Goal: Transaction & Acquisition: Purchase product/service

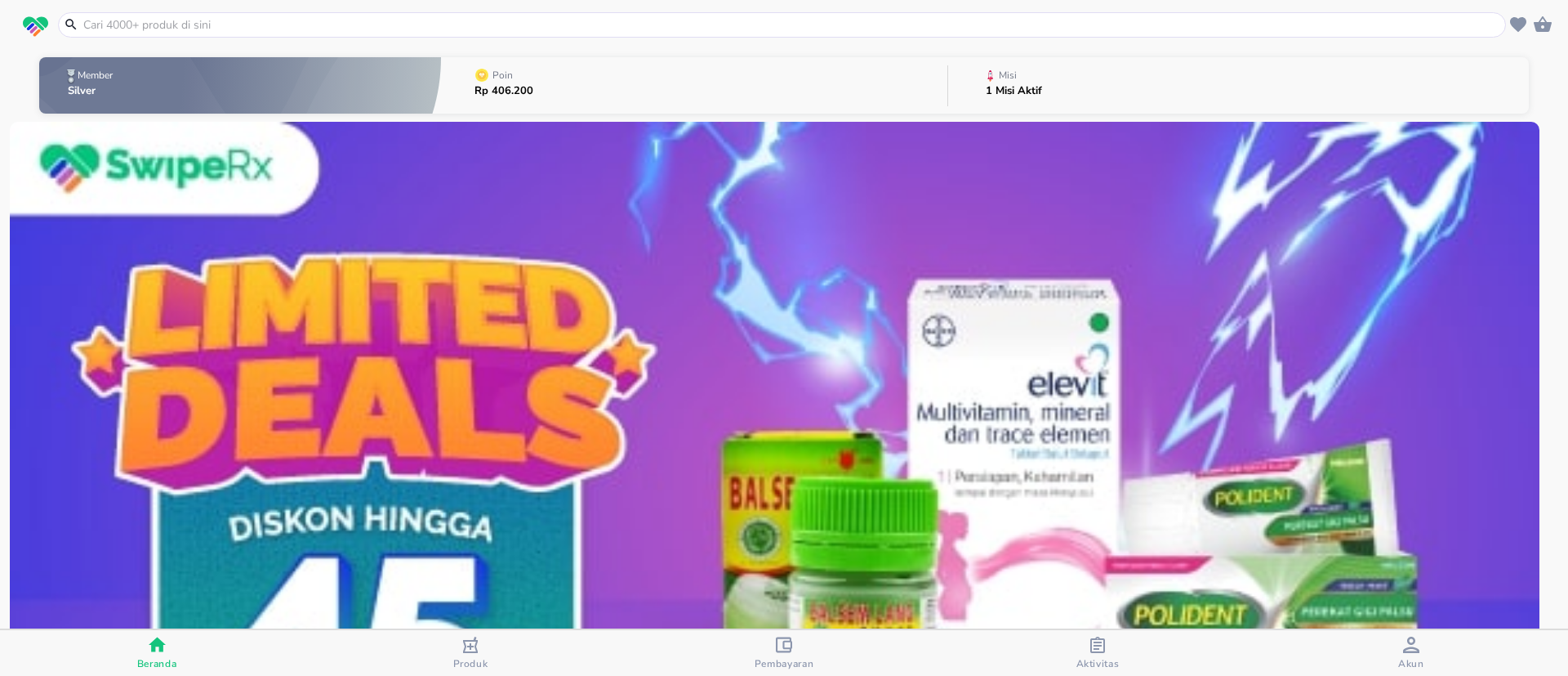
click at [285, 22] on input "text" at bounding box center [791, 25] width 1420 height 17
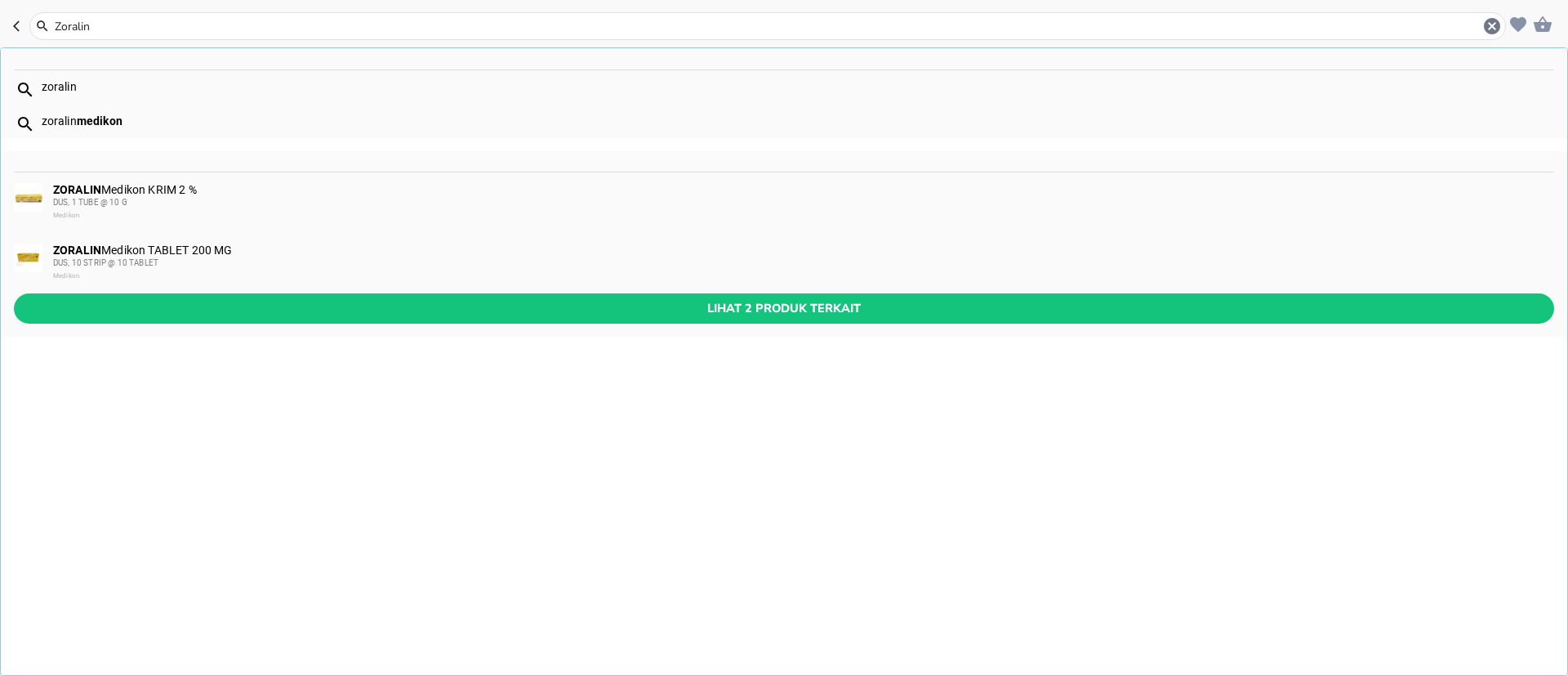
type input "Zoralin"
click at [258, 265] on div "DUS, 10 STRIP @ 10 TABLET" at bounding box center [803, 264] width 1499 height 13
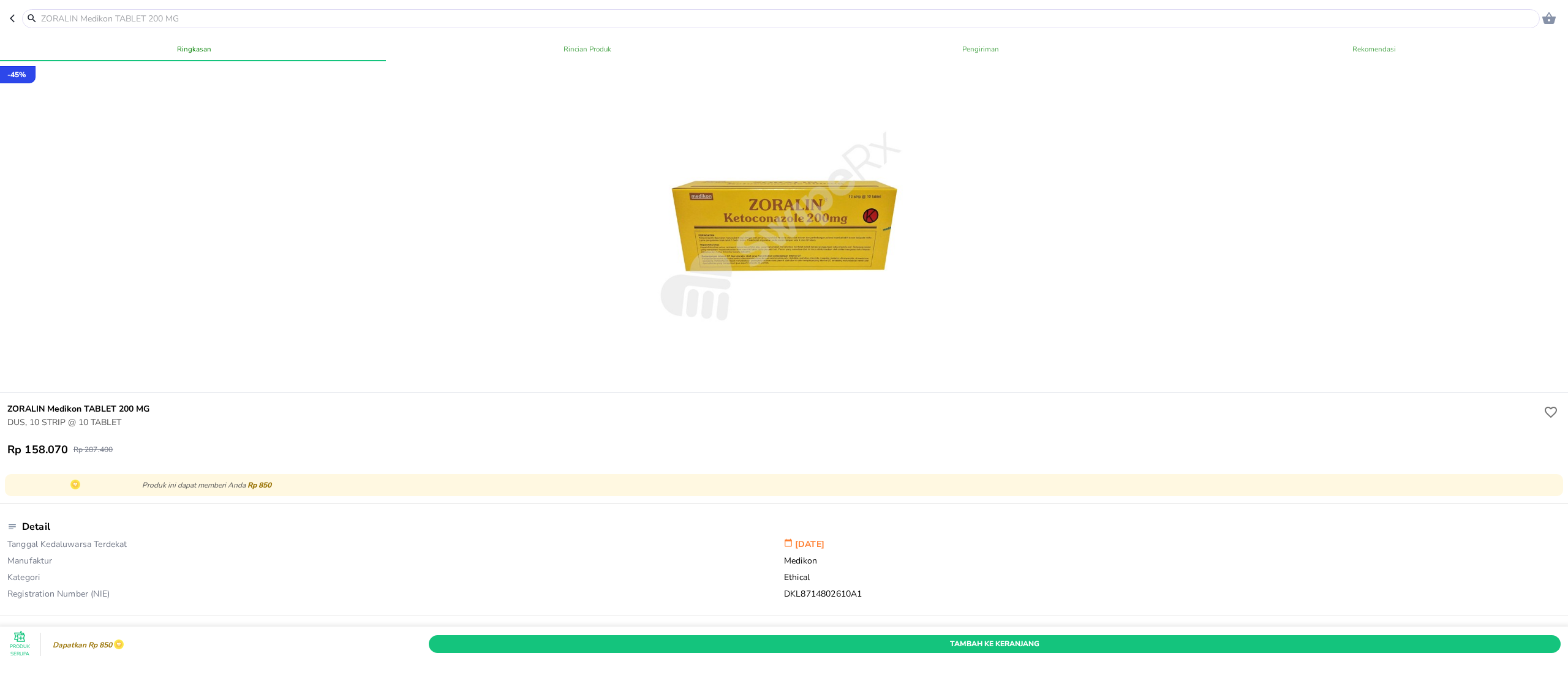
click at [218, 19] on input "text" at bounding box center [788, 19] width 1497 height 13
paste input "Ambeven"
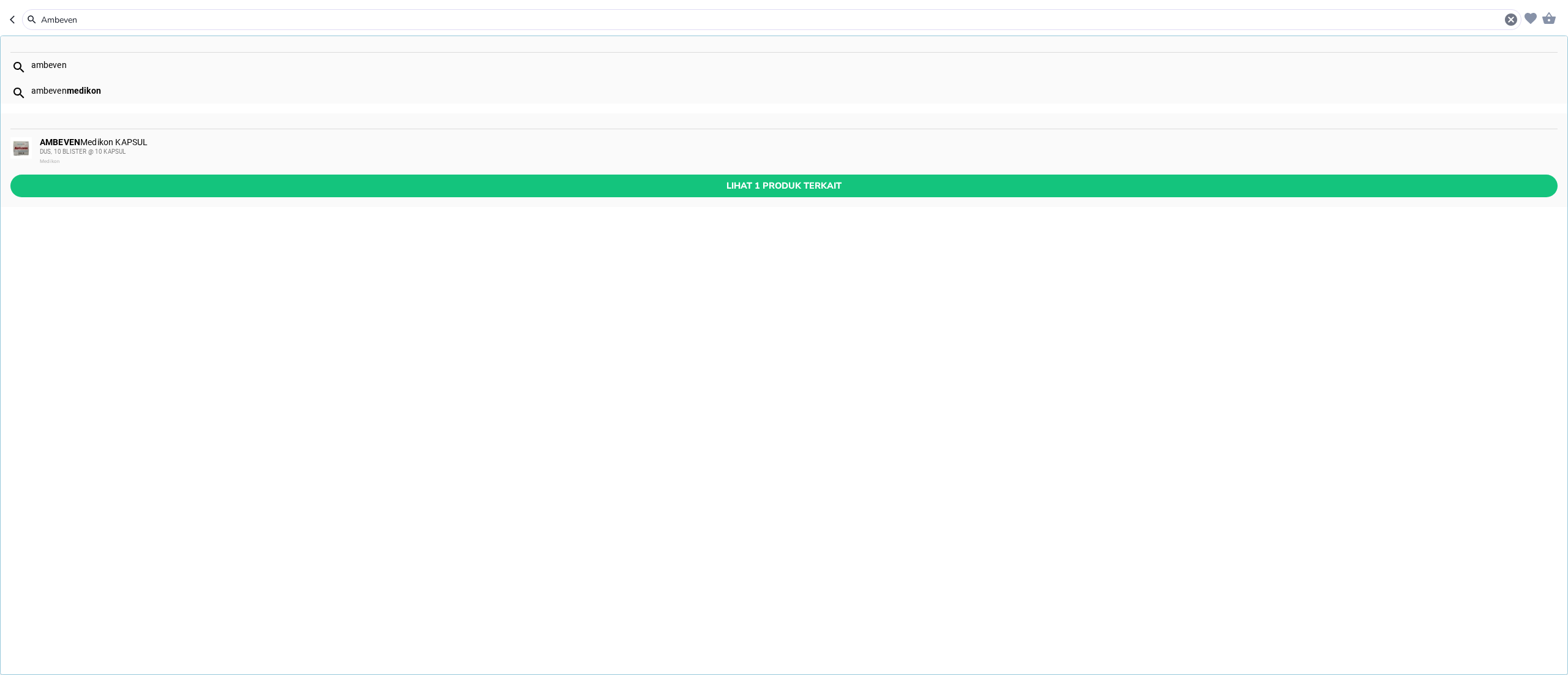
type input "Ambeven"
click at [146, 137] on div "AMBEVEN Medikon KAPSUL DUS, 10 BLISTER @ 10 KAPSUL Medikon" at bounding box center [798, 151] width 1517 height 29
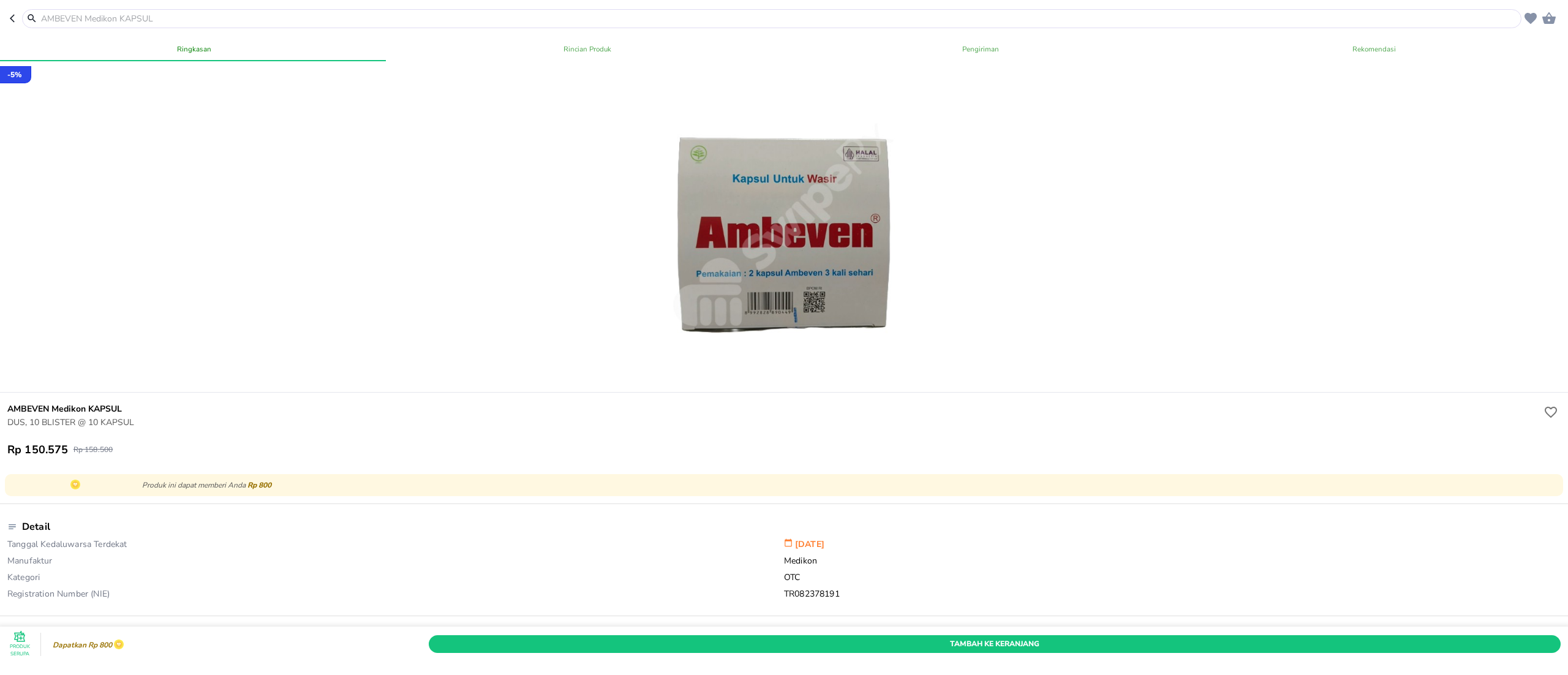
click at [261, 11] on div at bounding box center [771, 19] width 1499 height 19
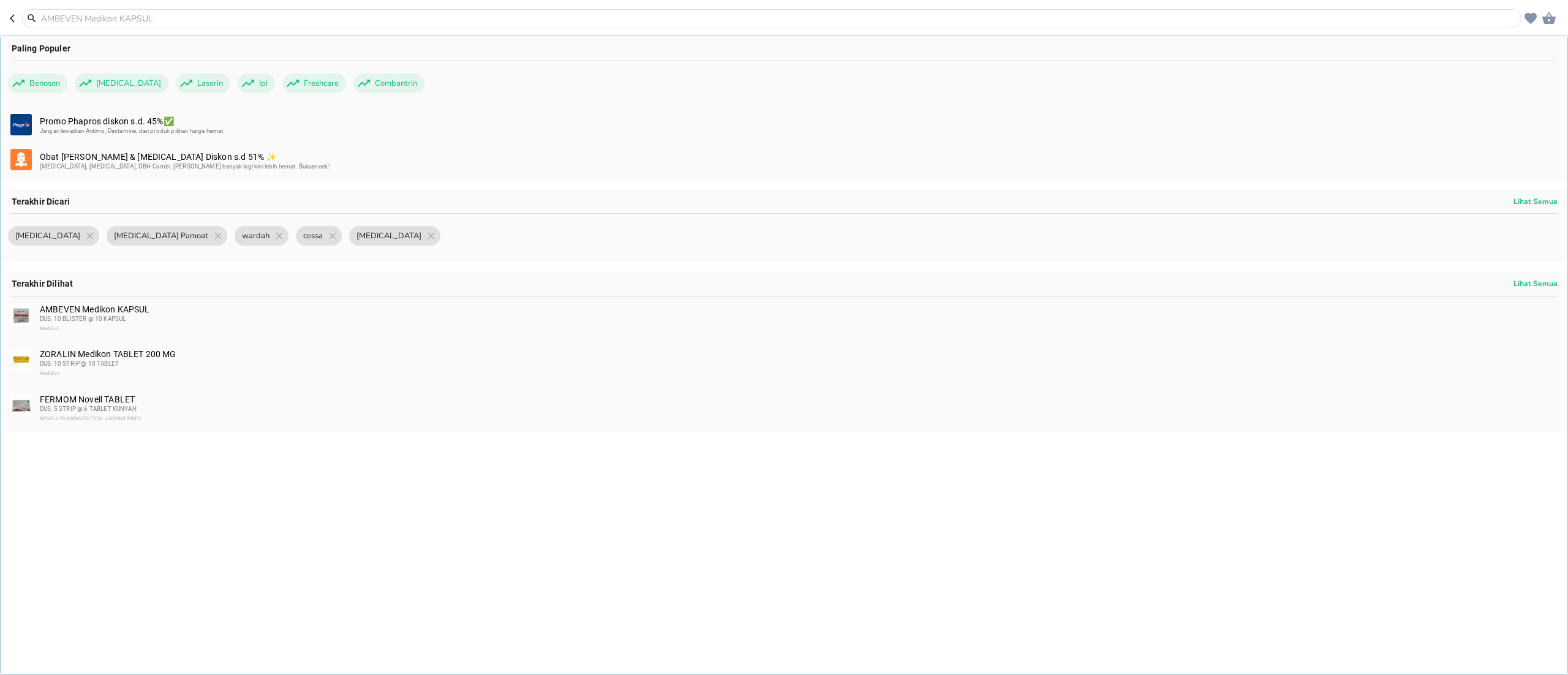
click at [261, 12] on input "text" at bounding box center [779, 19] width 1479 height 13
paste input "Hesroid"
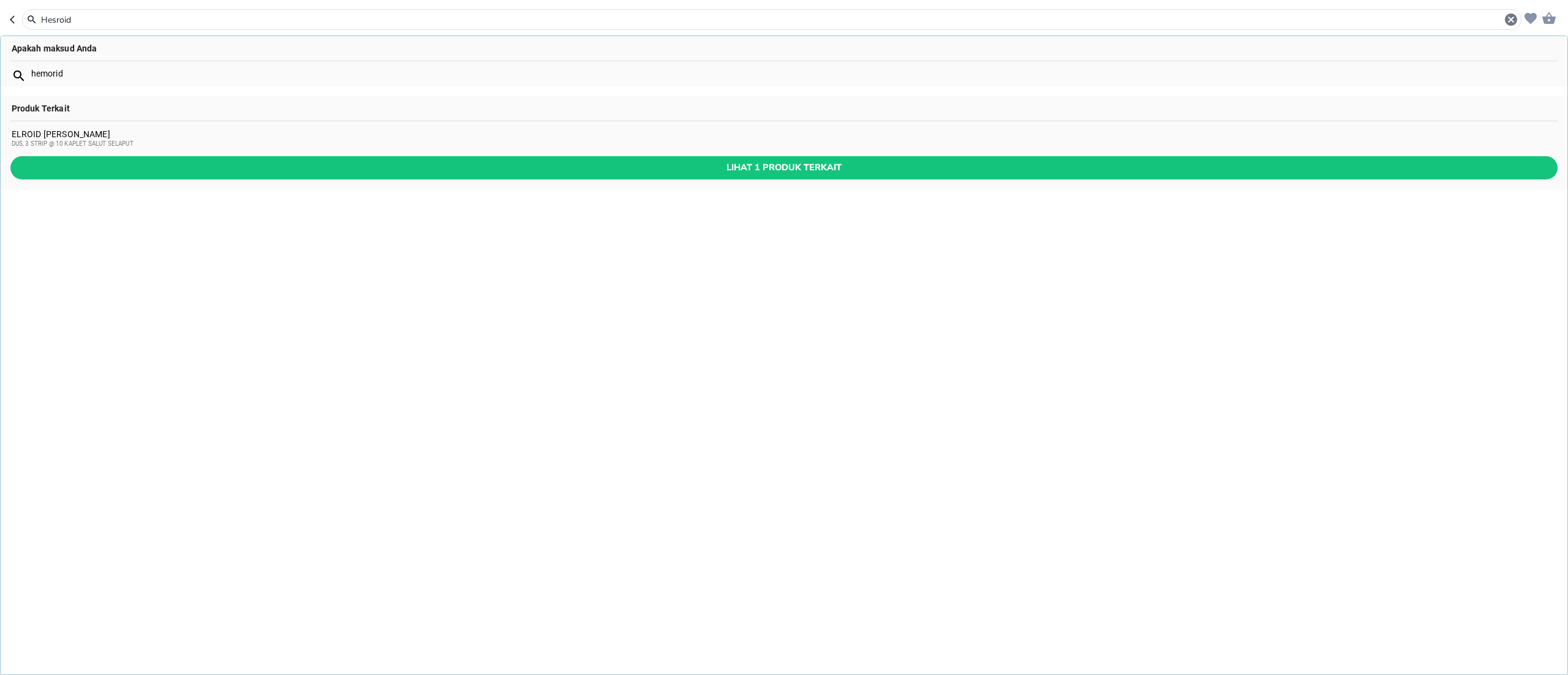
click at [51, 14] on input "Hesroid" at bounding box center [772, 20] width 1464 height 13
paste input "ardium"
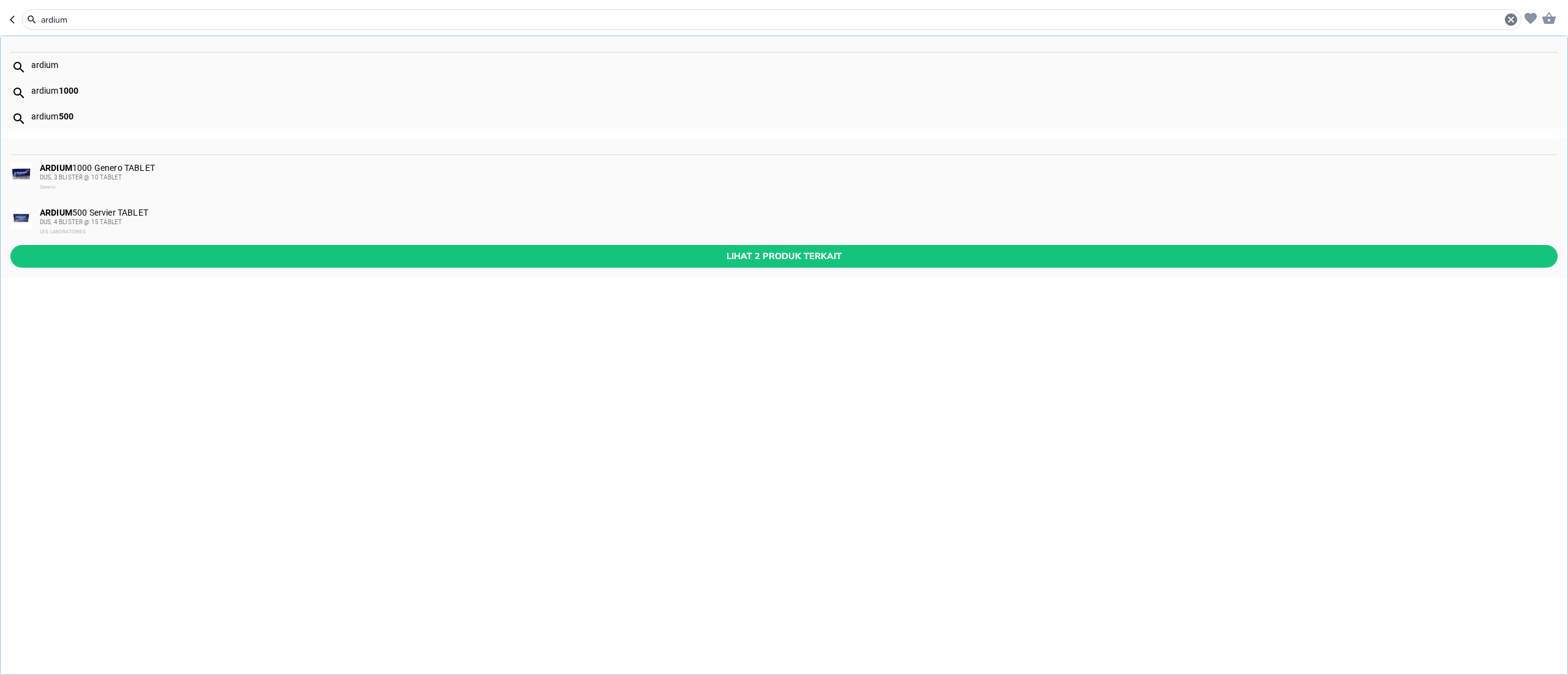
type input "ardium"
click at [95, 168] on div "ARDIUM 1000 Genero TABLET DUS, 3 BLISTER @ 10 TABLET Genero" at bounding box center [798, 177] width 1517 height 29
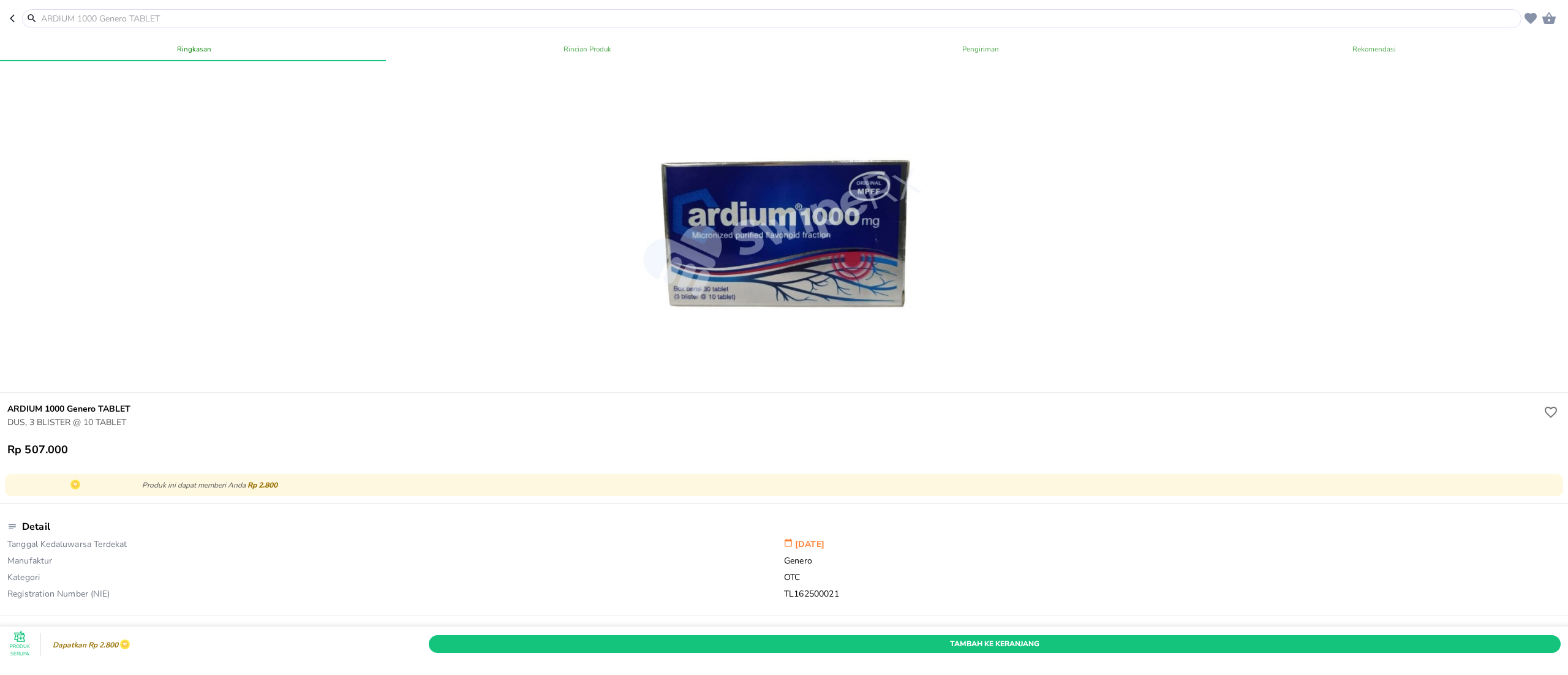
click at [206, 19] on input "text" at bounding box center [779, 19] width 1479 height 13
paste input "Combantrin"
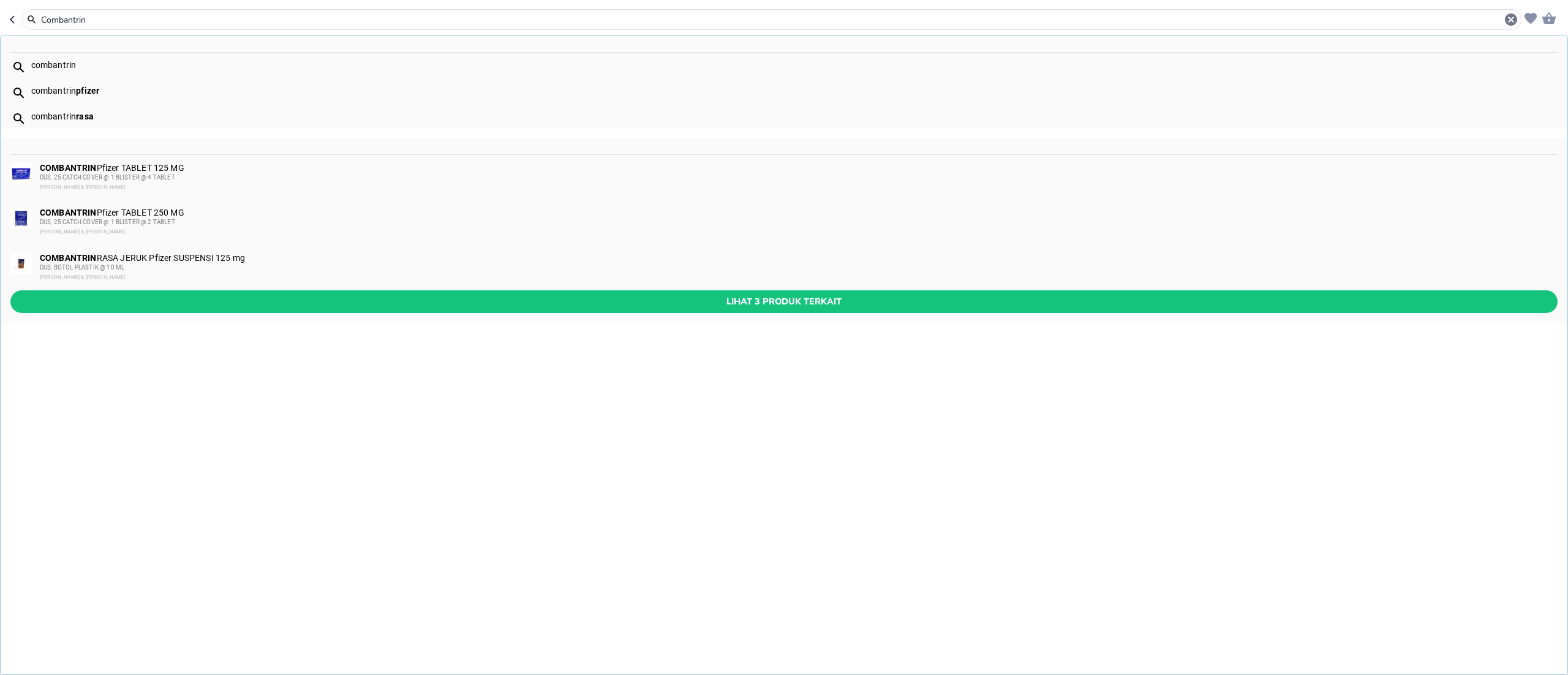
type input "Combantrin"
click at [188, 264] on div "DUS, BOTOL PLASTIK @ 10 ML" at bounding box center [798, 268] width 1517 height 10
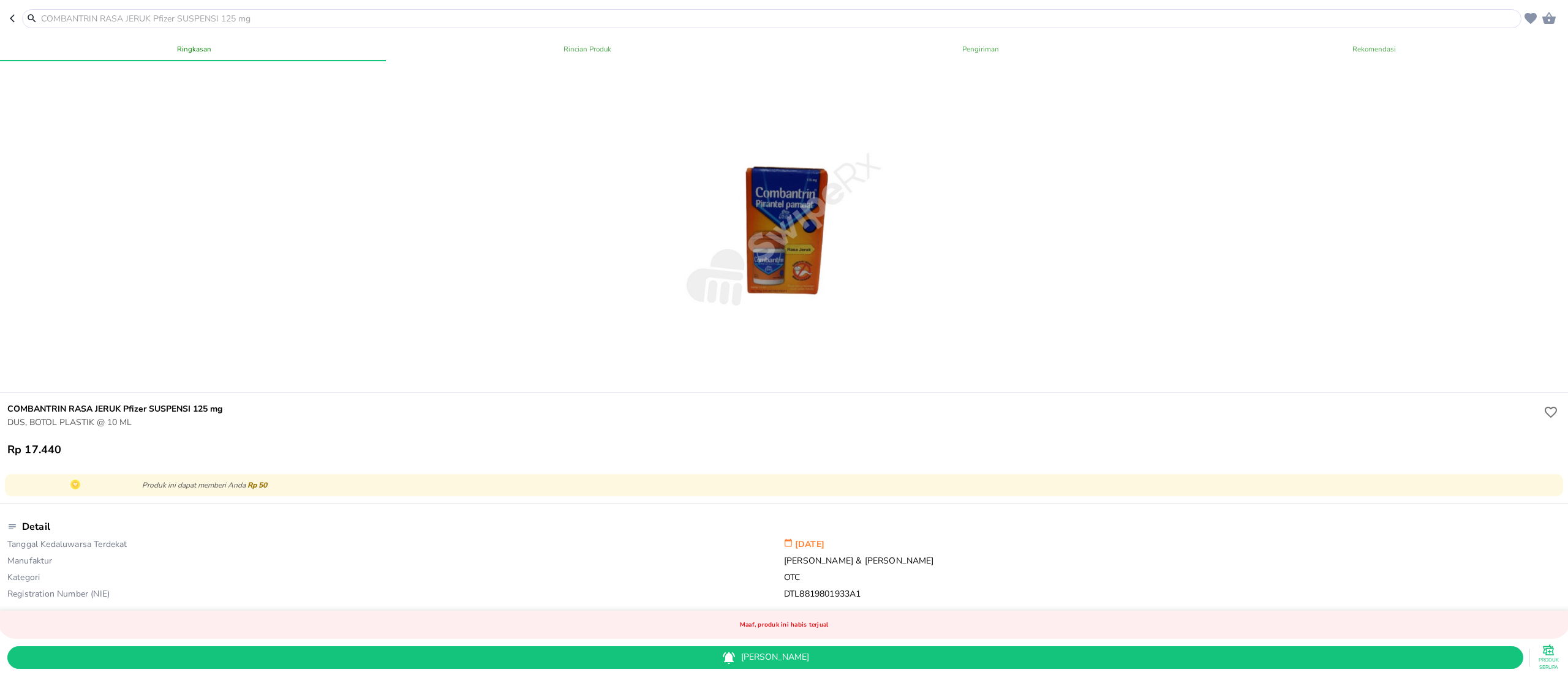
click at [145, 19] on input "text" at bounding box center [779, 19] width 1479 height 13
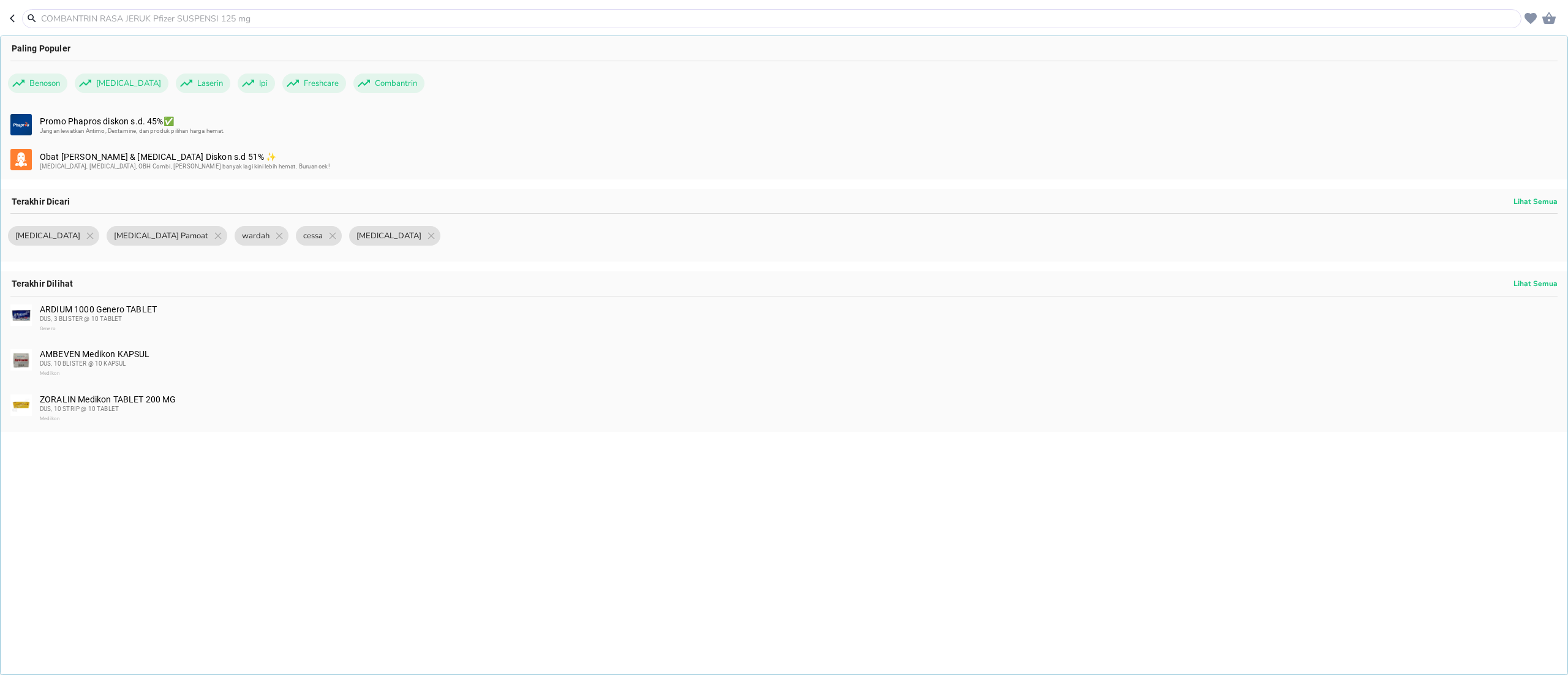
paste input "Combantrin"
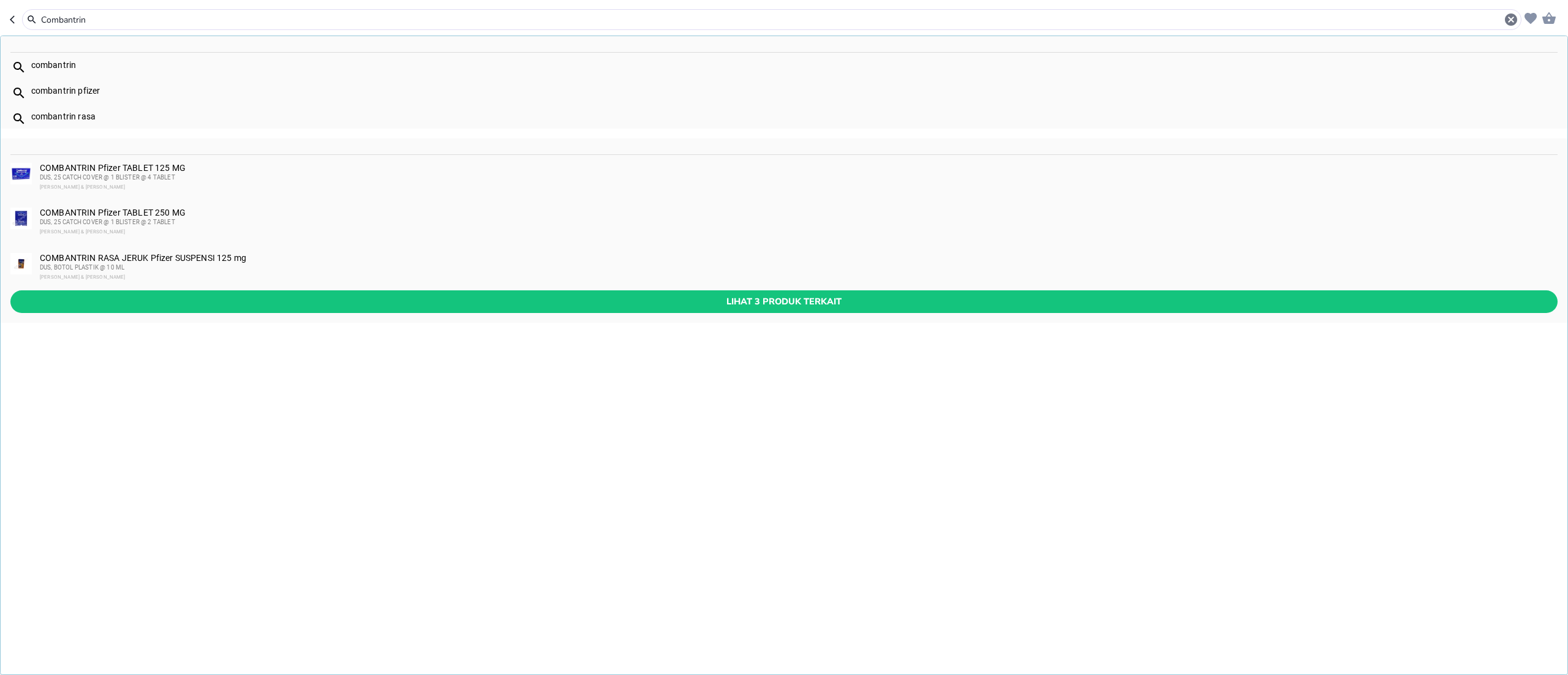
type input "Combantrin"
click at [153, 217] on div "COMBANTRIN Pfizer TABLET 250 MG DUS, 25 CATCH COVER @ 1 BLISTER @ 2 TABLET [PER…" at bounding box center [798, 222] width 1517 height 29
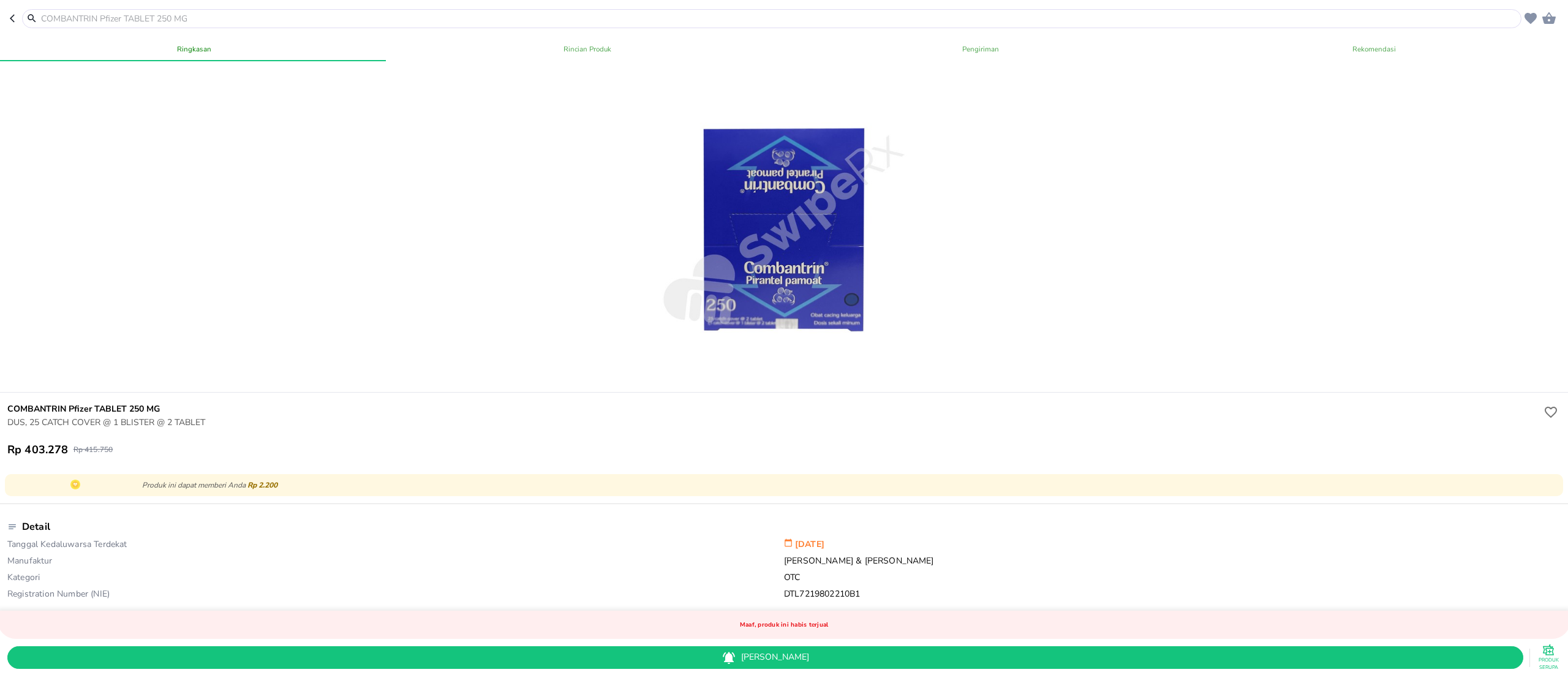
click at [47, 14] on input "text" at bounding box center [779, 19] width 1479 height 13
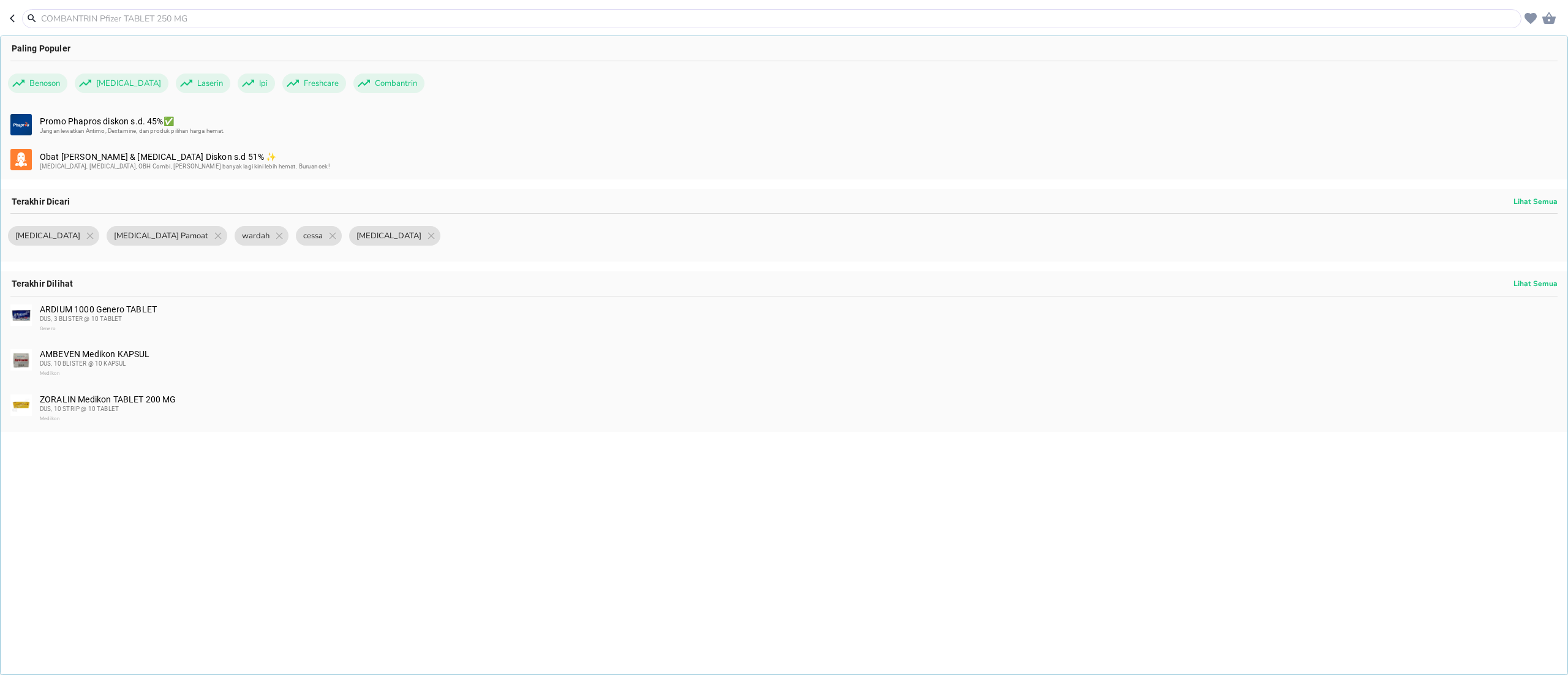
paste input "[MEDICAL_DATA]"
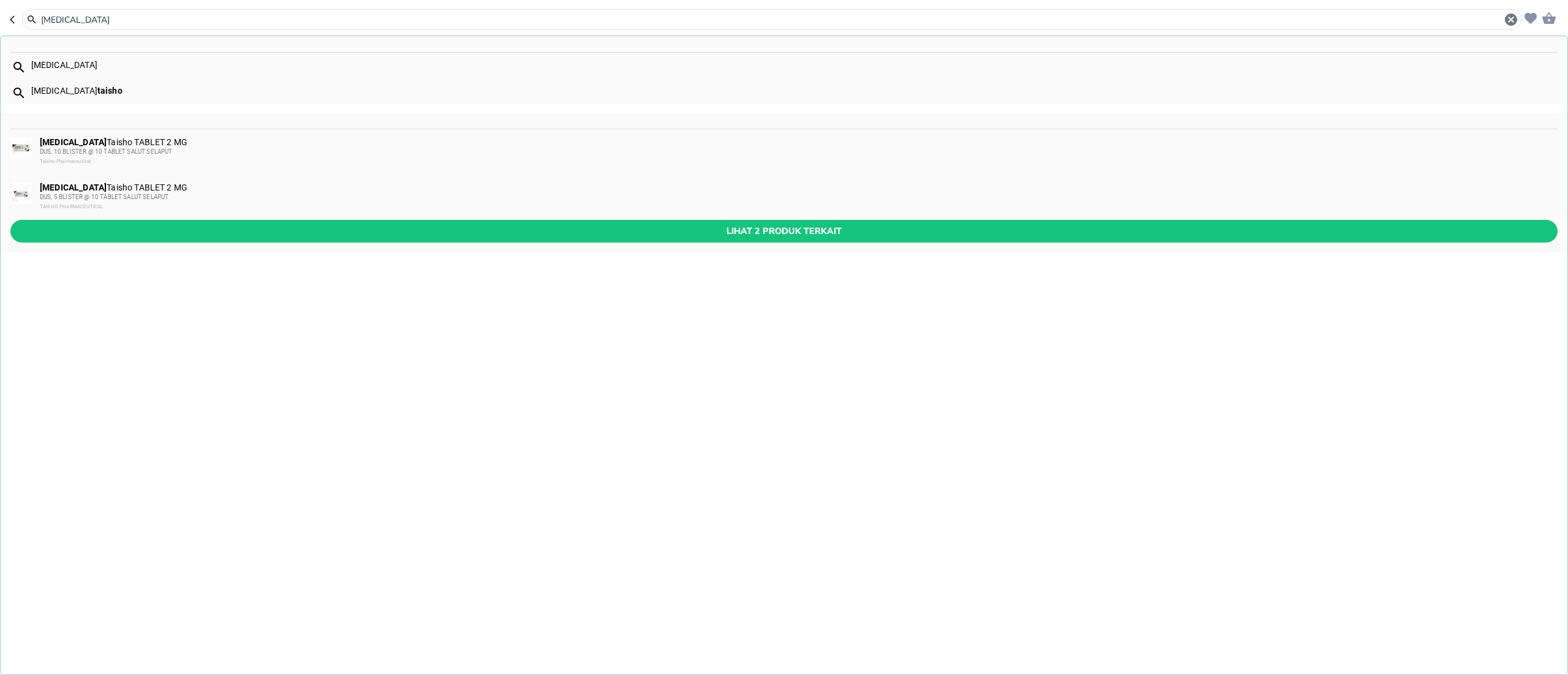
type input "[MEDICAL_DATA]"
click at [32, 143] on img at bounding box center [21, 148] width 21 height 21
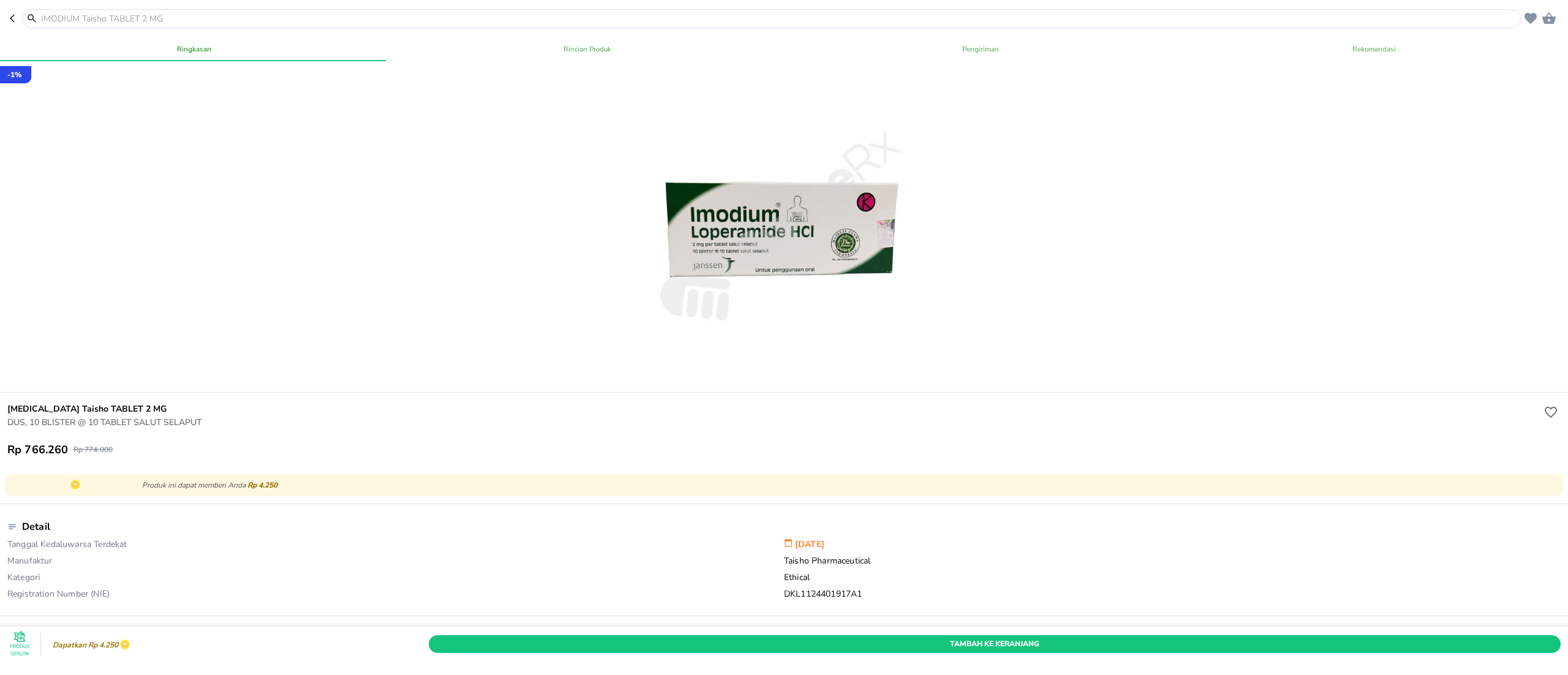
click at [314, 14] on input "text" at bounding box center [779, 19] width 1479 height 13
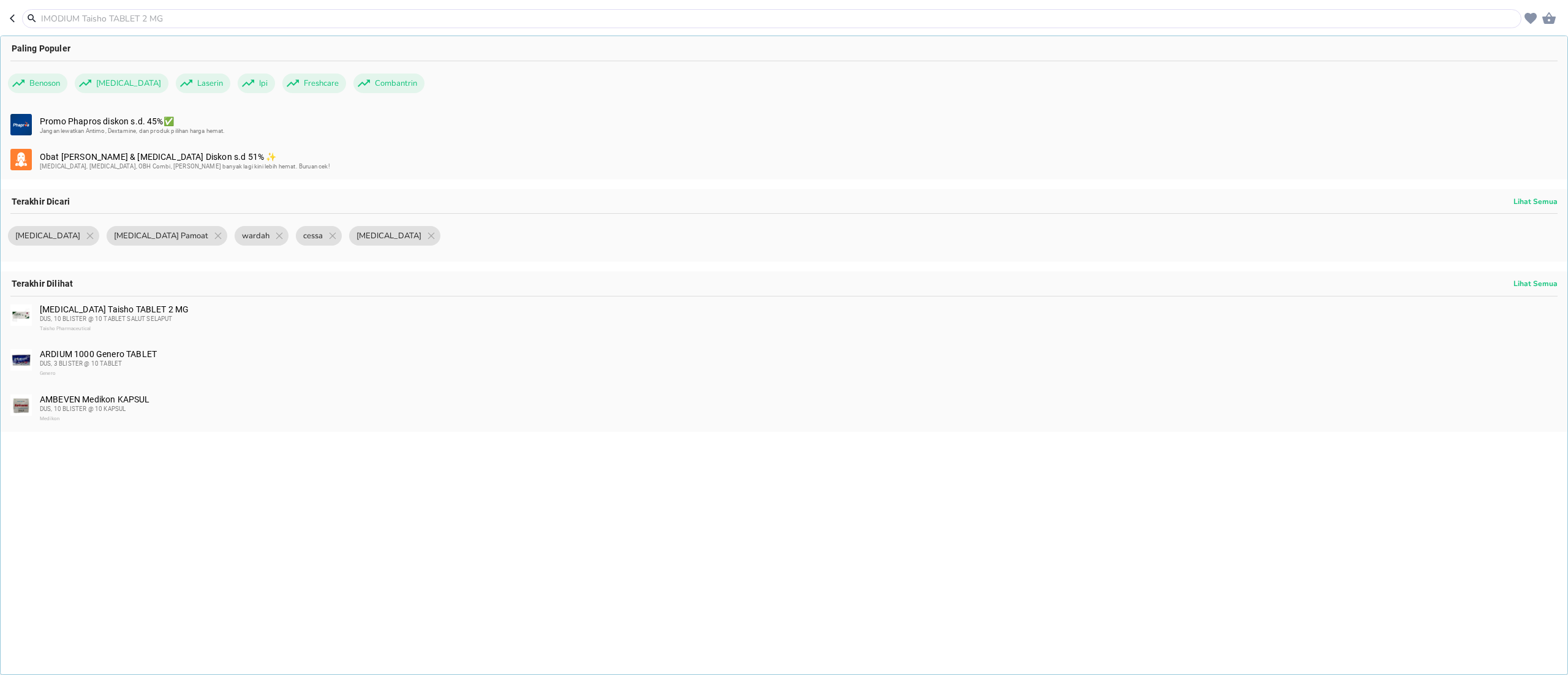
paste input "[MEDICAL_DATA]"
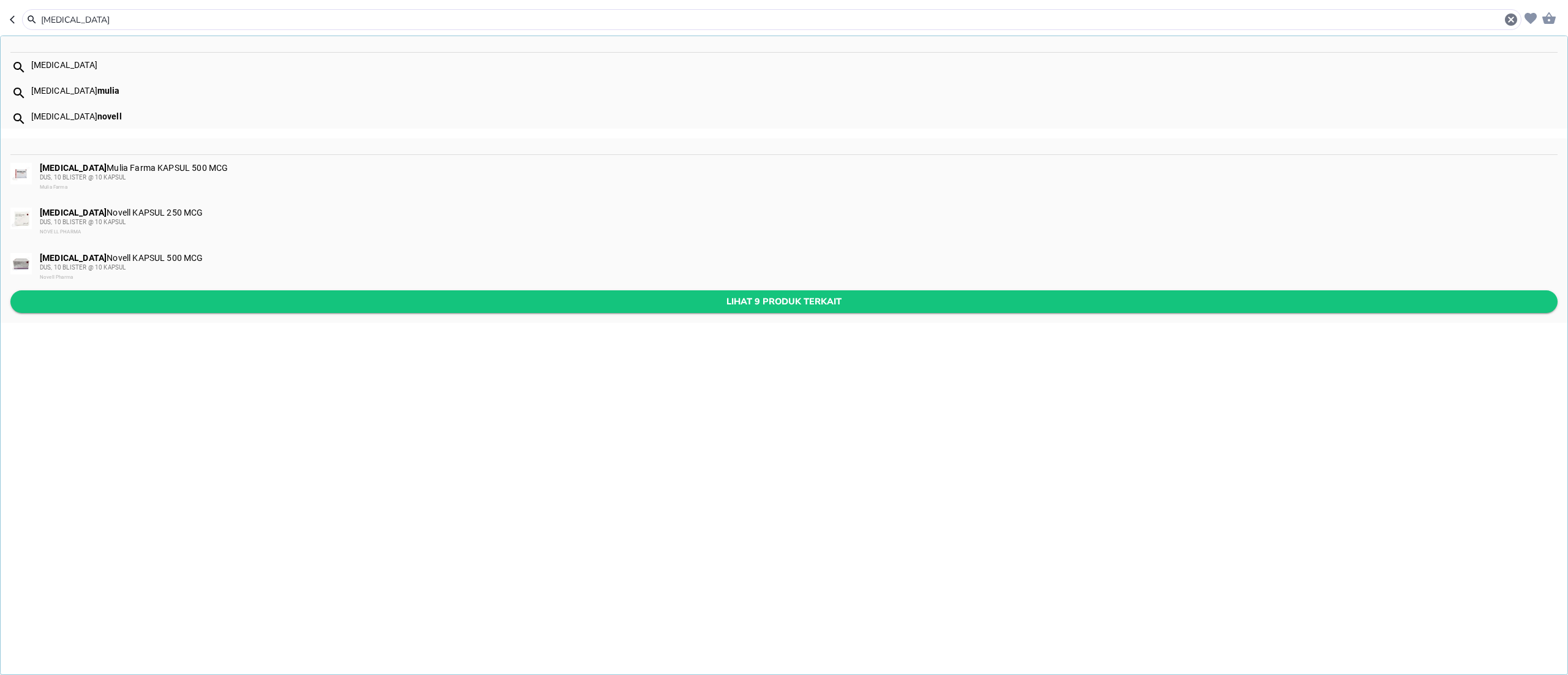
type input "[MEDICAL_DATA]"
click at [120, 301] on span "Lihat 9 produk terkait" at bounding box center [784, 302] width 1528 height 16
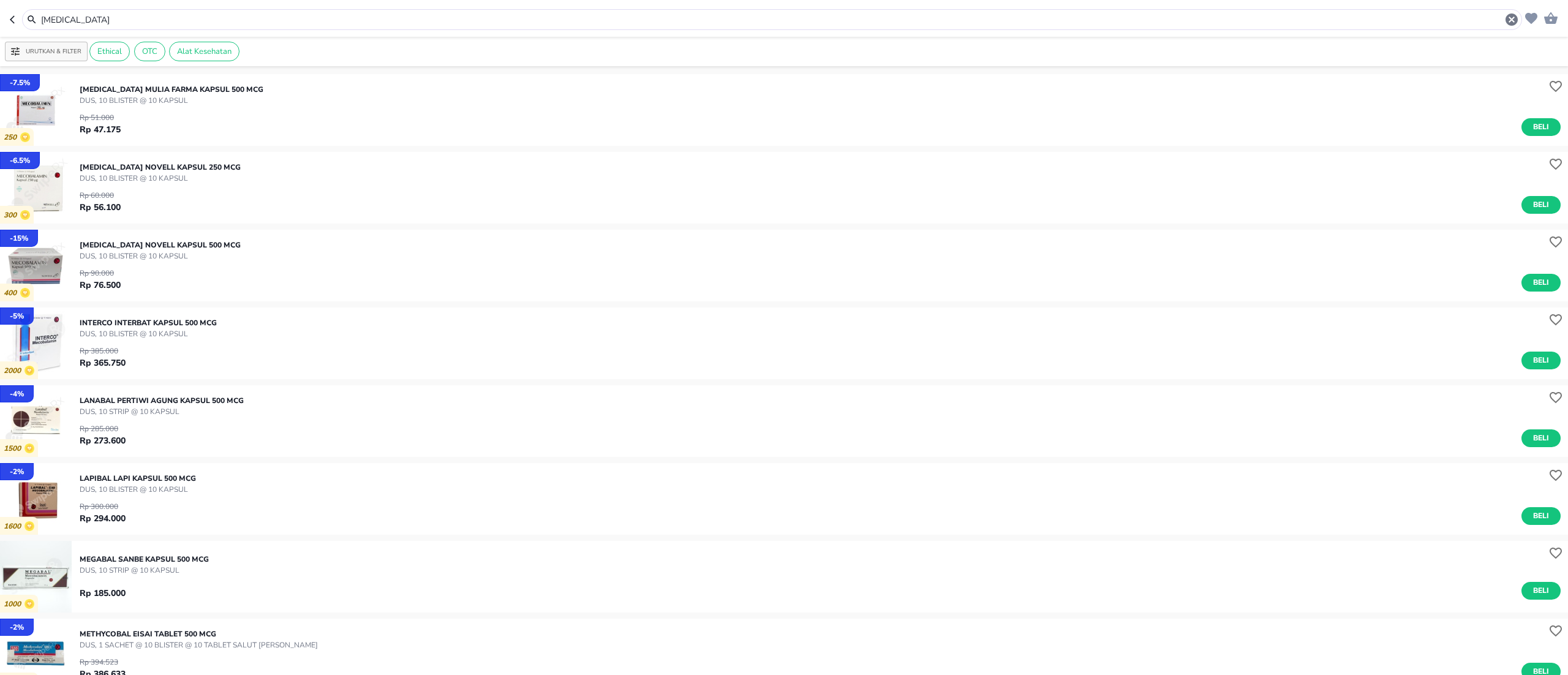
click at [0, 109] on img "button" at bounding box center [36, 110] width 72 height 72
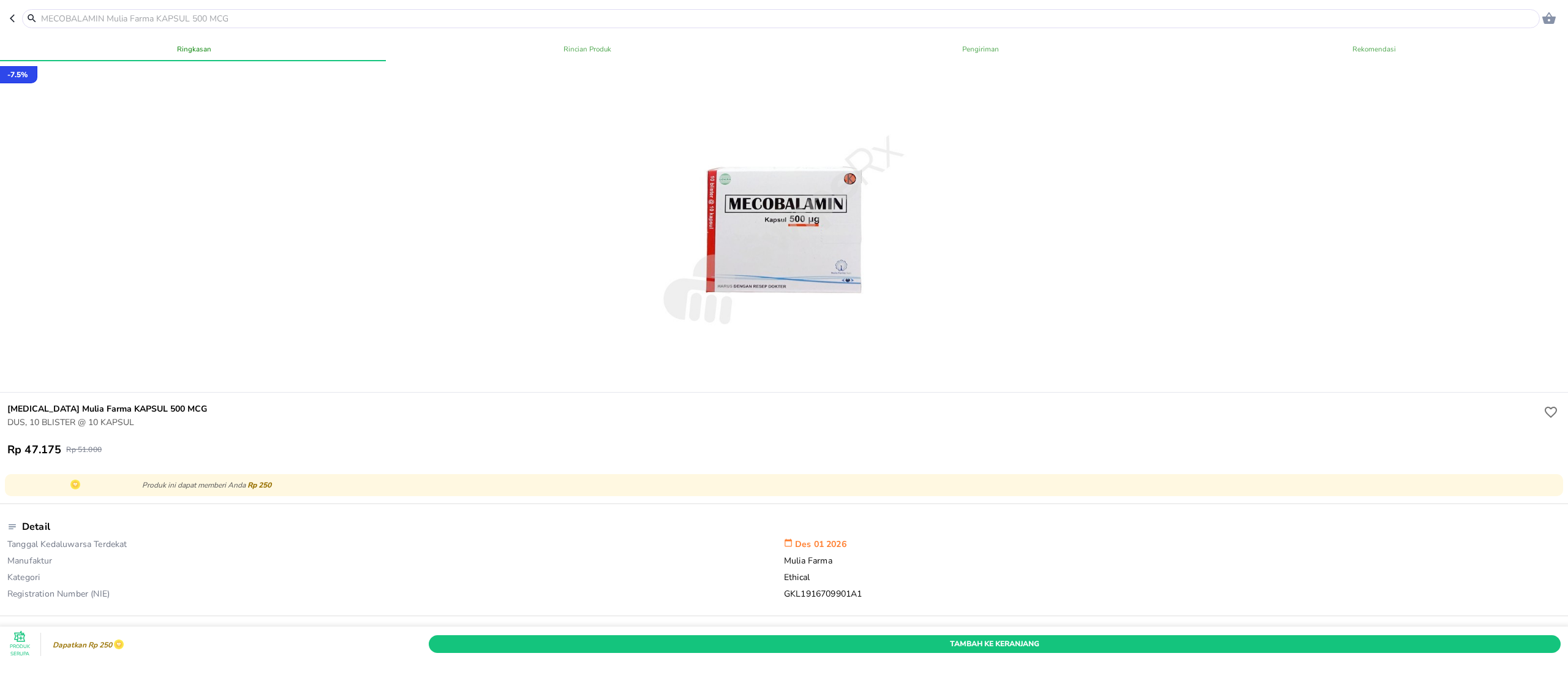
click at [254, 12] on input "text" at bounding box center [788, 19] width 1497 height 13
paste input "[MEDICAL_DATA]"
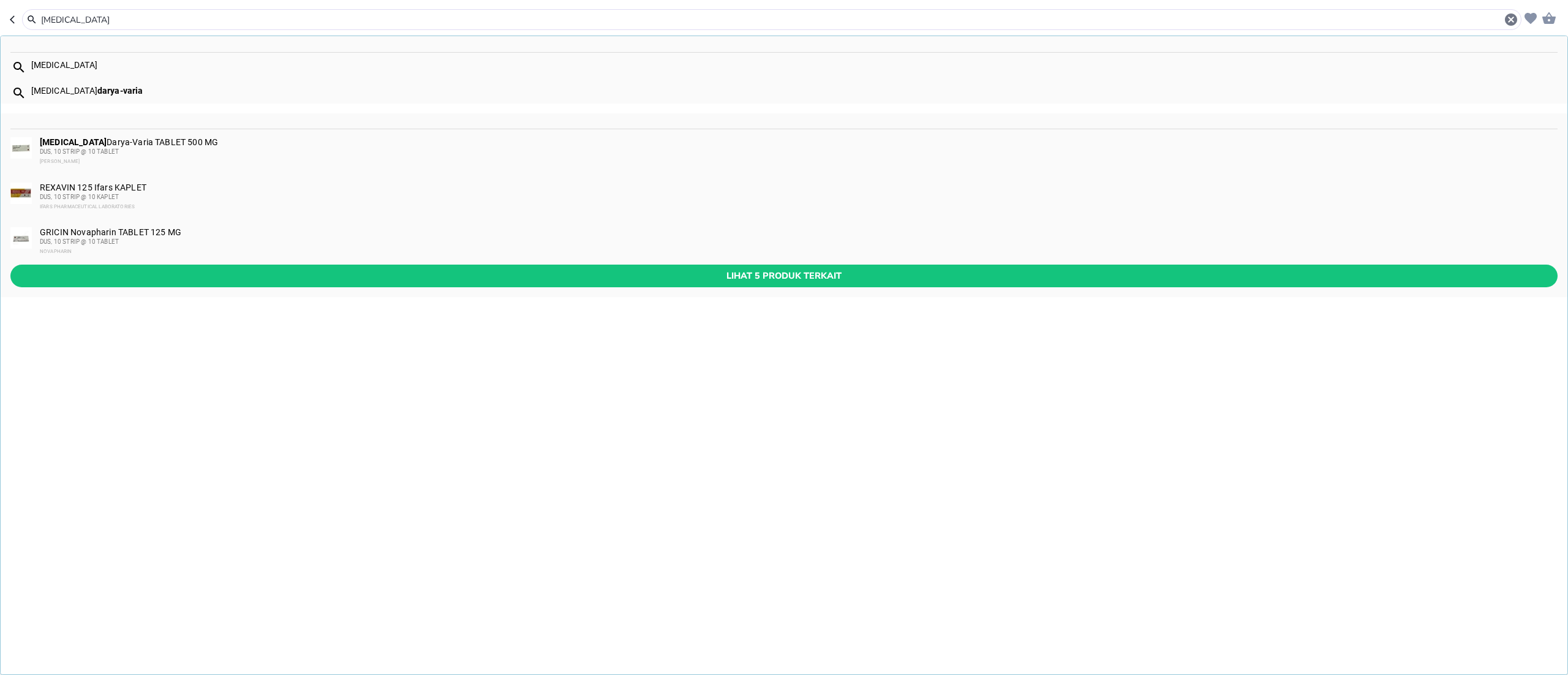
type input "[MEDICAL_DATA]"
click at [133, 158] on div "[PERSON_NAME]" at bounding box center [798, 162] width 1517 height 10
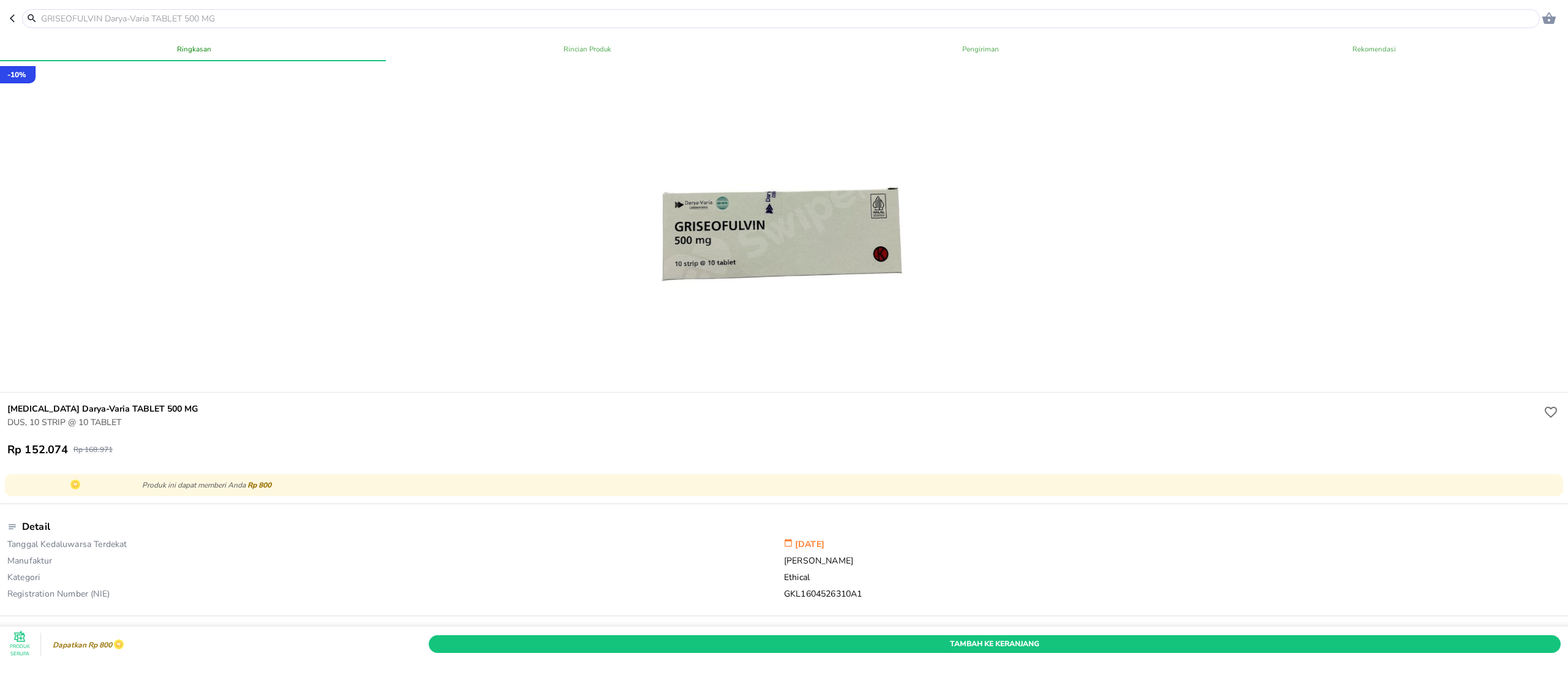
click at [265, 19] on input "text" at bounding box center [788, 19] width 1497 height 13
paste input "Cinolon"
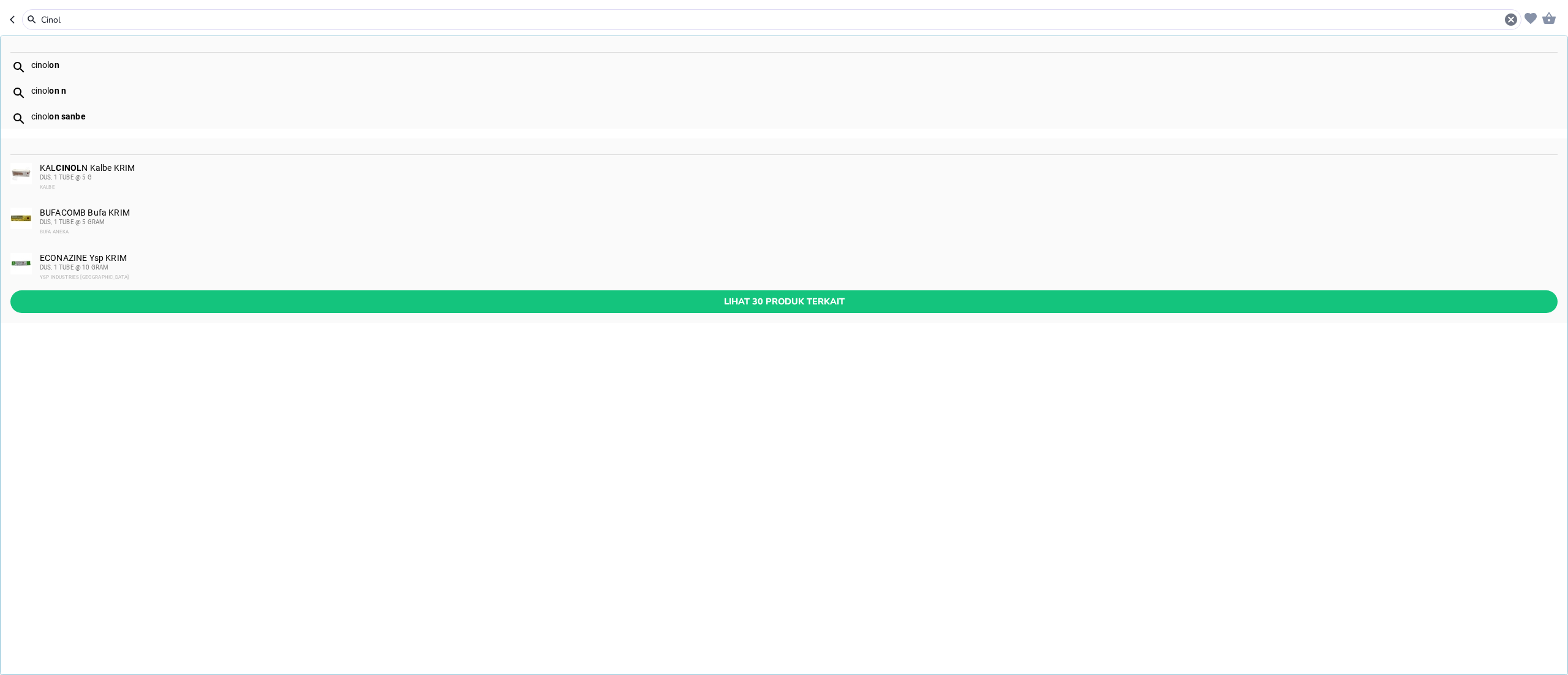
type input "Cinol"
click at [51, 93] on b "on n" at bounding box center [58, 91] width 17 height 10
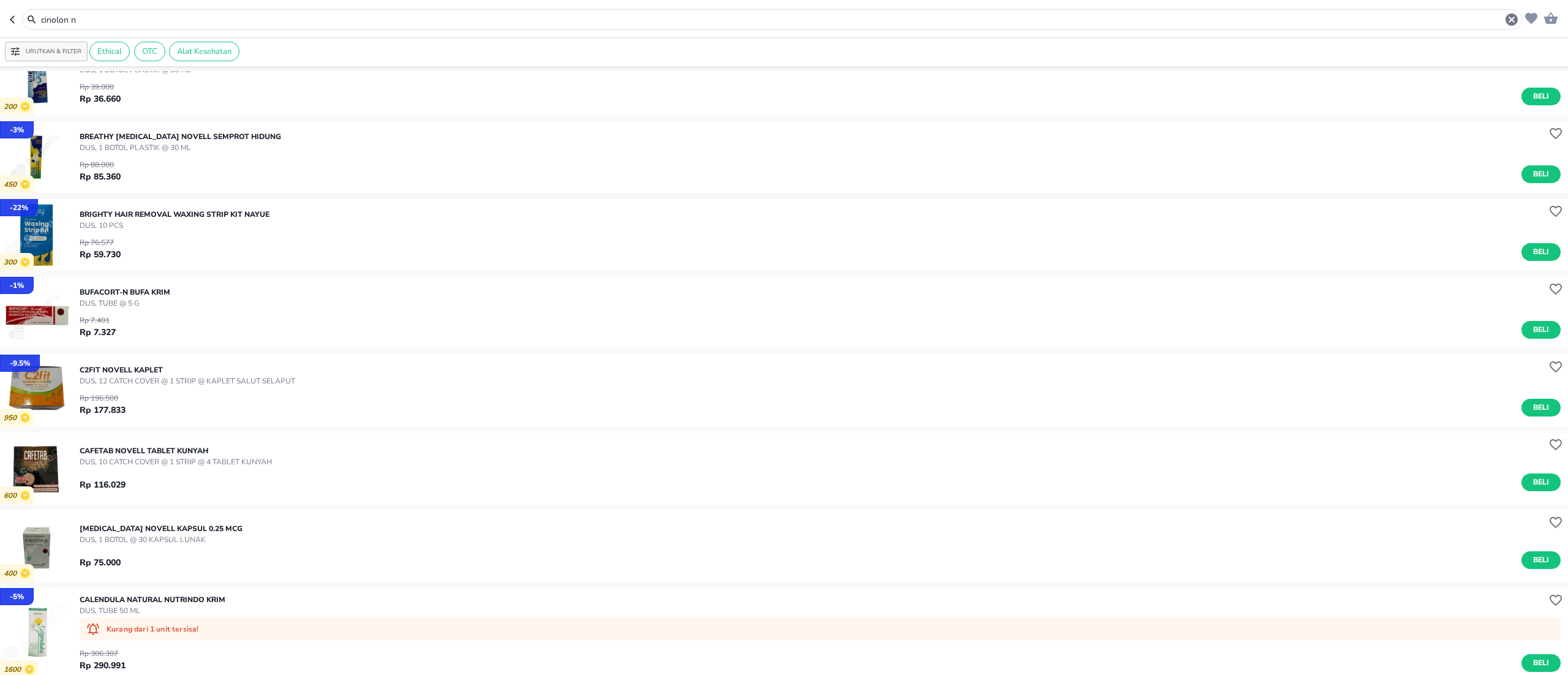
scroll to position [4544, 0]
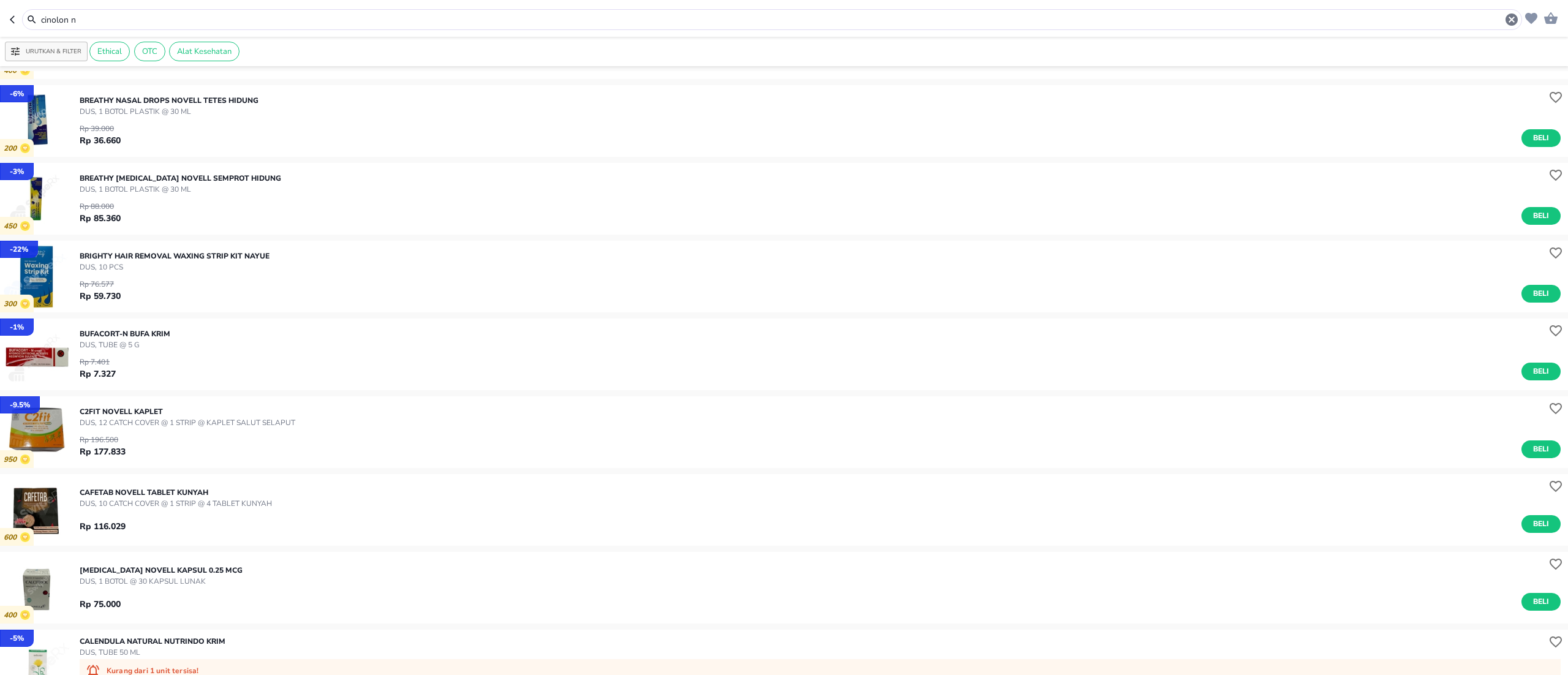
click at [91, 23] on input "cinolon n" at bounding box center [772, 20] width 1465 height 13
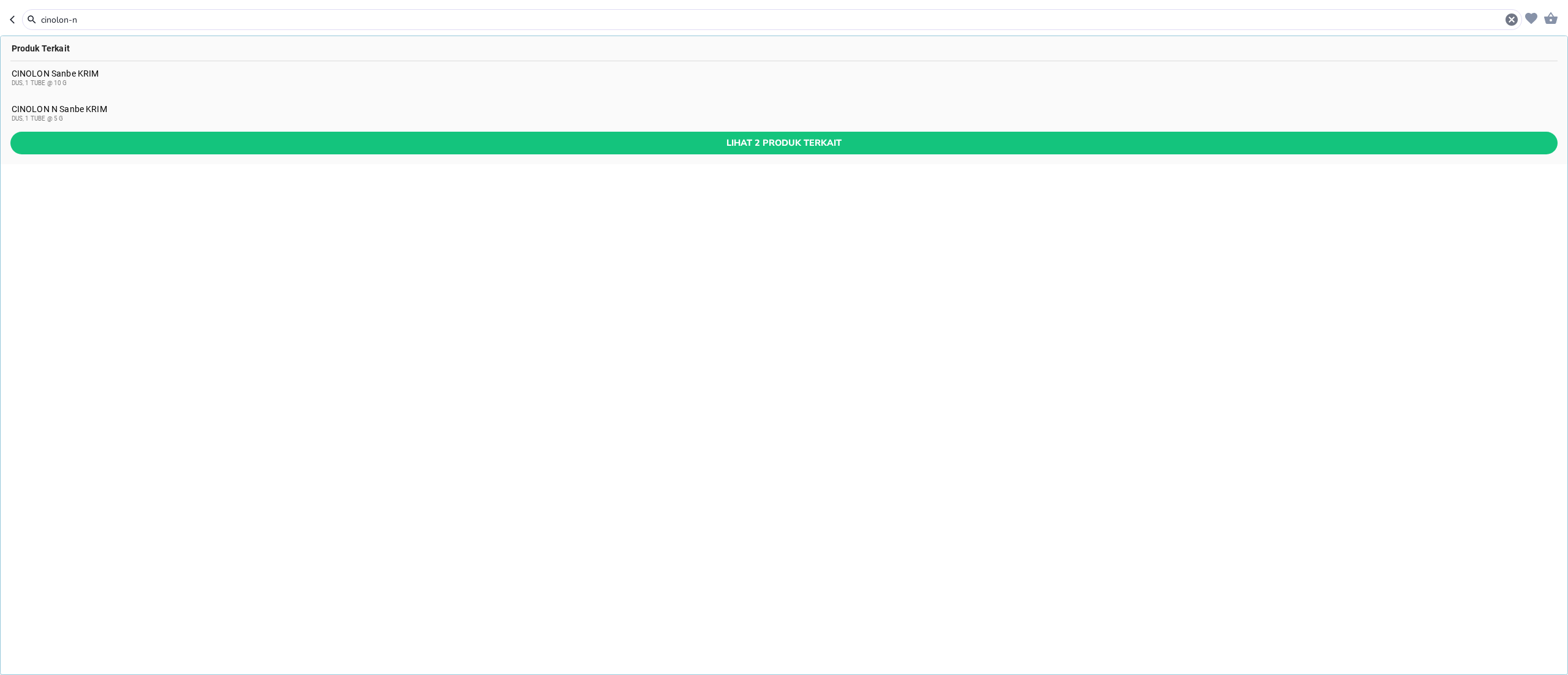
type input "cinolon-n"
click at [74, 115] on div "DUS, 1 TUBE @ 5 G" at bounding box center [784, 119] width 1546 height 10
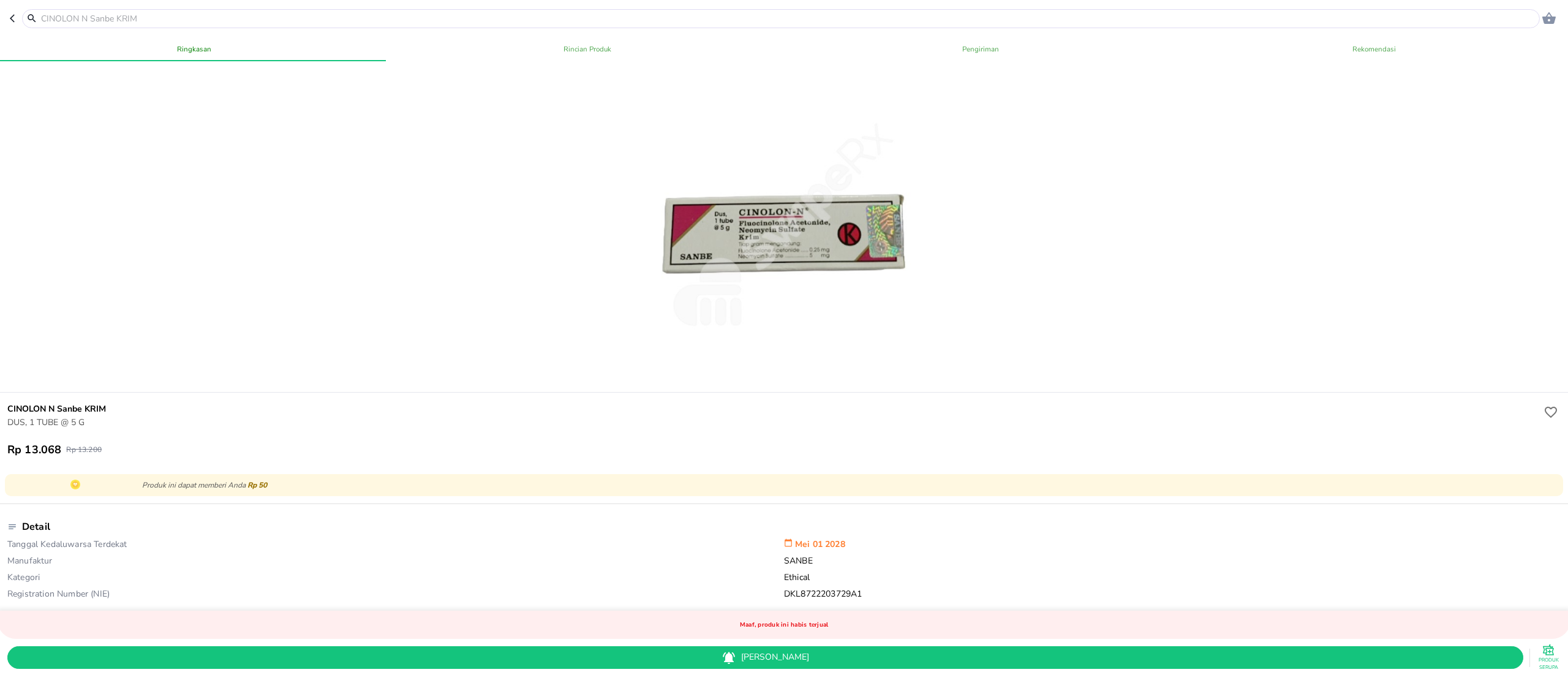
click at [148, 21] on input "text" at bounding box center [788, 19] width 1497 height 13
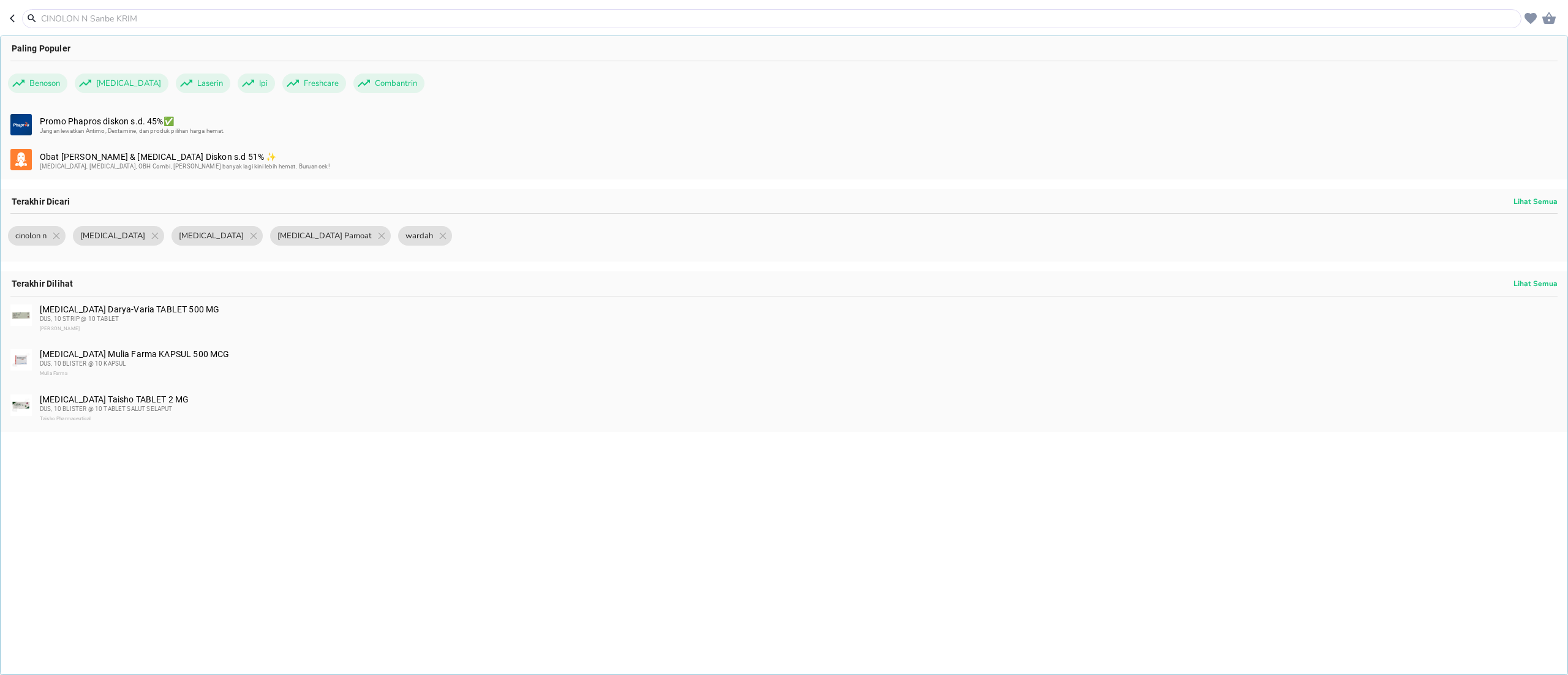
paste input "[MEDICAL_DATA]"
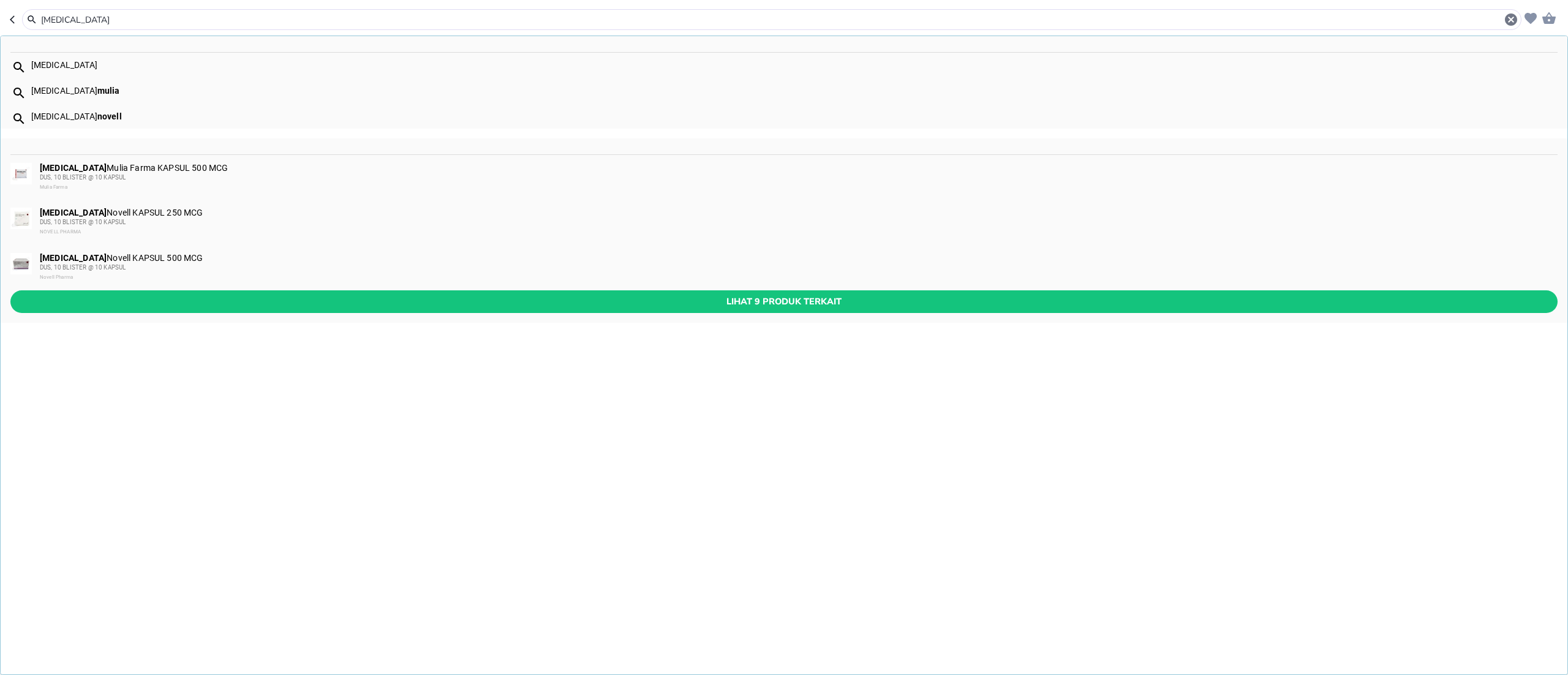
type input "[MEDICAL_DATA]"
click at [43, 266] on span "DUS, 10 BLISTER @ 10 KAPSUL" at bounding box center [83, 267] width 86 height 7
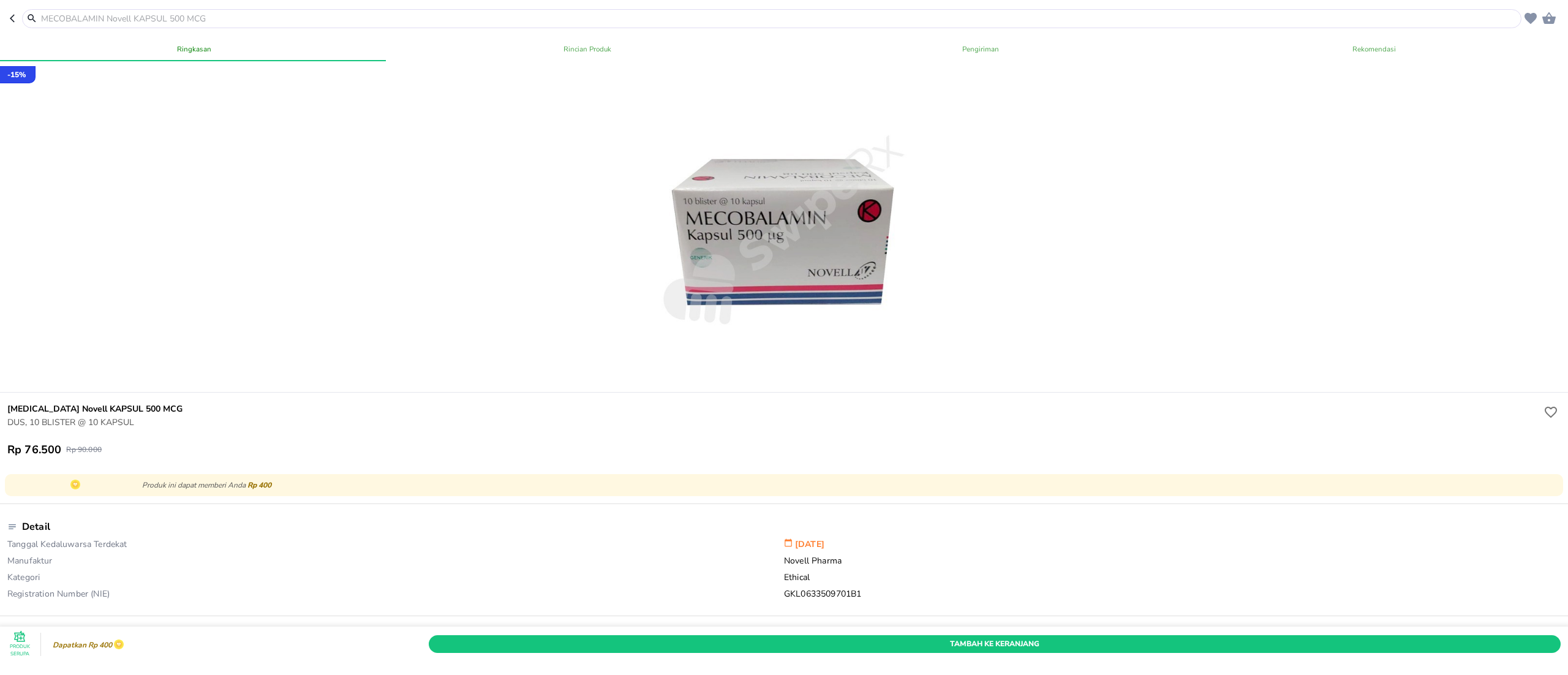
click at [305, 12] on input "text" at bounding box center [779, 19] width 1479 height 13
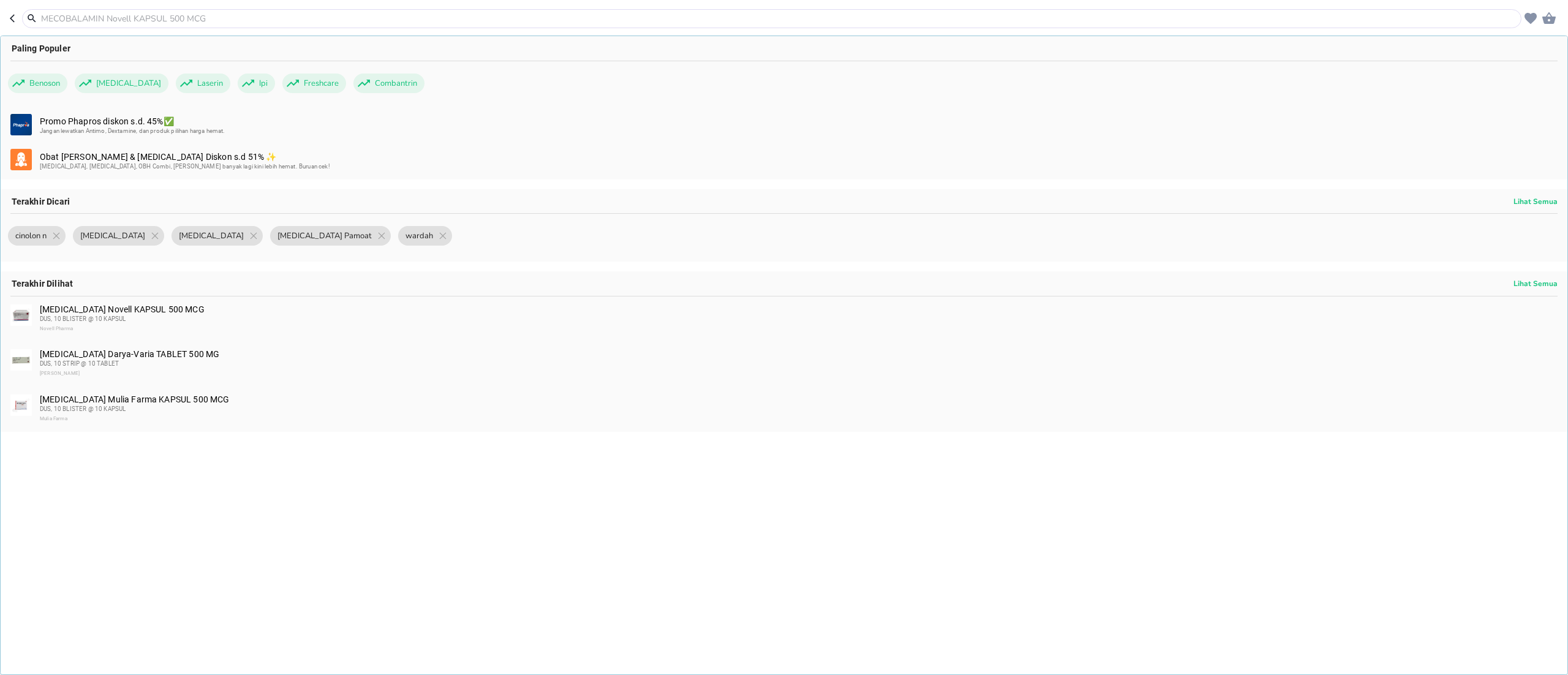
paste input "Hesroid"
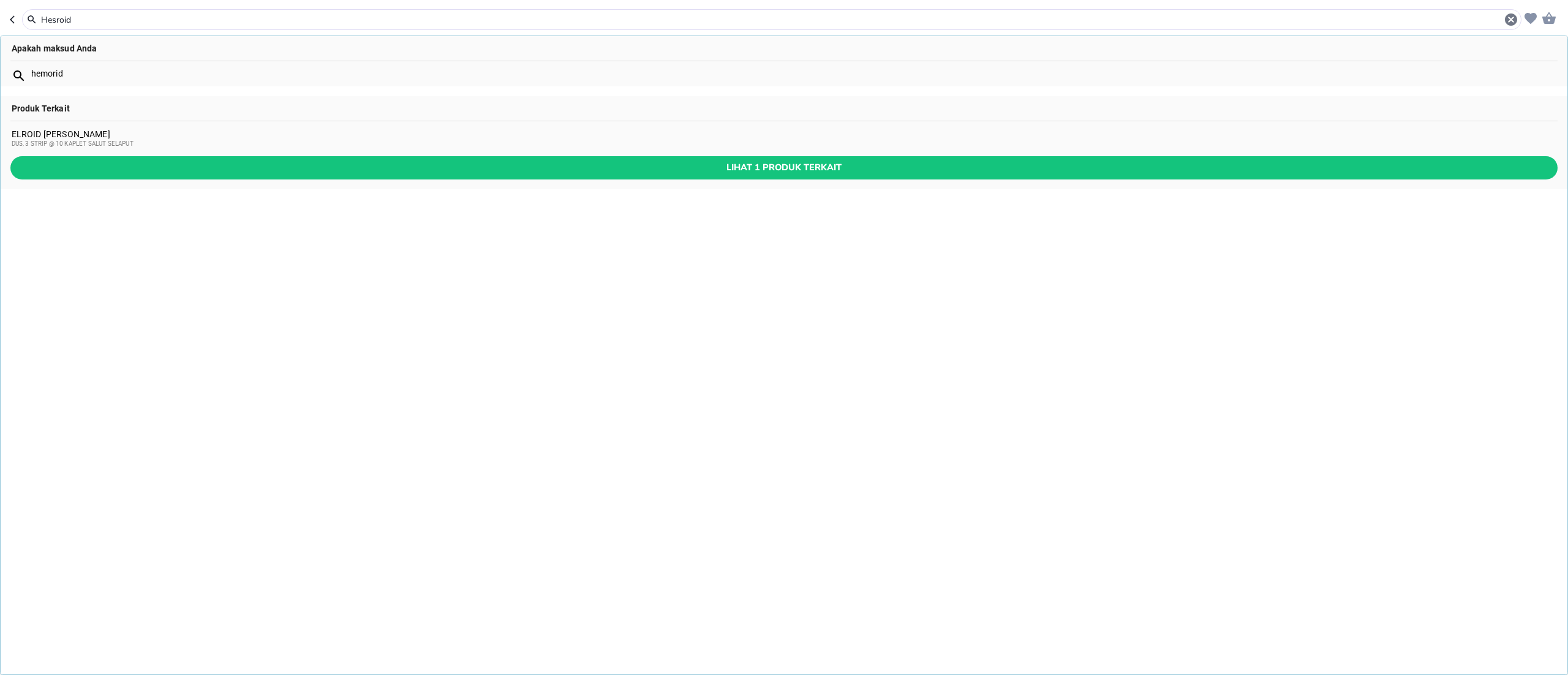
type input "Hesroid"
click at [70, 132] on div "ELROID [PERSON_NAME] DUS, 3 STRIP @ 10 KAPLET SALUT SELAPUT" at bounding box center [784, 138] width 1546 height 19
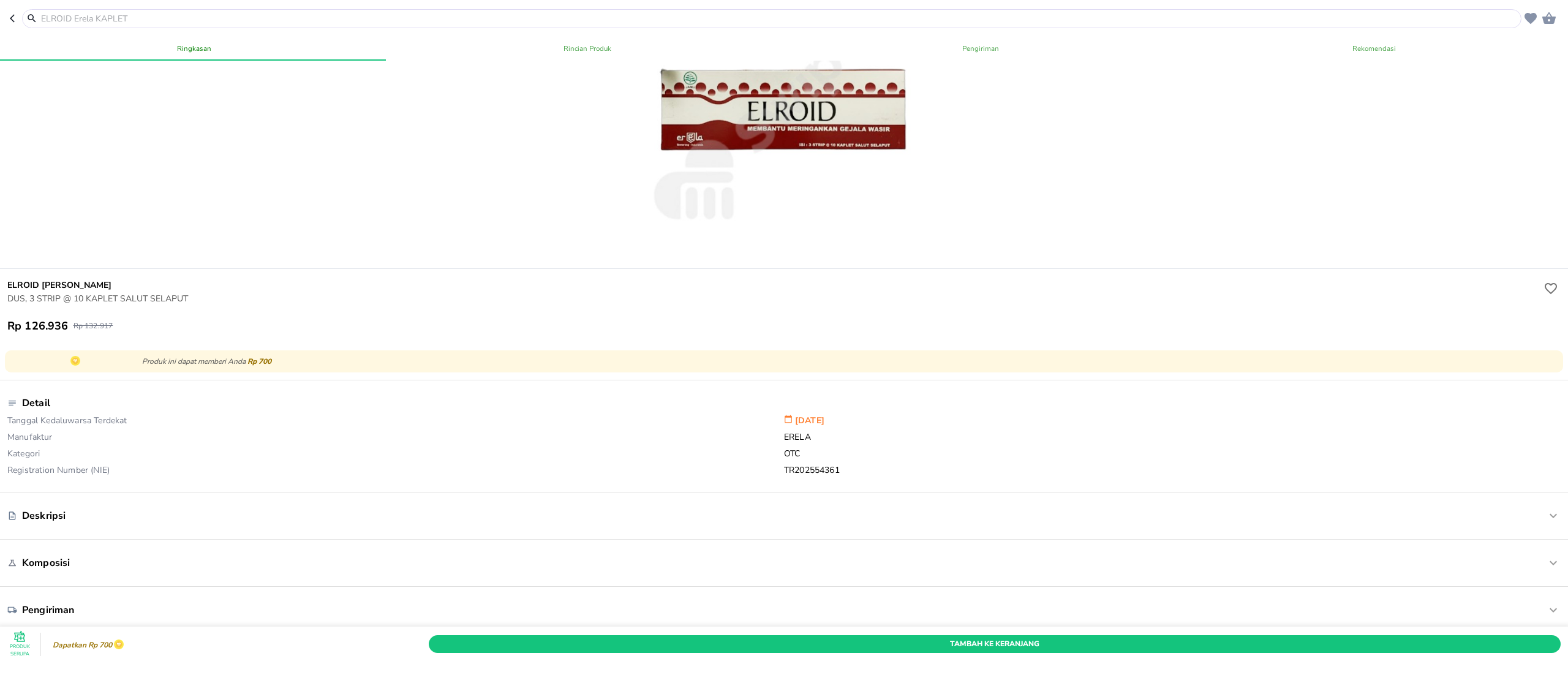
scroll to position [368, 0]
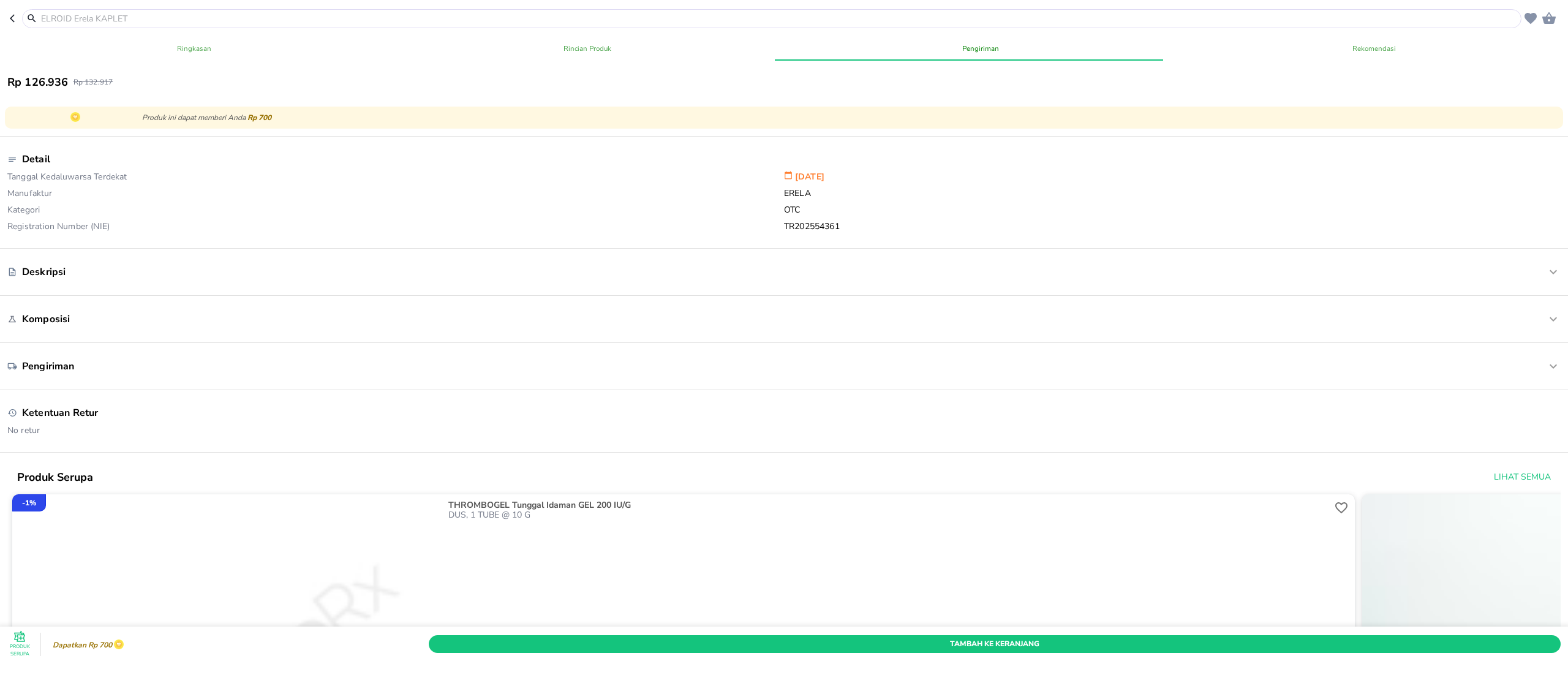
click at [138, 323] on div "Komposisi" at bounding box center [719, 319] width 1424 height 14
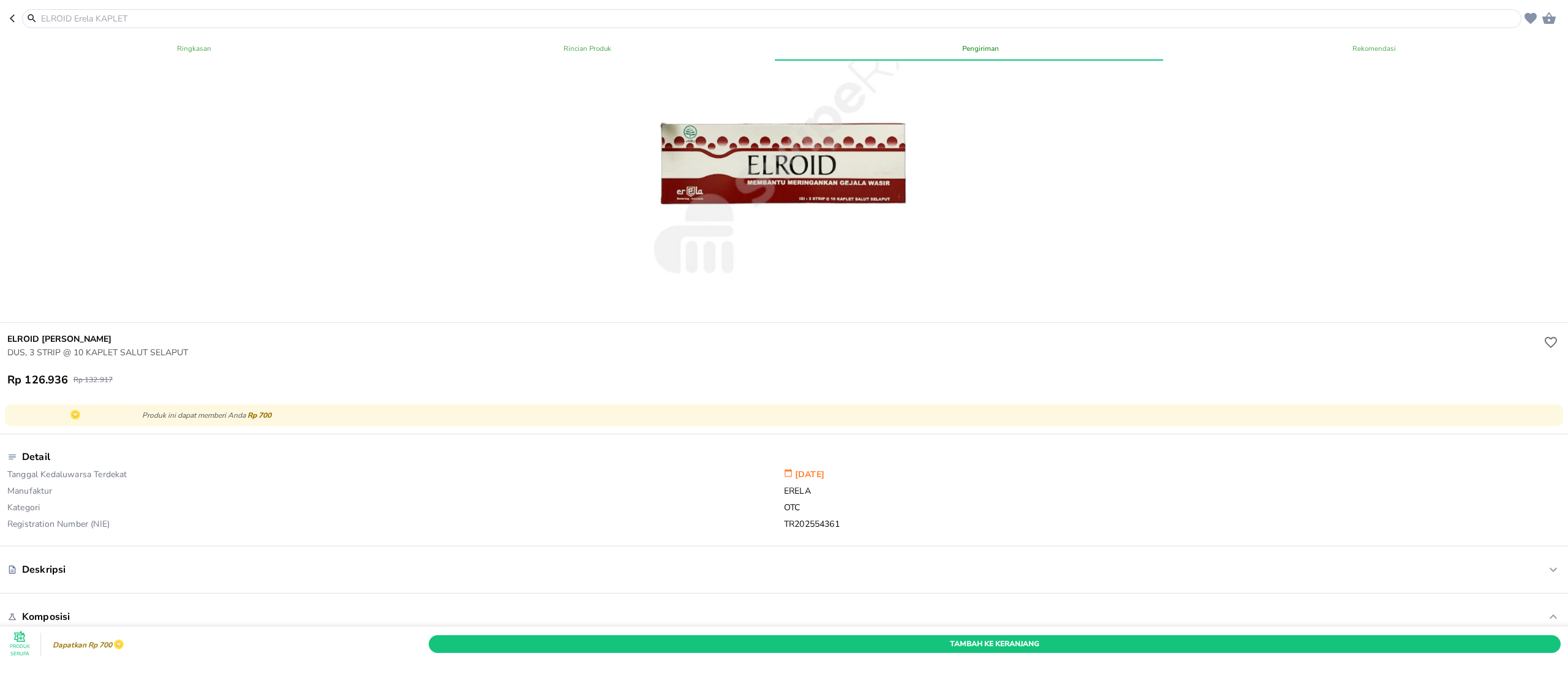
scroll to position [0, 0]
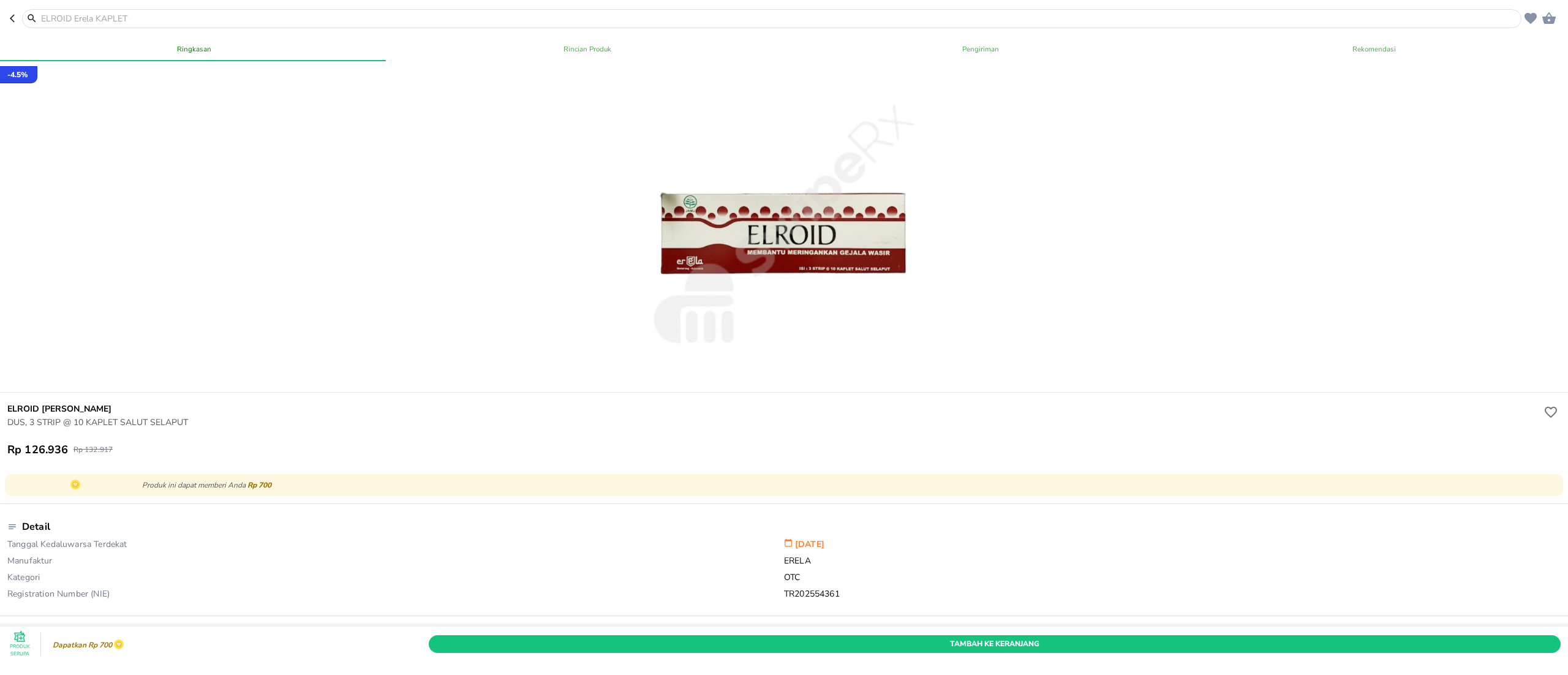
click at [414, 19] on input "text" at bounding box center [779, 19] width 1479 height 13
paste input "[MEDICAL_DATA]"
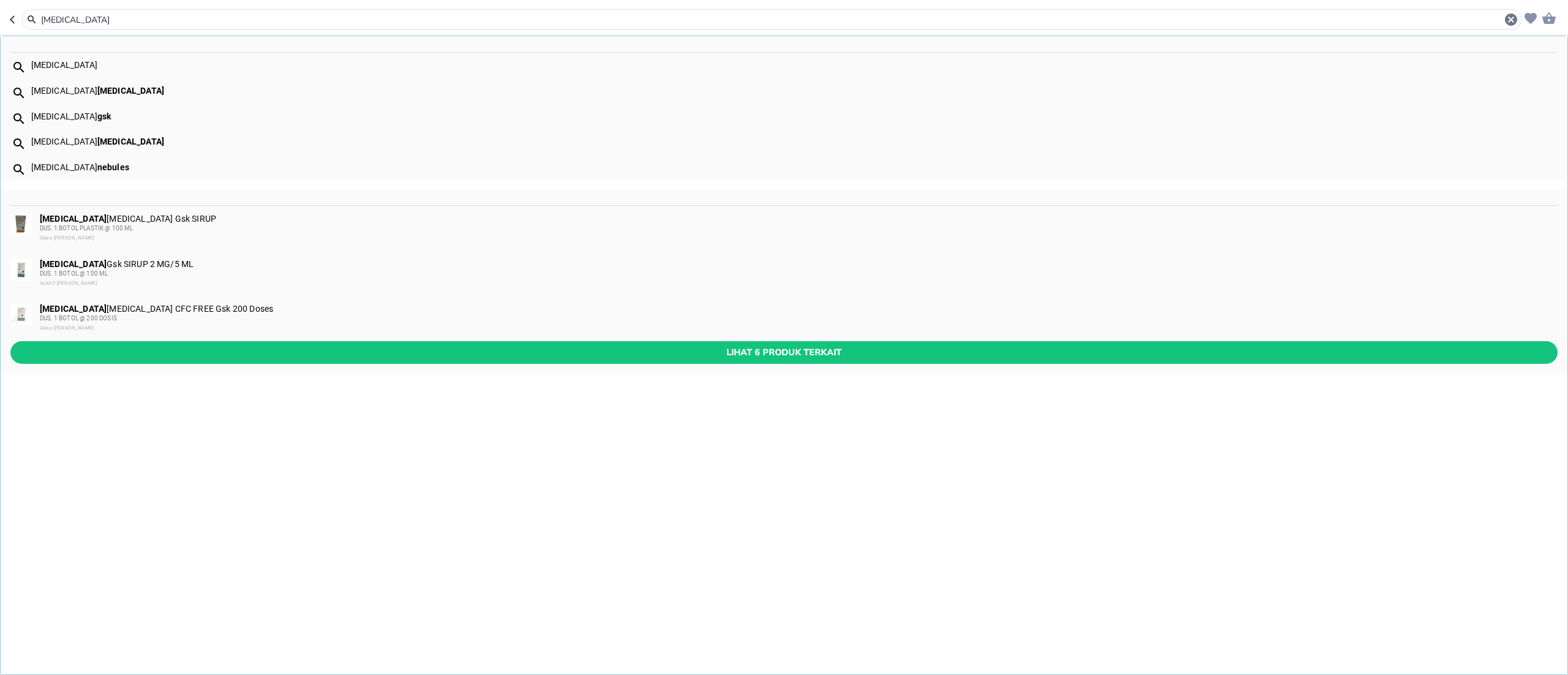
type input "[MEDICAL_DATA]"
click at [167, 318] on div "DUS, 1 BOTOL @ 200 DOSIS" at bounding box center [798, 318] width 1517 height 10
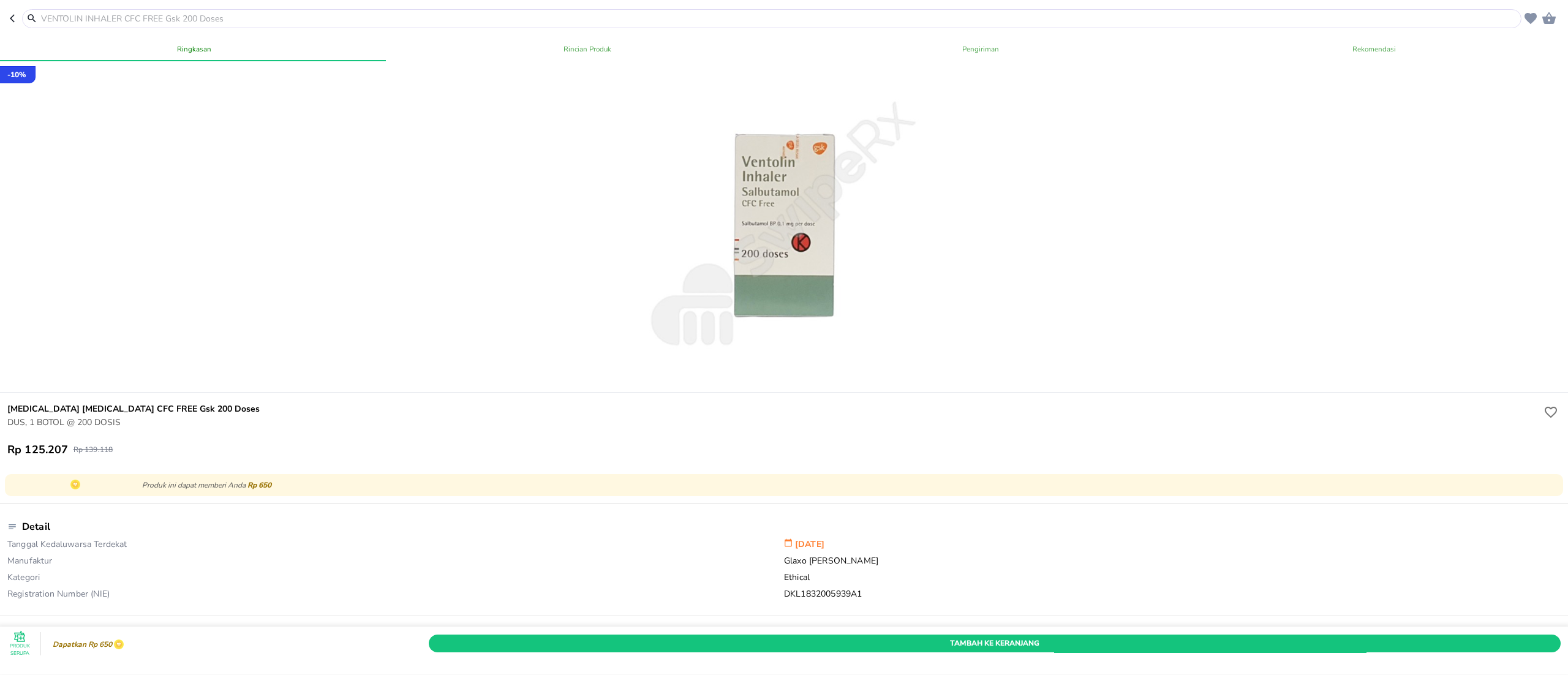
drag, startPoint x: 262, startPoint y: 5, endPoint x: 214, endPoint y: 66, distance: 77.6
click at [256, 12] on header "0" at bounding box center [784, 18] width 1568 height 37
click at [204, 19] on input "text" at bounding box center [779, 19] width 1479 height 13
paste input "Proris"
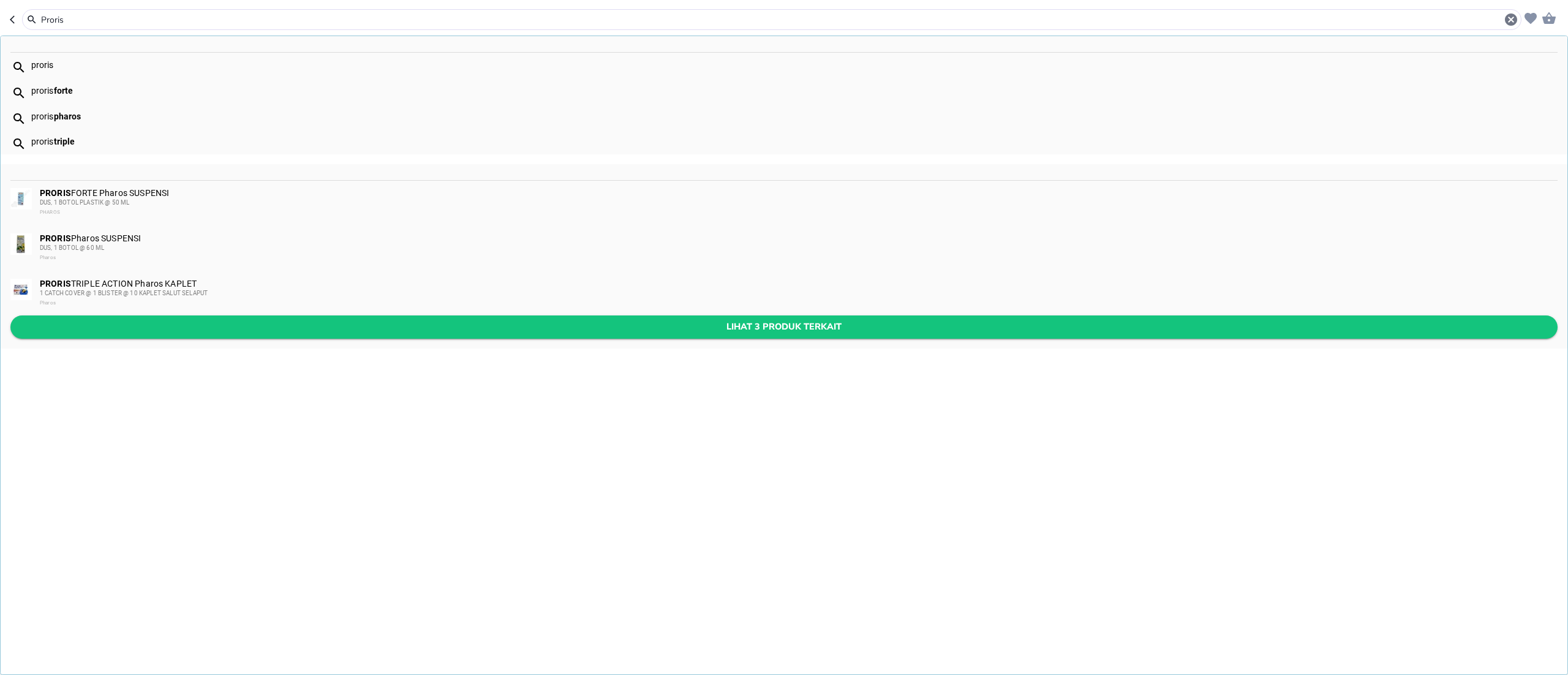
type input "Proris"
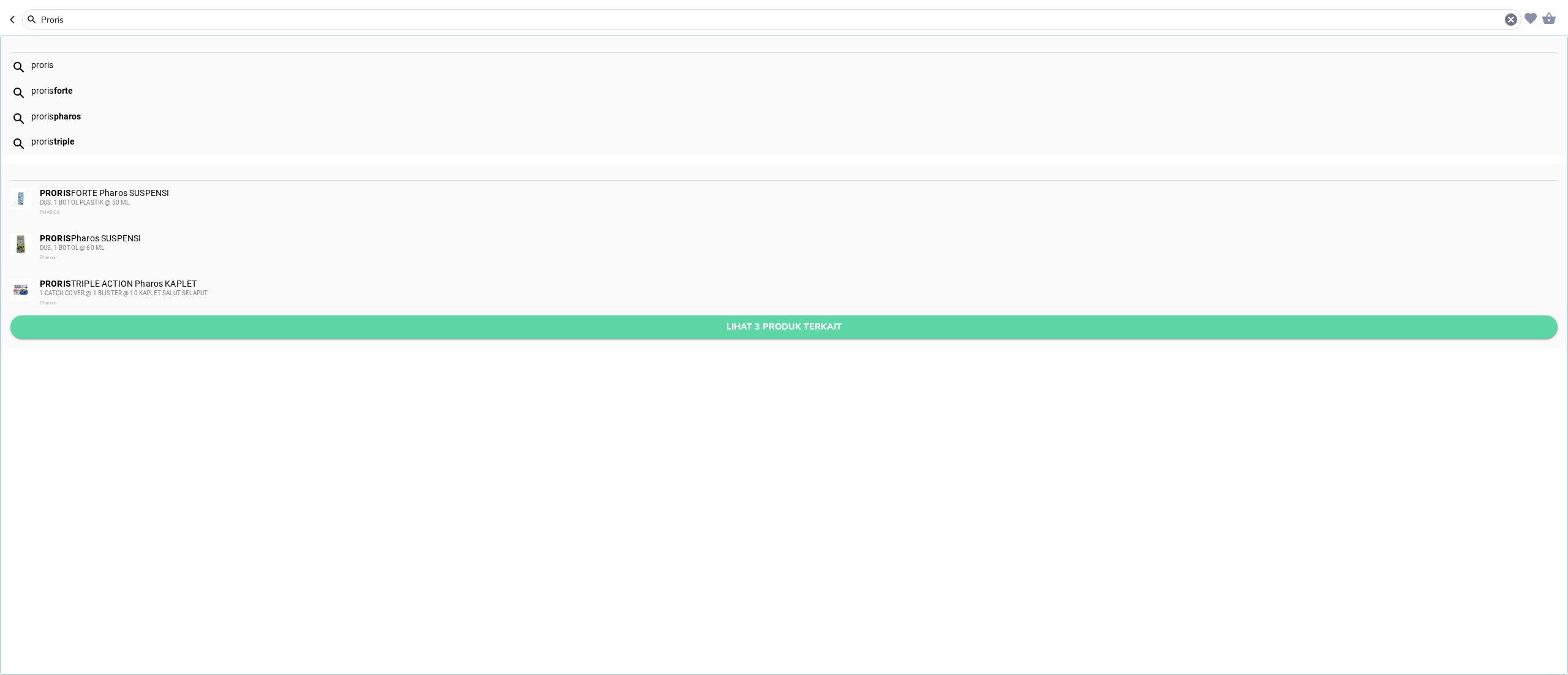
click at [107, 323] on span "Lihat 3 produk terkait" at bounding box center [784, 327] width 1528 height 16
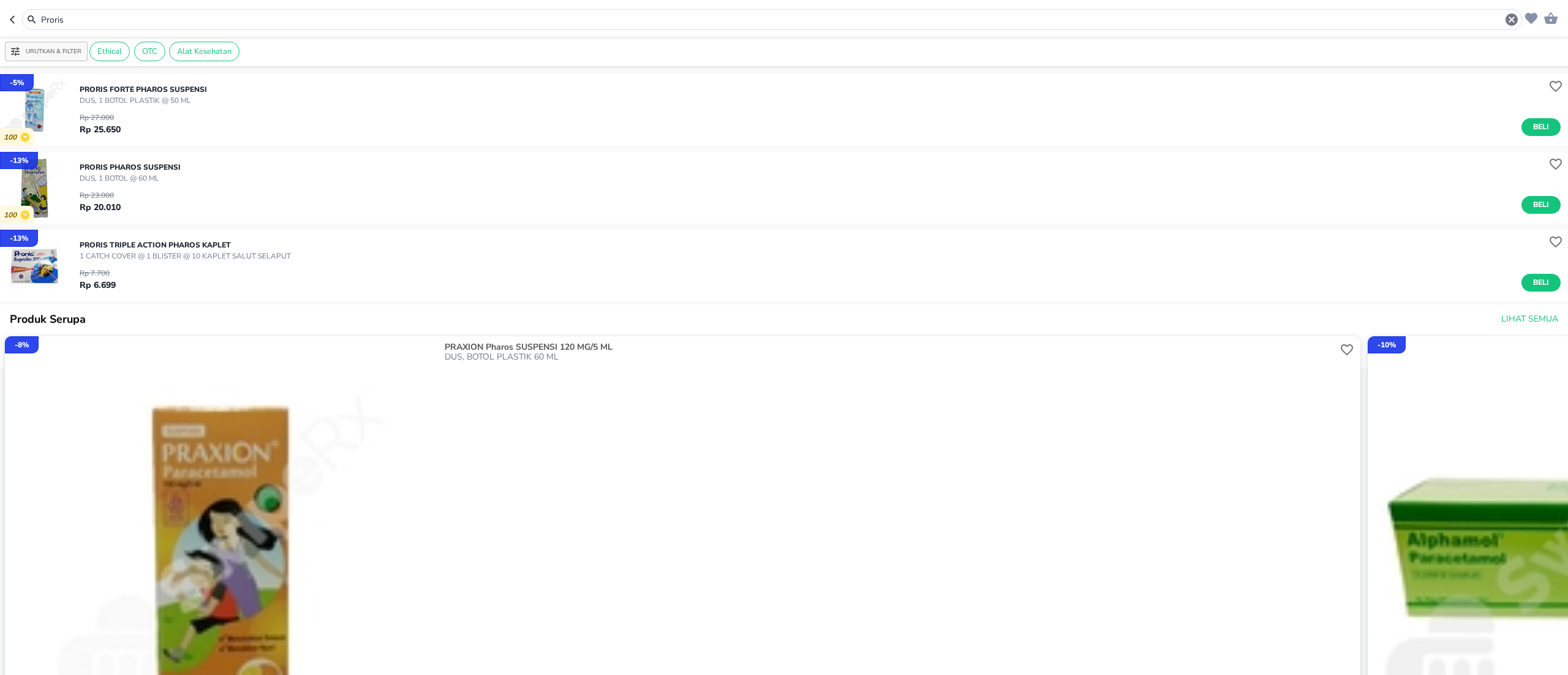
click at [52, 21] on input "Proris" at bounding box center [772, 20] width 1465 height 13
paste input "zoralin"
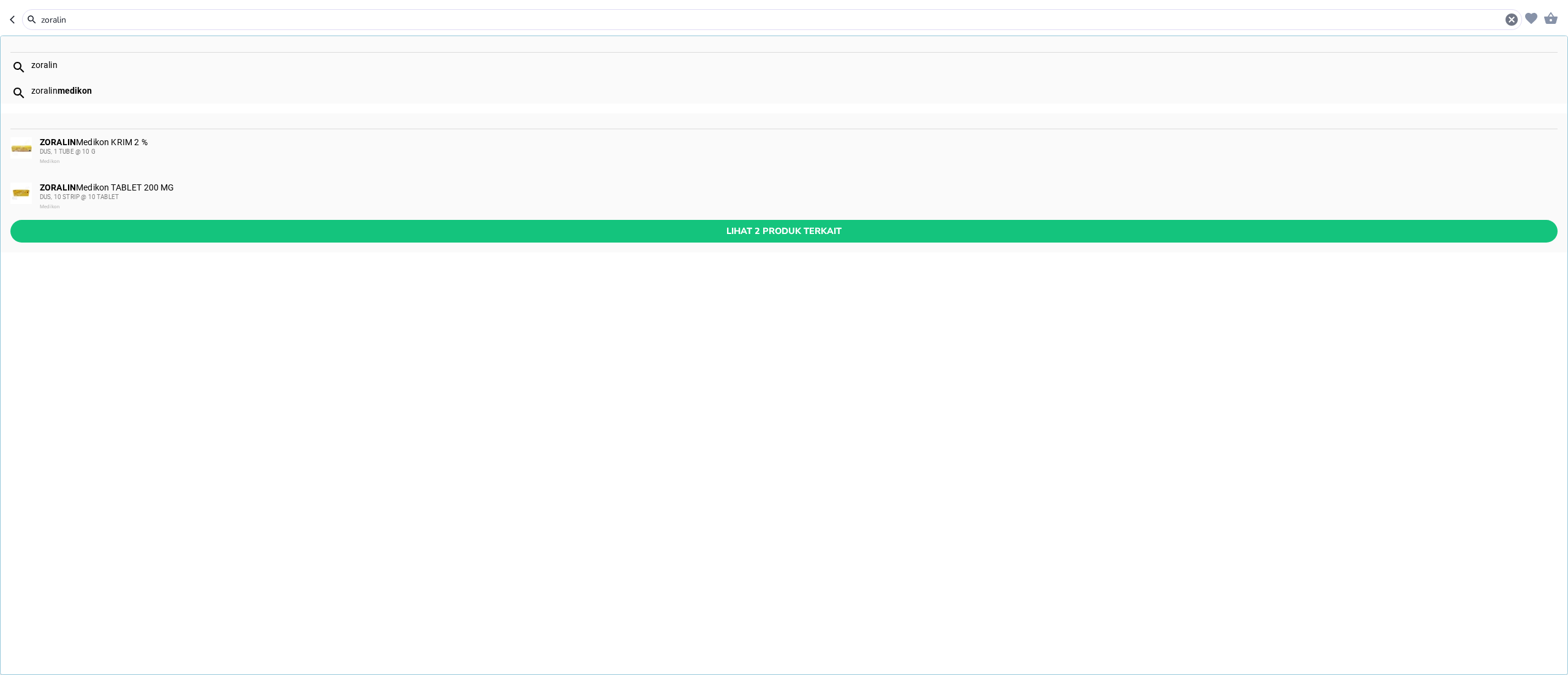
type input "zoralin"
click at [110, 197] on span "DUS, 10 STRIP @ 10 TABLET" at bounding box center [79, 196] width 79 height 7
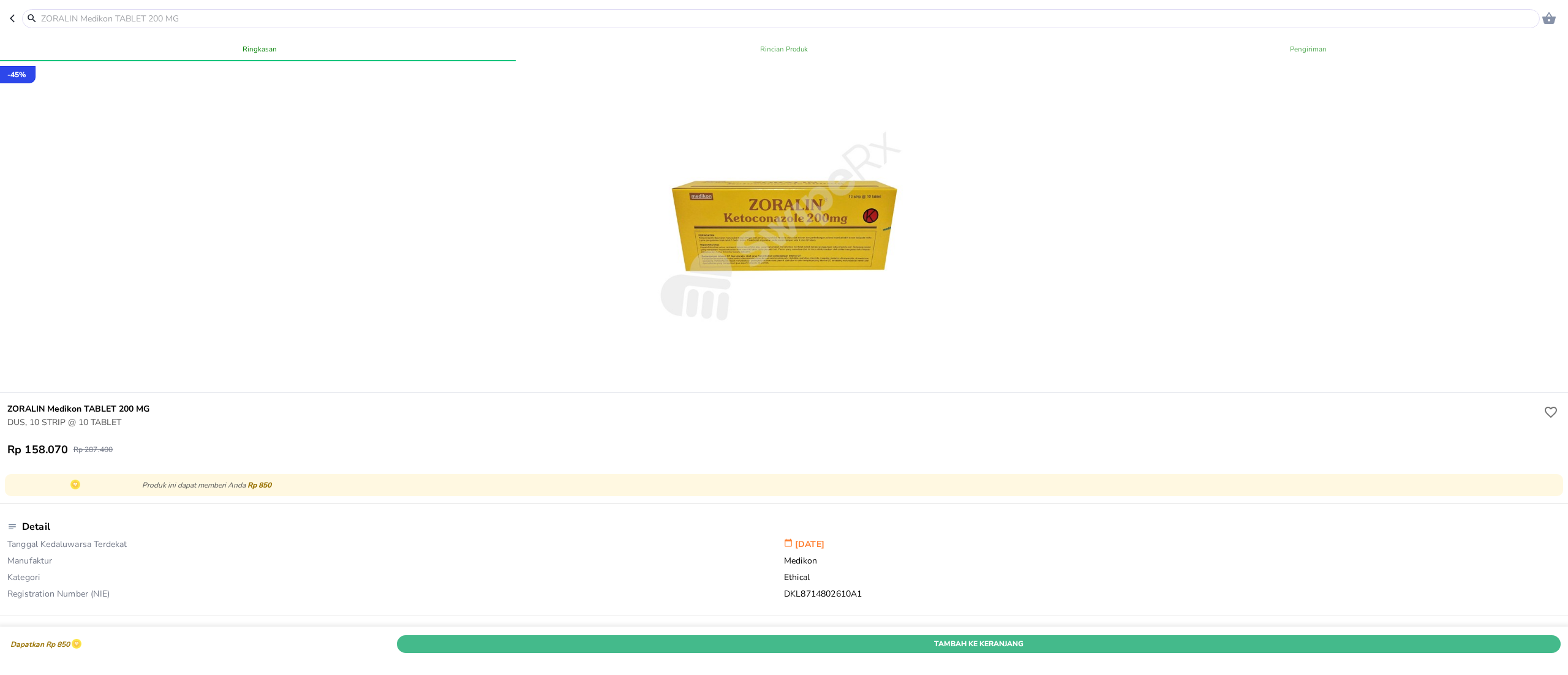
click at [963, 506] on button "Tambah Ke Keranjang" at bounding box center [979, 644] width 1164 height 17
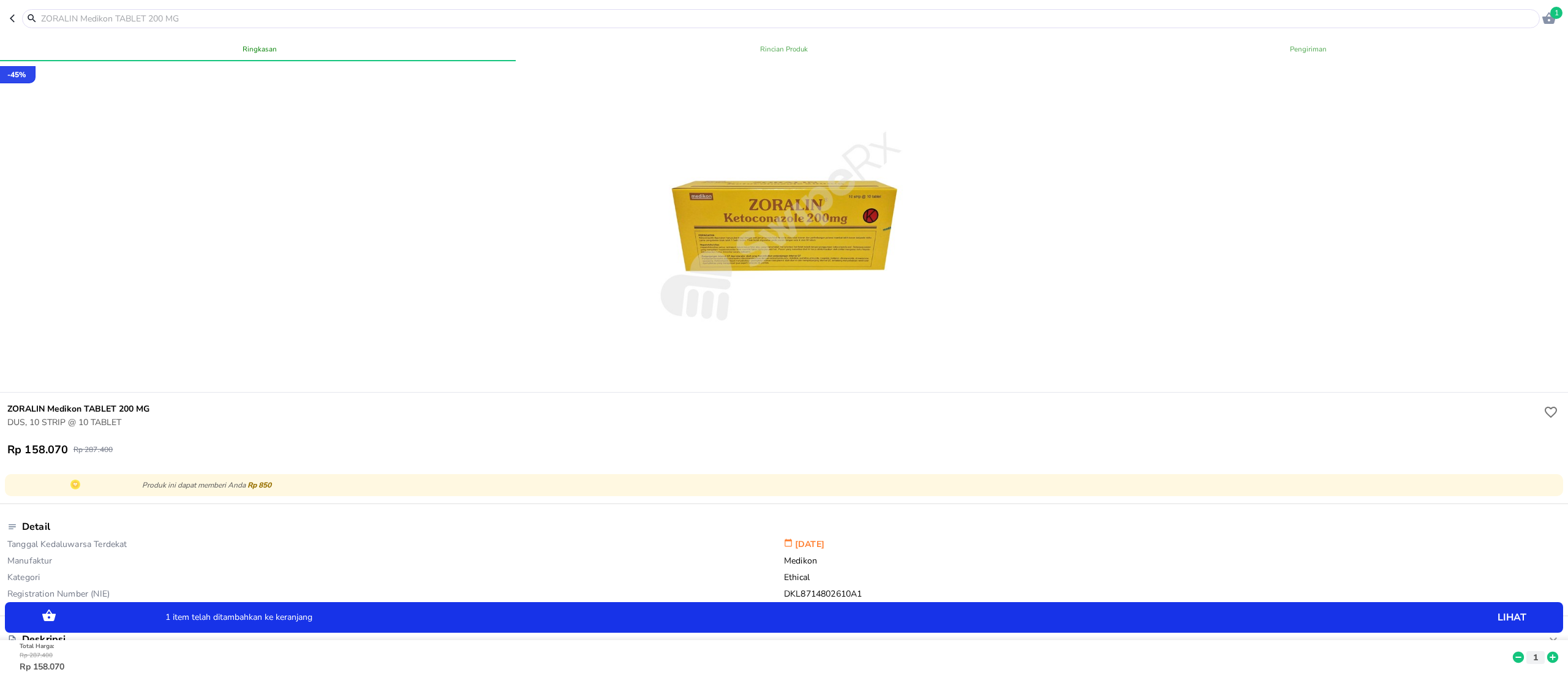
click at [1176, 506] on icon at bounding box center [1553, 658] width 16 height 14
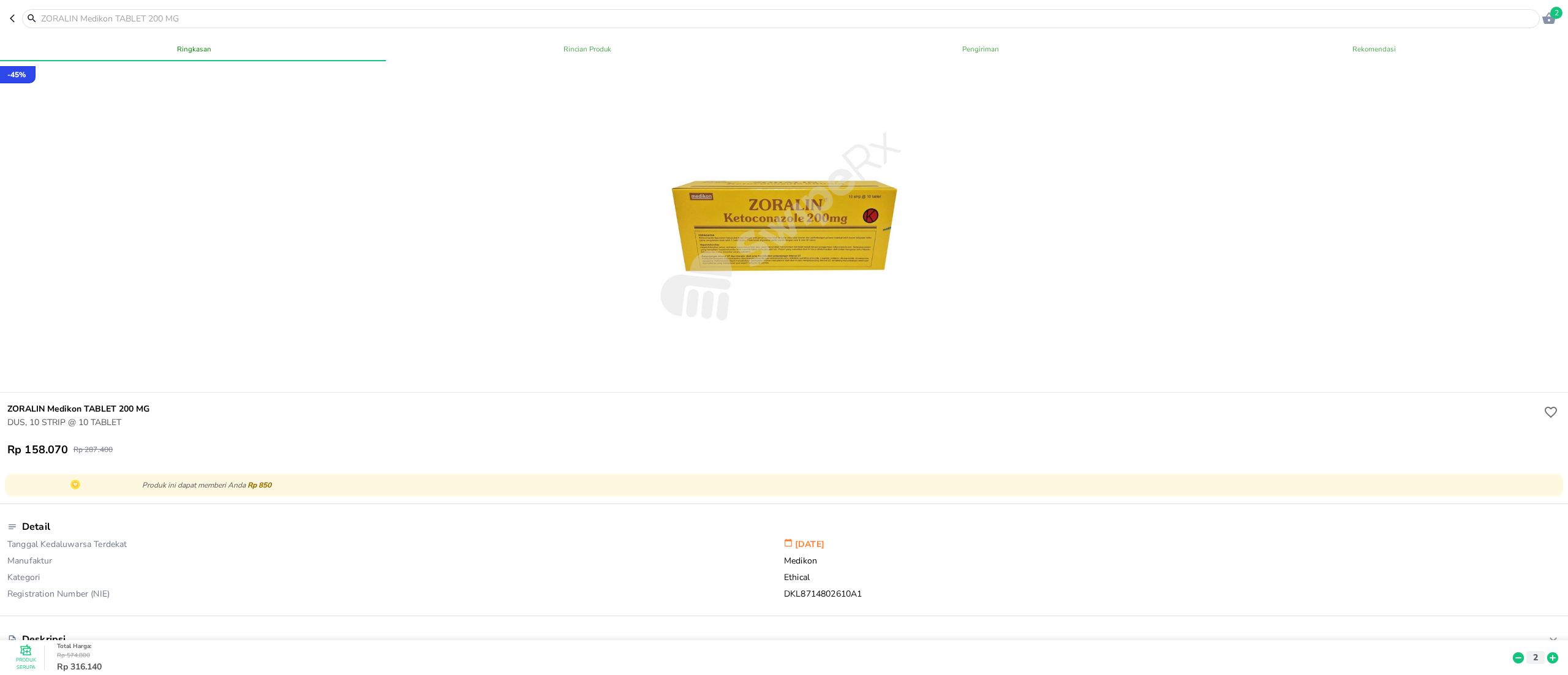
click at [233, 22] on input "text" at bounding box center [788, 19] width 1497 height 13
paste input "ambeven"
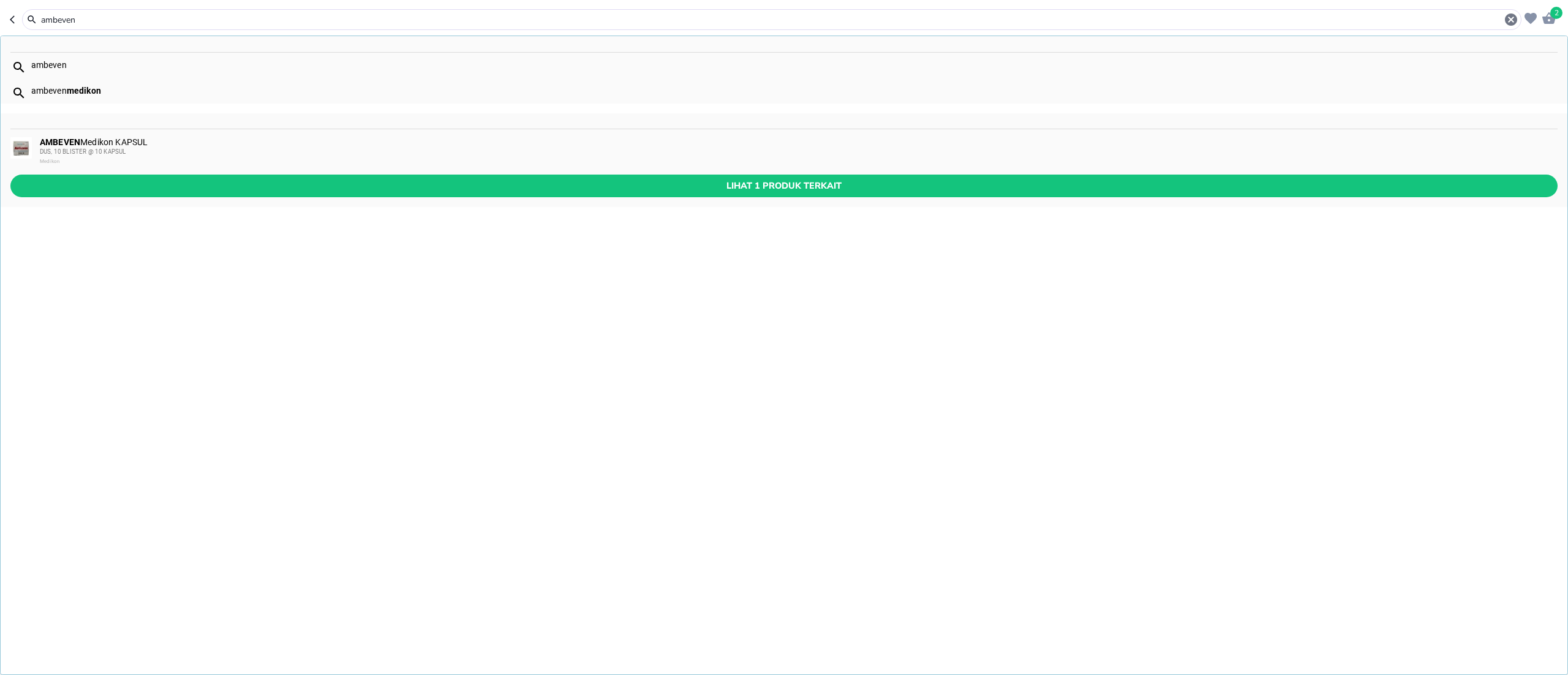
type input "ambeven"
click at [41, 149] on span "DUS, 10 BLISTER @ 10 KAPSUL" at bounding box center [83, 151] width 86 height 7
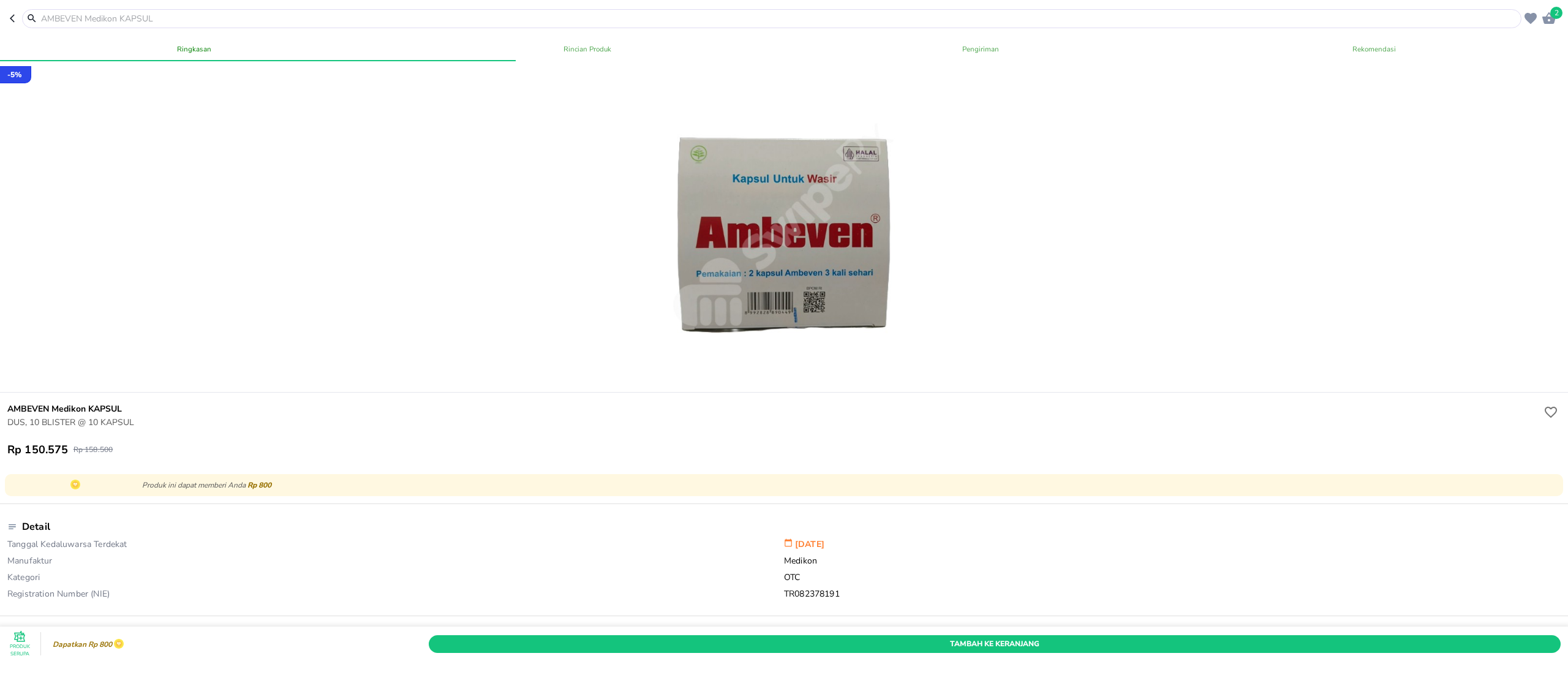
click at [925, 506] on span "Tambah Ke Keranjang" at bounding box center [995, 644] width 1113 height 13
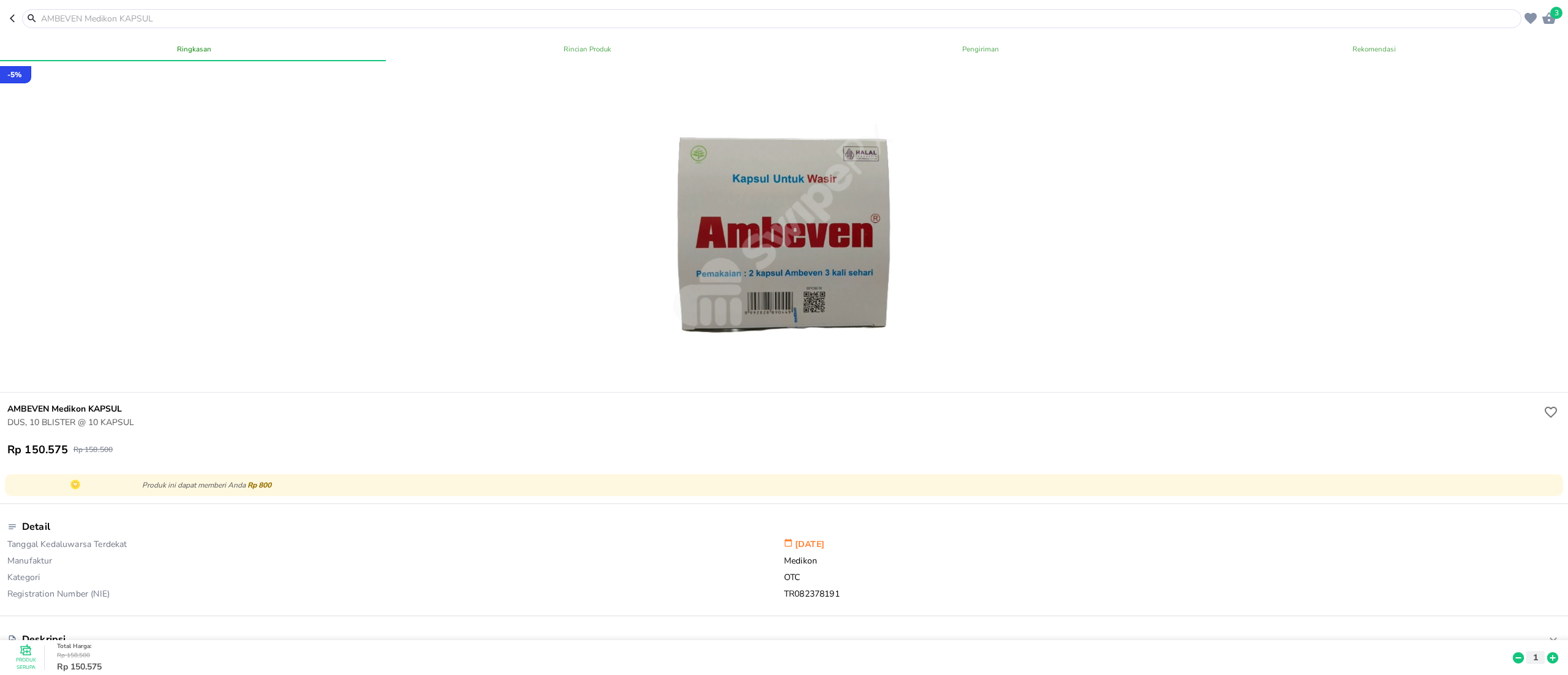
click at [312, 17] on input "text" at bounding box center [779, 19] width 1479 height 13
paste input "[MEDICAL_DATA]"
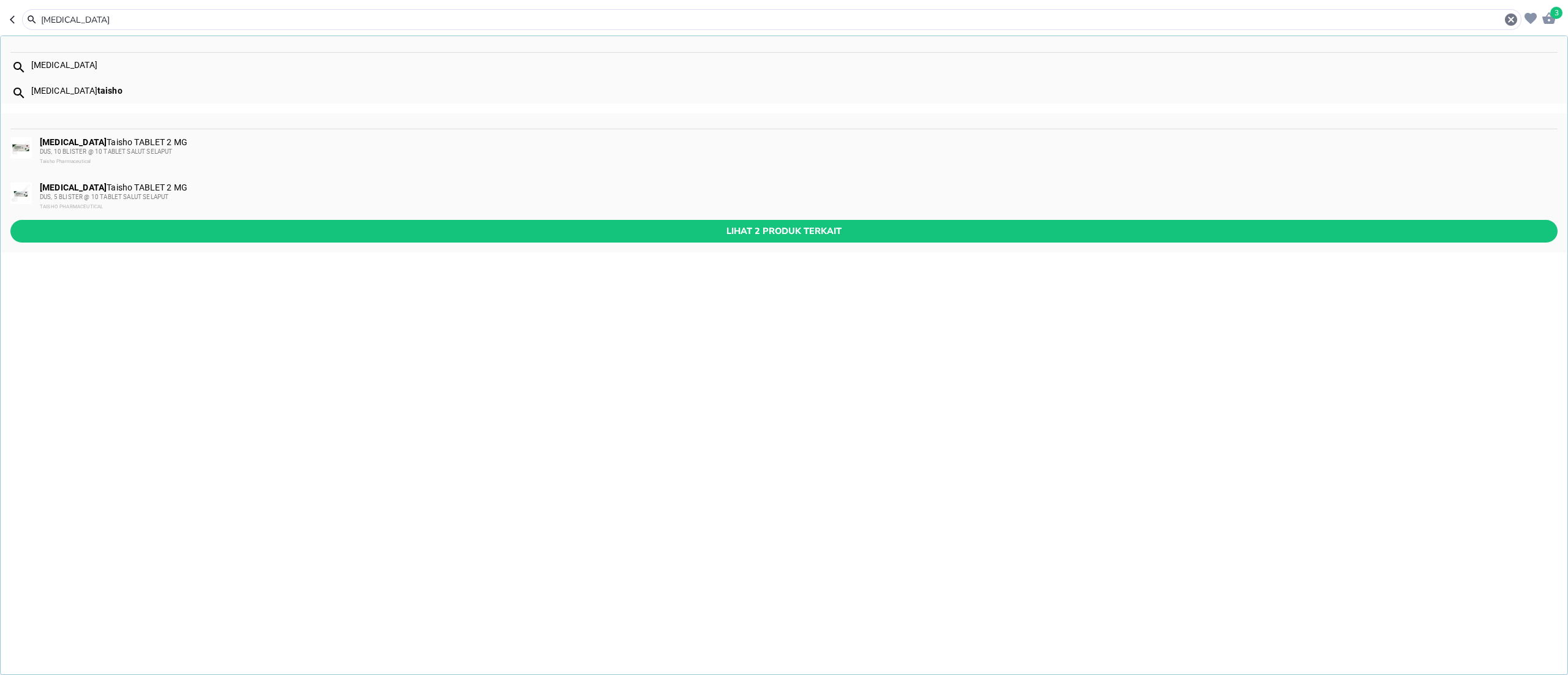
type input "[MEDICAL_DATA]"
click at [100, 152] on span "DUS, 10 BLISTER @ 10 TABLET SALUT SELAPUT" at bounding box center [106, 151] width 133 height 7
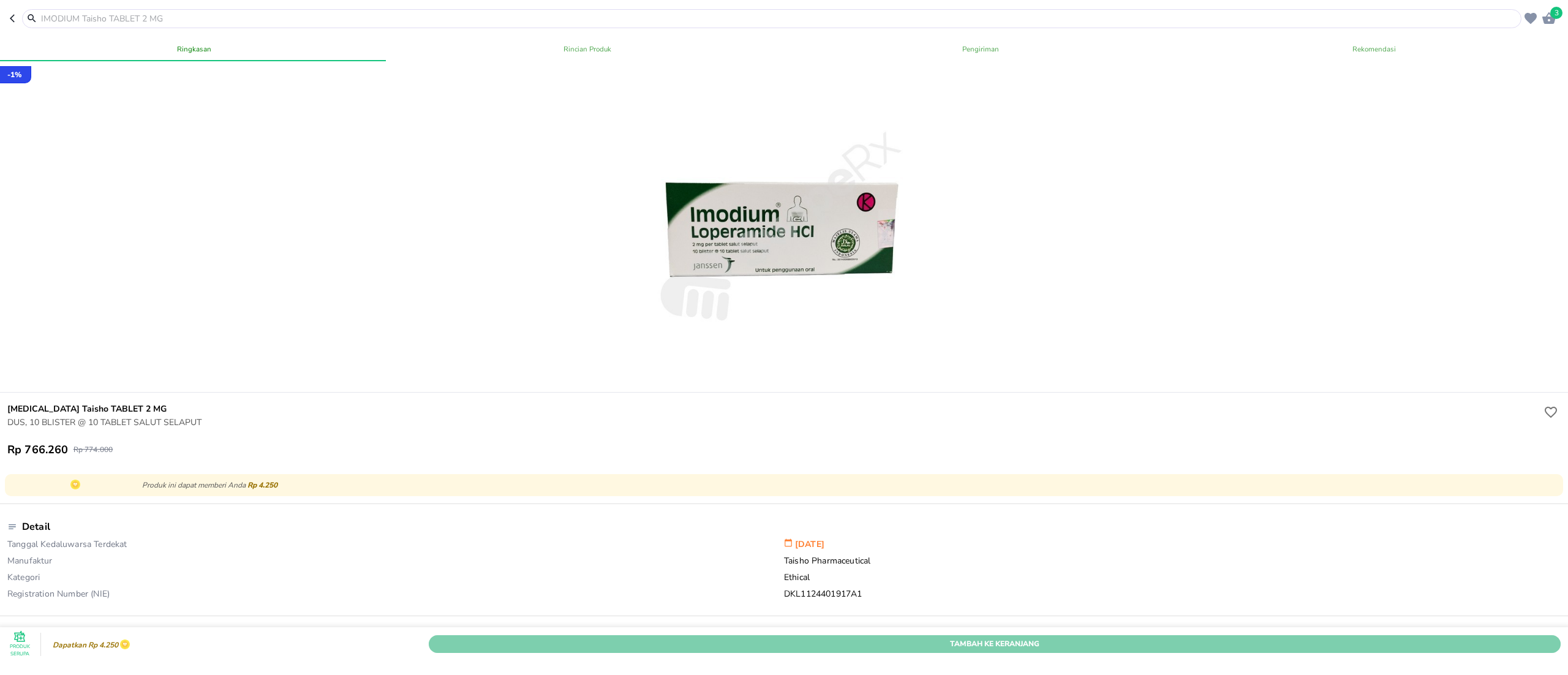
click at [1141, 506] on span "Tambah Ke Keranjang" at bounding box center [995, 644] width 1113 height 13
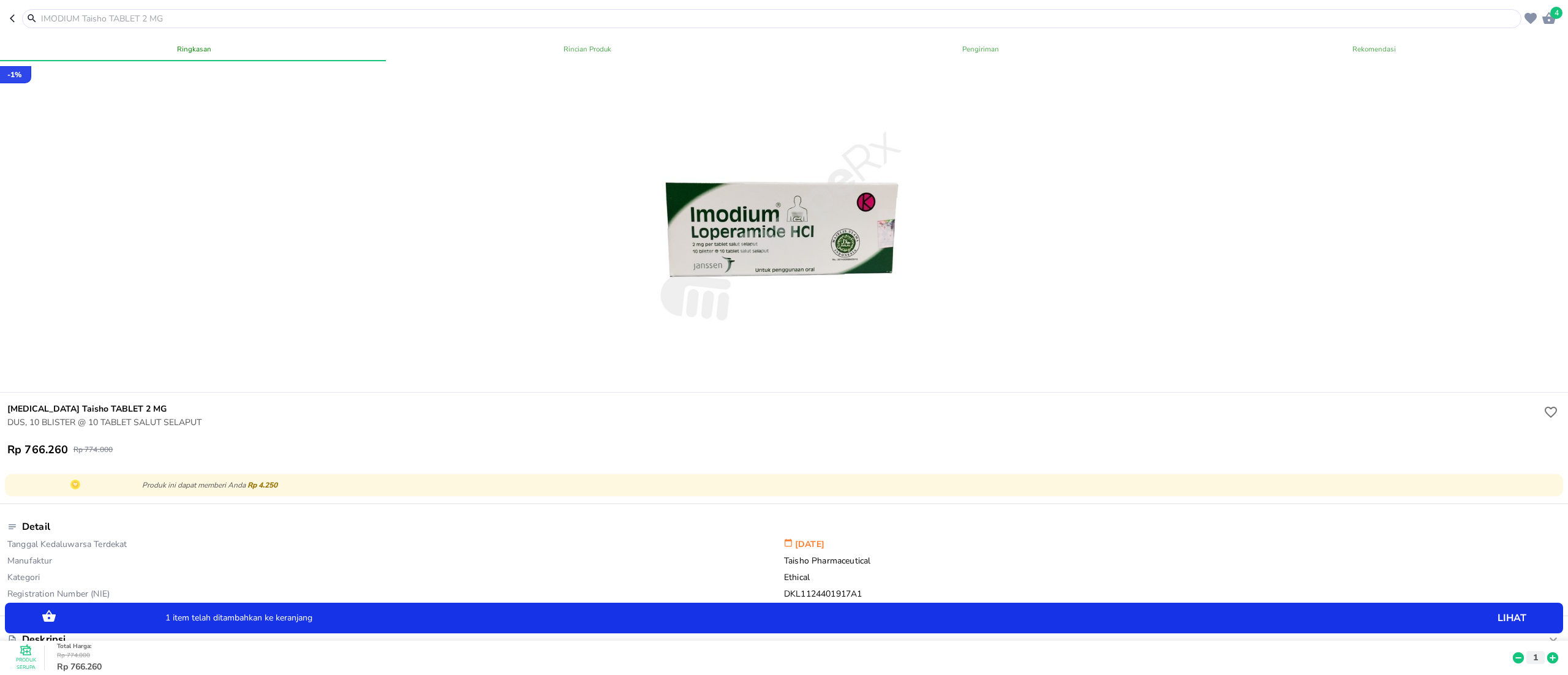
click at [230, 7] on header "4" at bounding box center [784, 18] width 1568 height 37
click at [222, 21] on input "text" at bounding box center [779, 19] width 1479 height 13
paste input "[MEDICAL_DATA]"
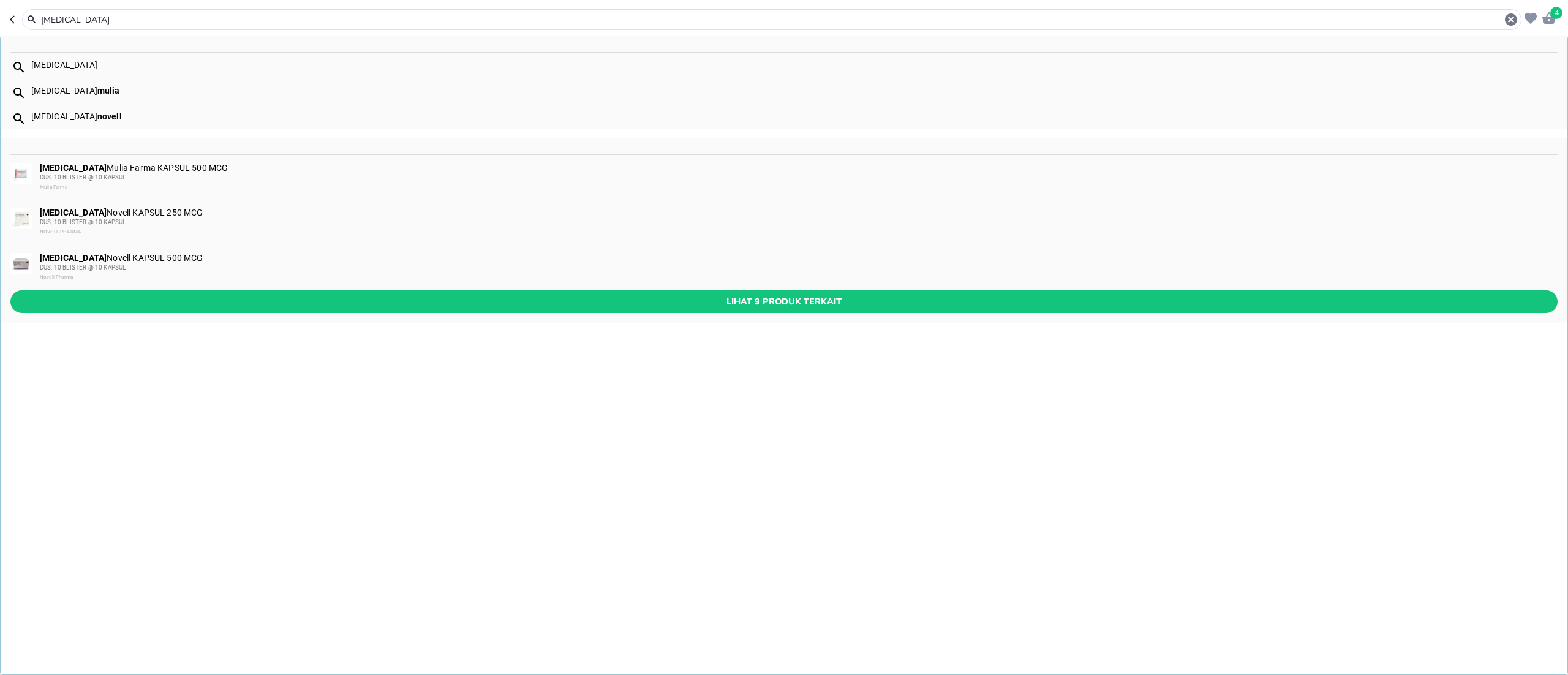
type input "[MEDICAL_DATA]"
click at [127, 264] on div "DUS, 10 BLISTER @ 10 KAPSUL" at bounding box center [798, 268] width 1517 height 10
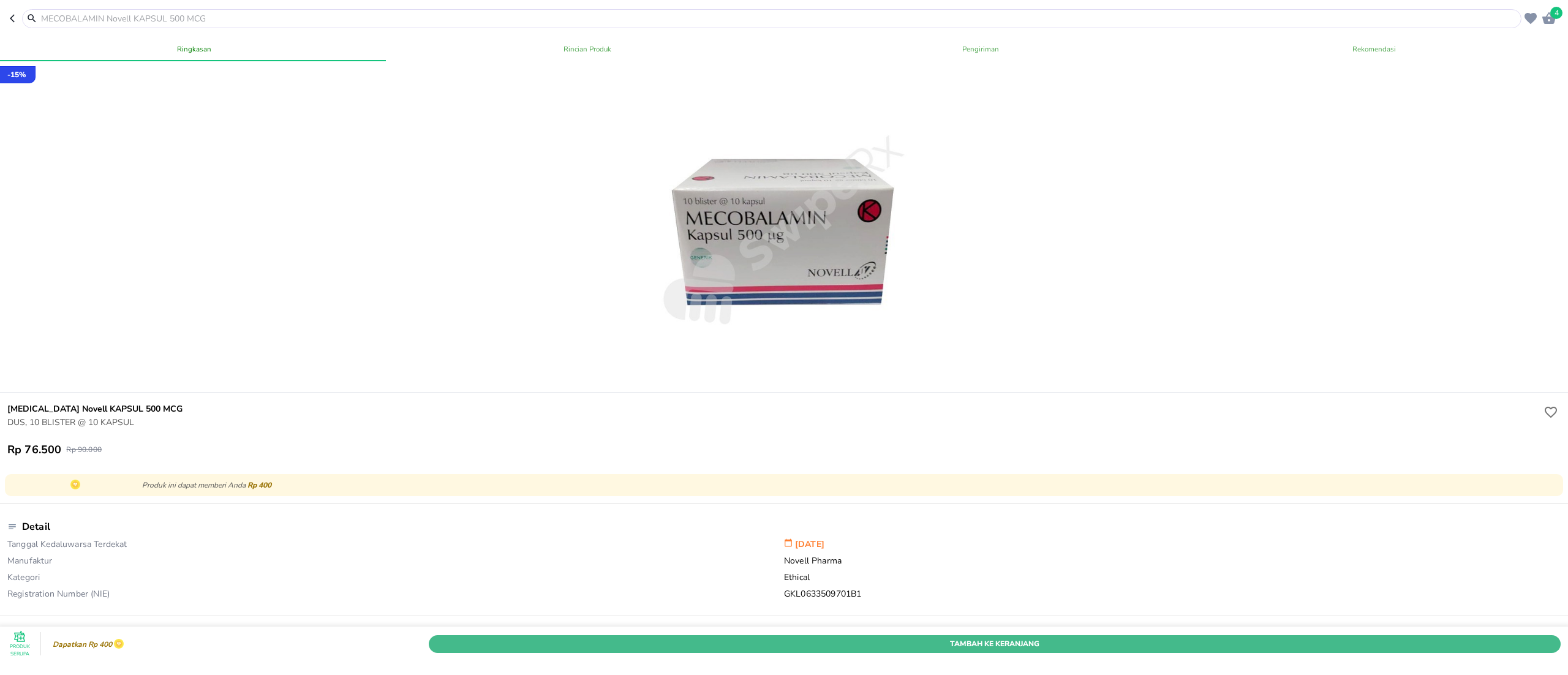
click at [1094, 506] on span "Tambah Ke Keranjang" at bounding box center [995, 644] width 1113 height 13
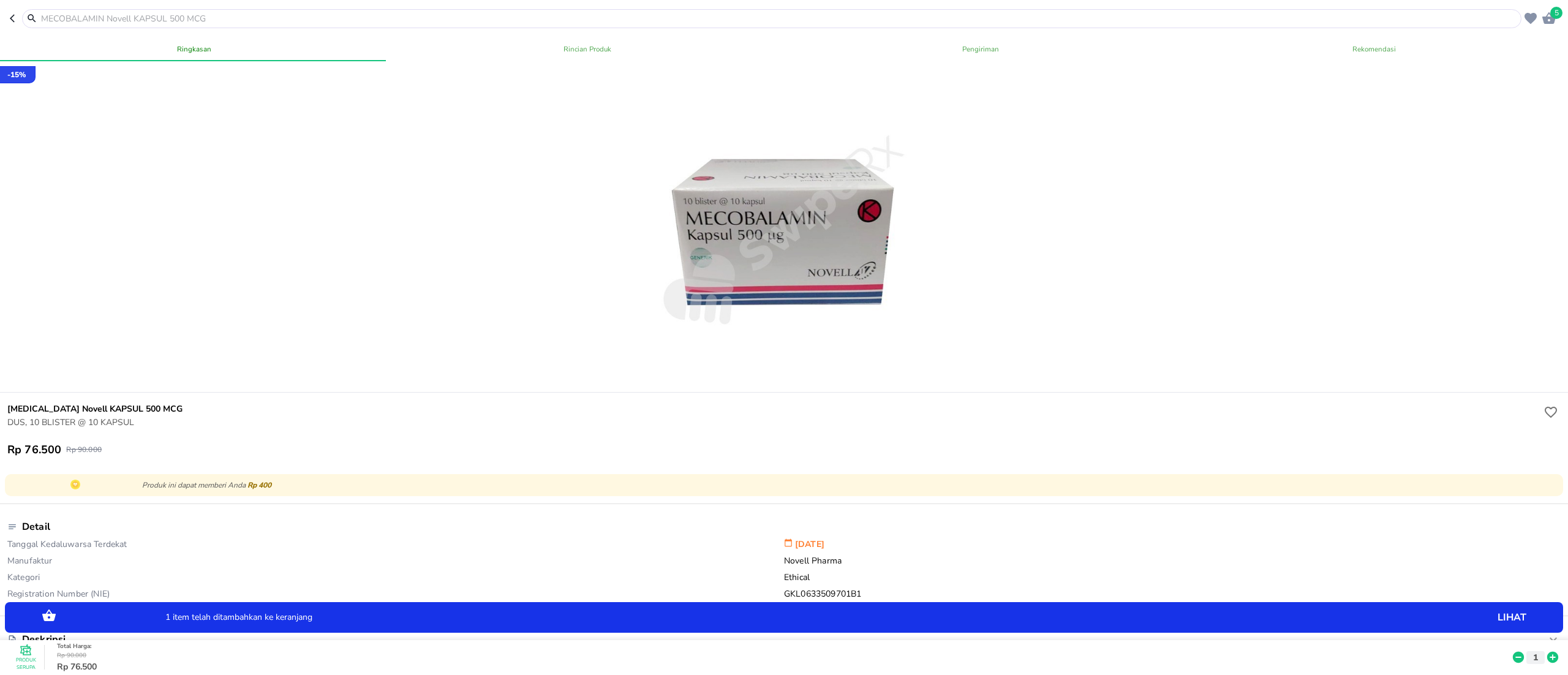
click at [1176, 506] on icon at bounding box center [1553, 658] width 11 height 11
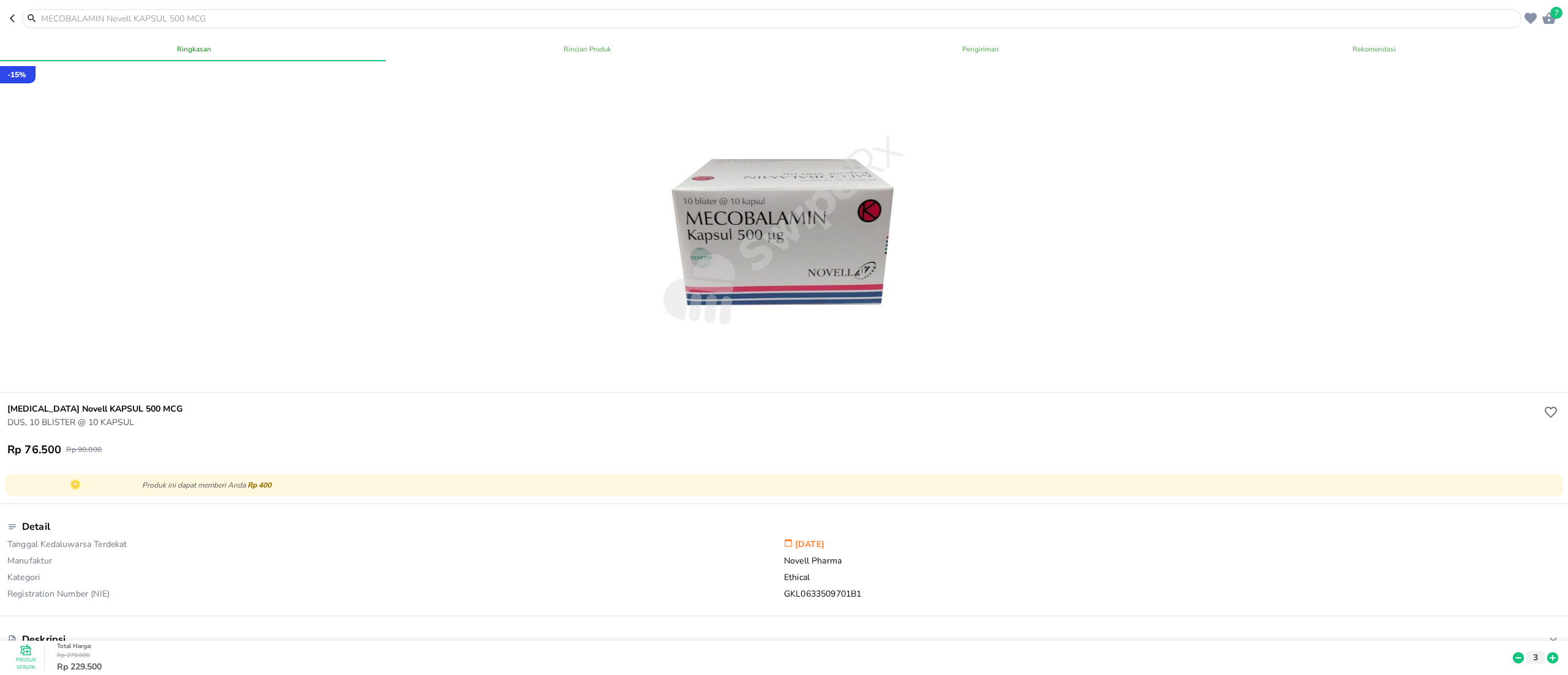
click at [287, 17] on input "text" at bounding box center [779, 19] width 1479 height 13
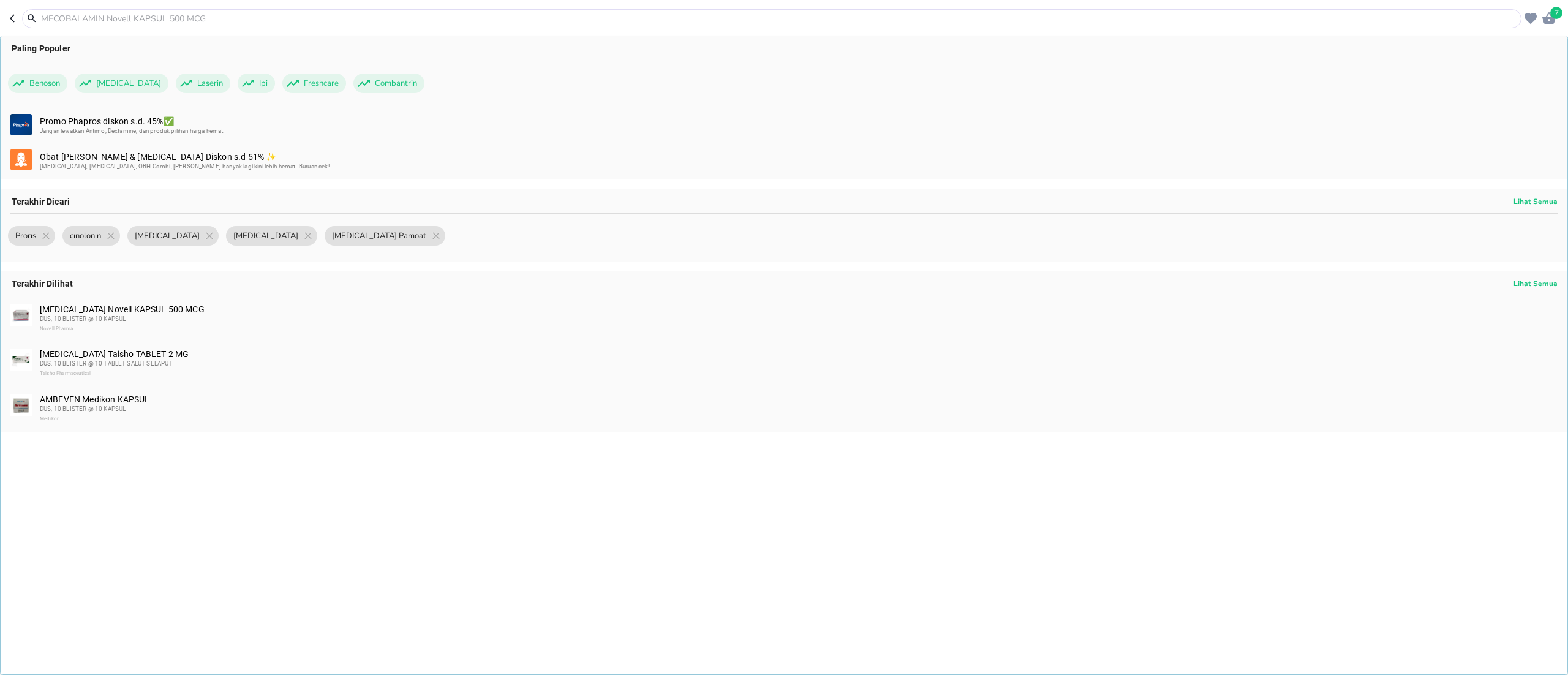
paste input "[MEDICAL_DATA]"
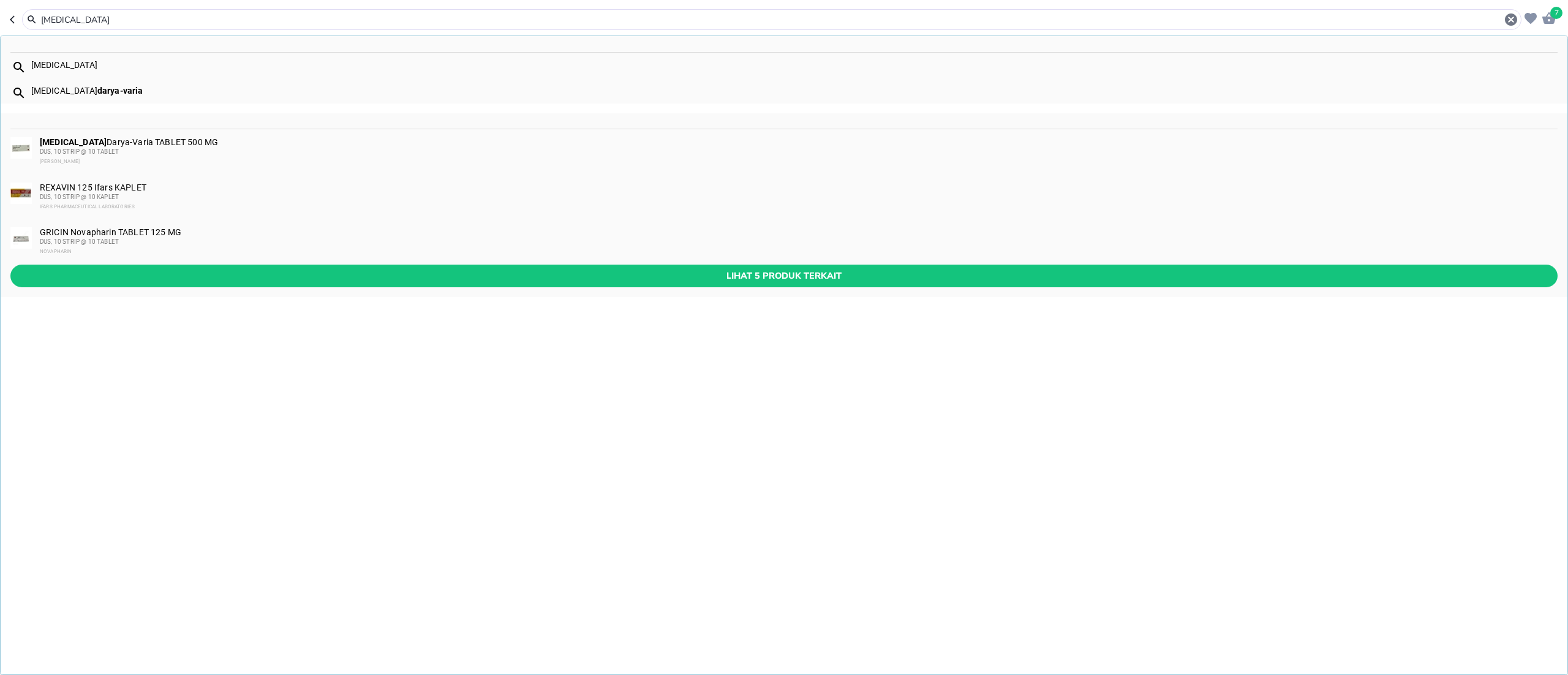
type input "[MEDICAL_DATA]"
click at [190, 148] on div "DUS, 10 STRIP @ 10 TABLET" at bounding box center [798, 152] width 1517 height 10
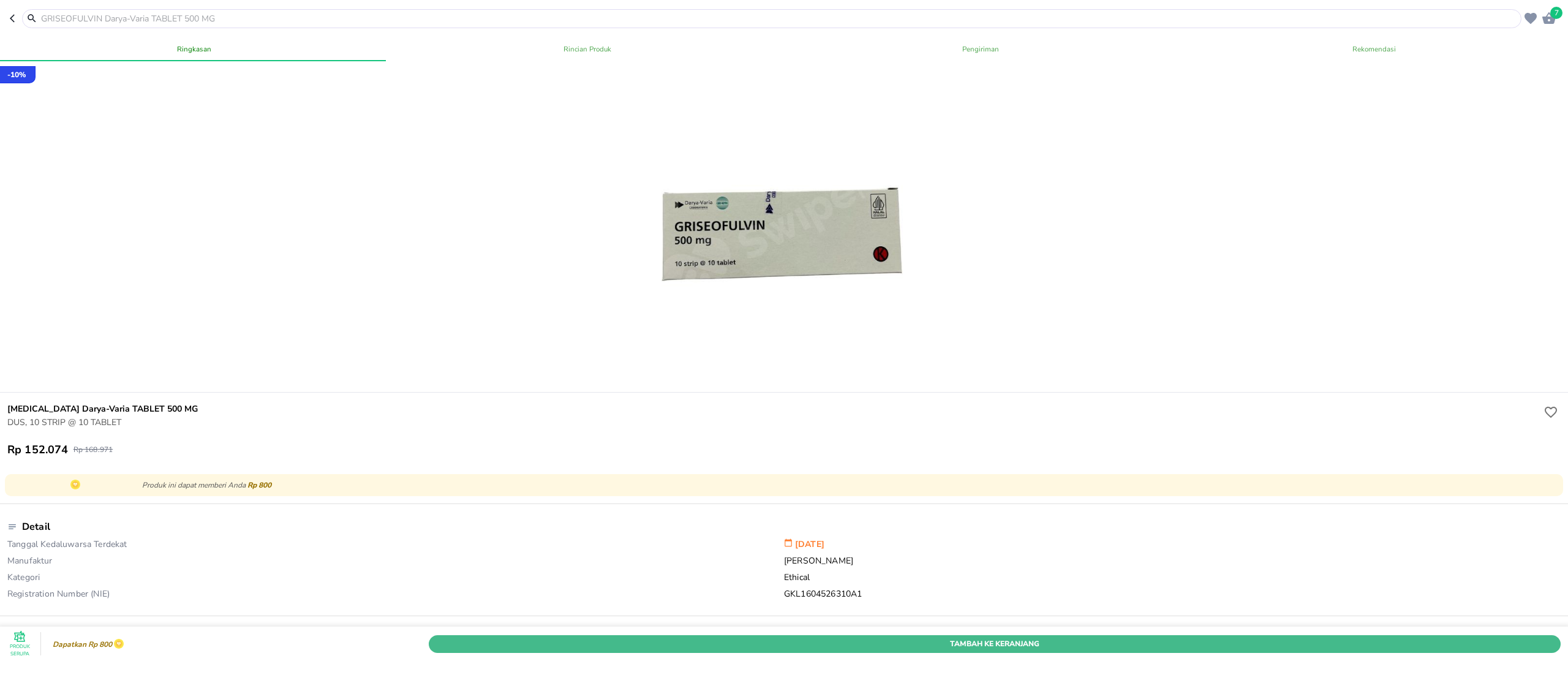
click at [1047, 506] on span "Tambah Ke Keranjang" at bounding box center [995, 644] width 1113 height 13
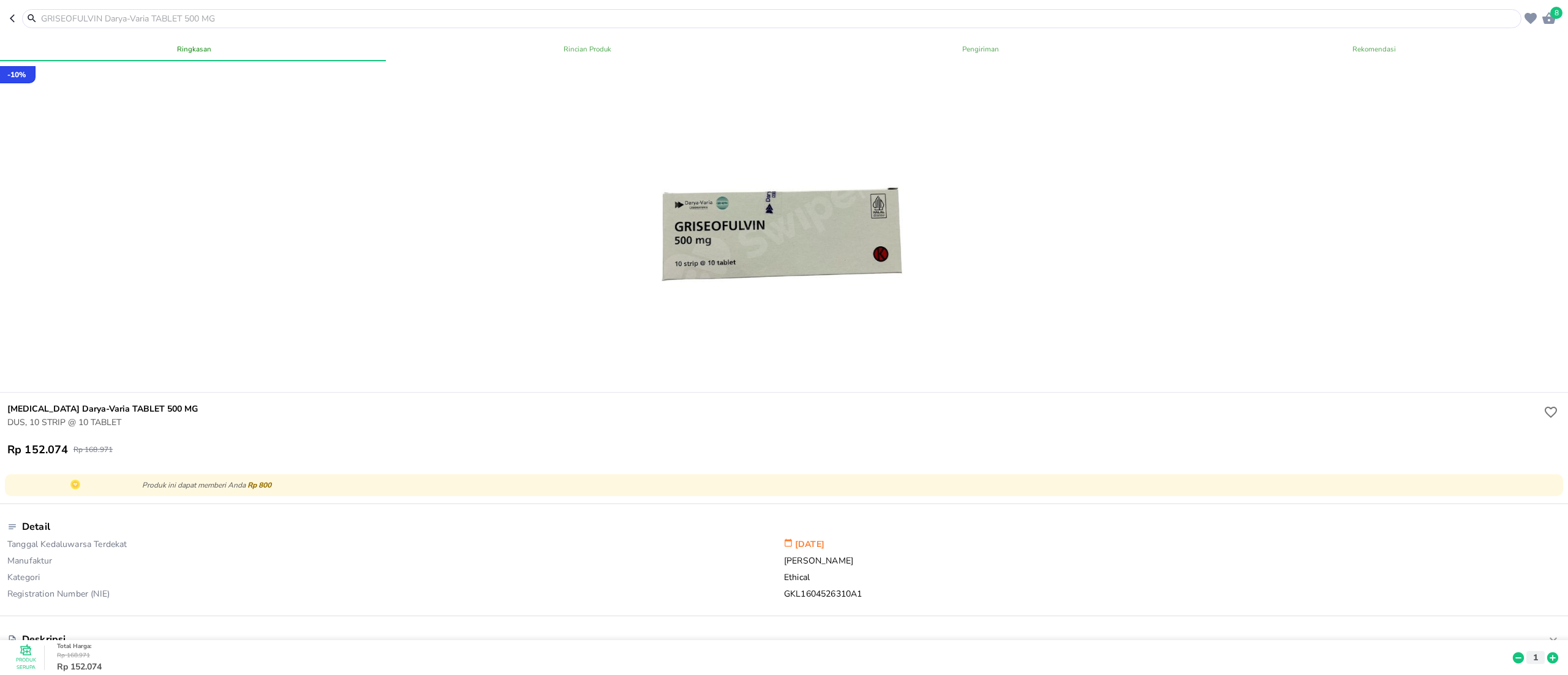
click at [430, 16] on input "text" at bounding box center [779, 19] width 1479 height 13
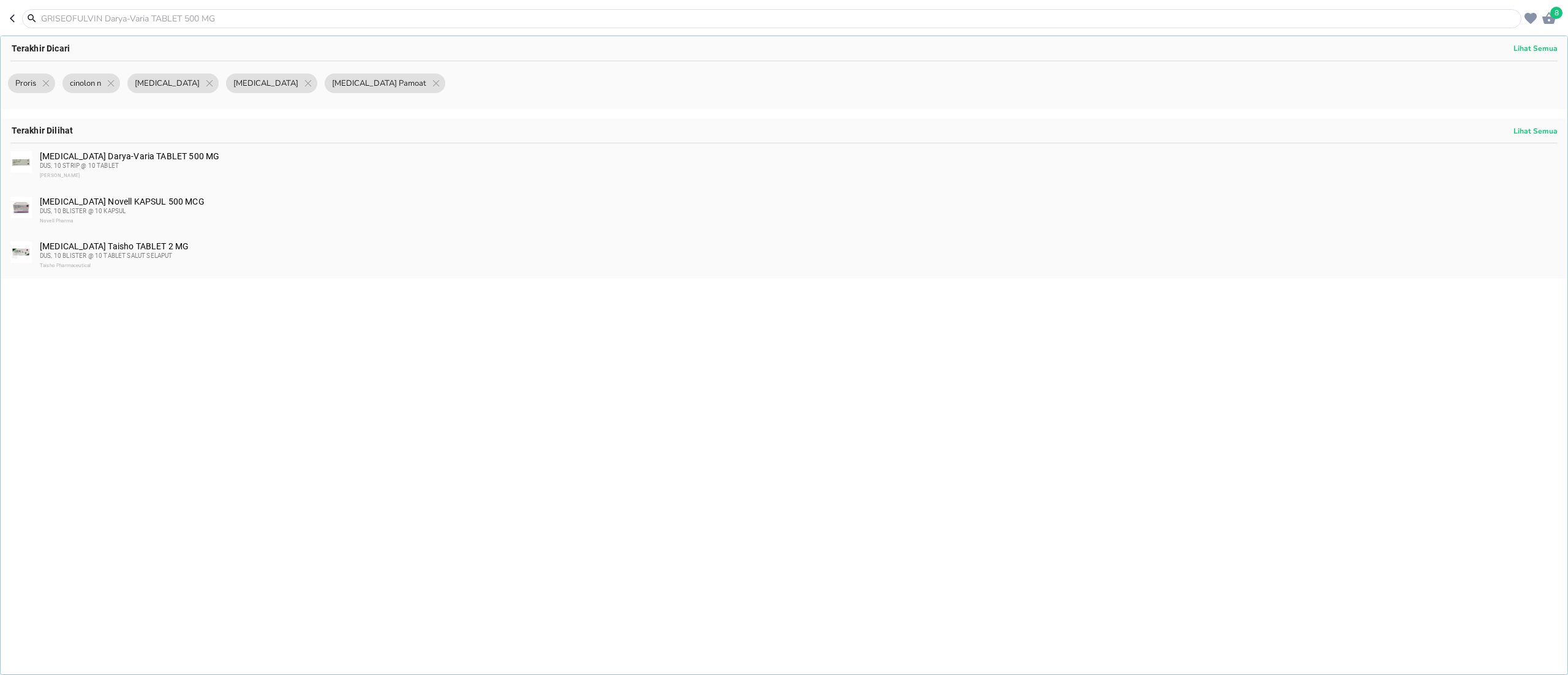
paste input "erloid"
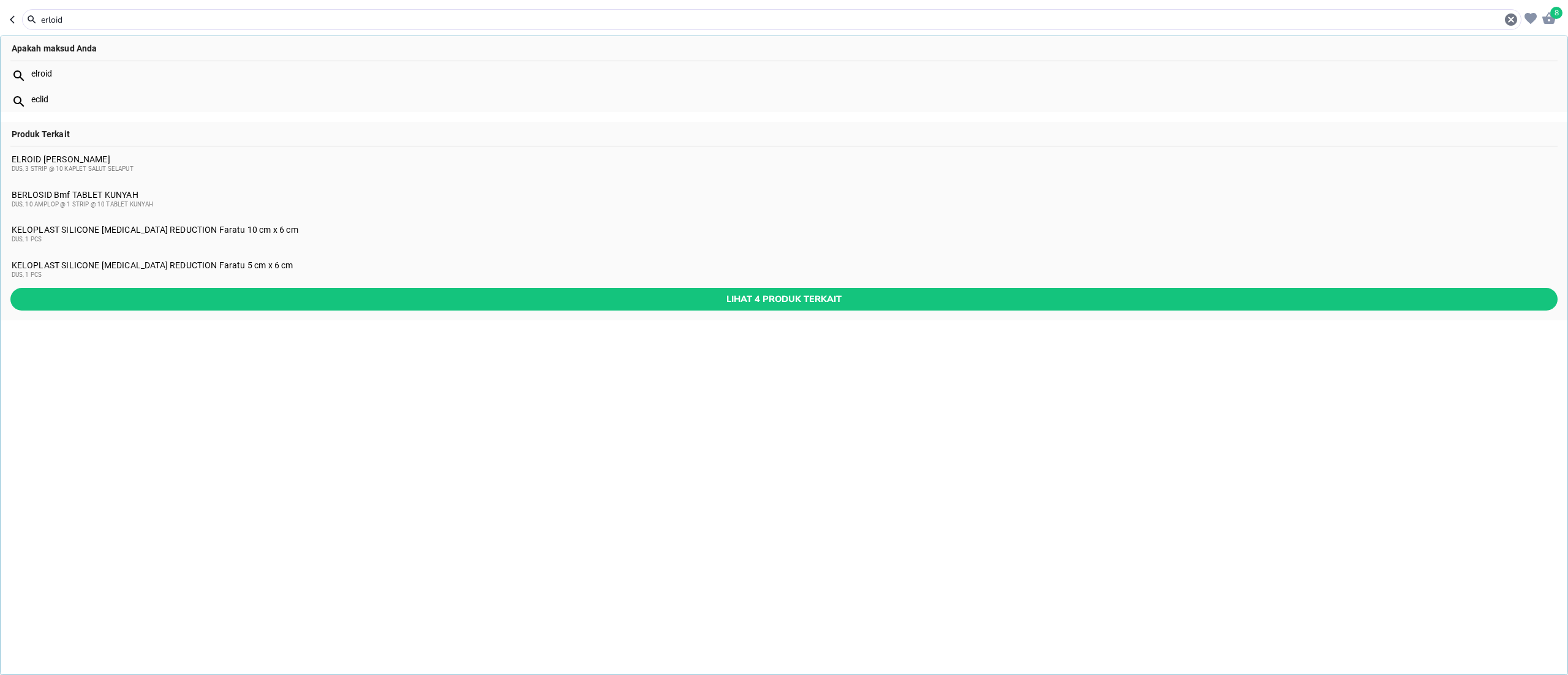
type input "erloid"
click at [65, 168] on span "DUS, 3 STRIP @ 10 KAPLET SALUT SELAPUT" at bounding box center [73, 168] width 122 height 7
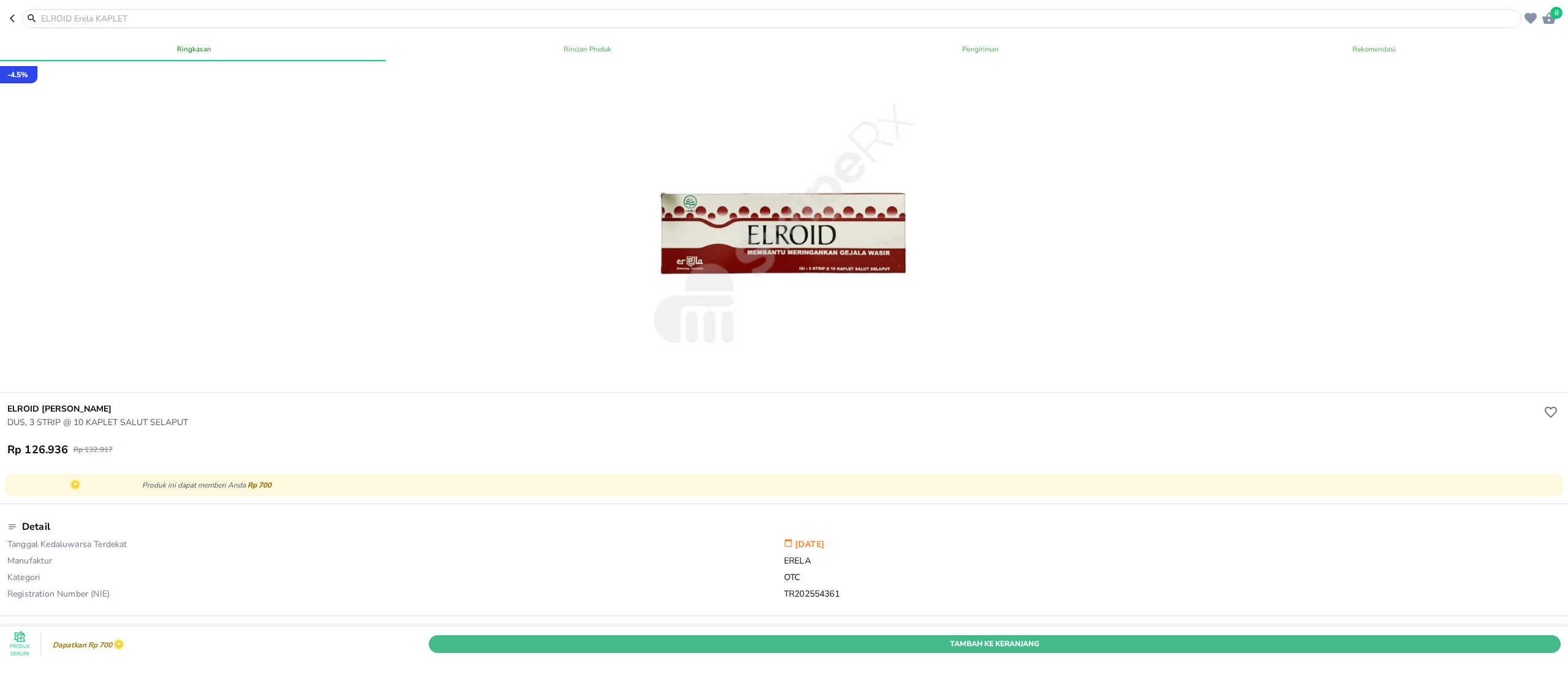
click at [935, 506] on span "Tambah Ke Keranjang" at bounding box center [995, 644] width 1113 height 13
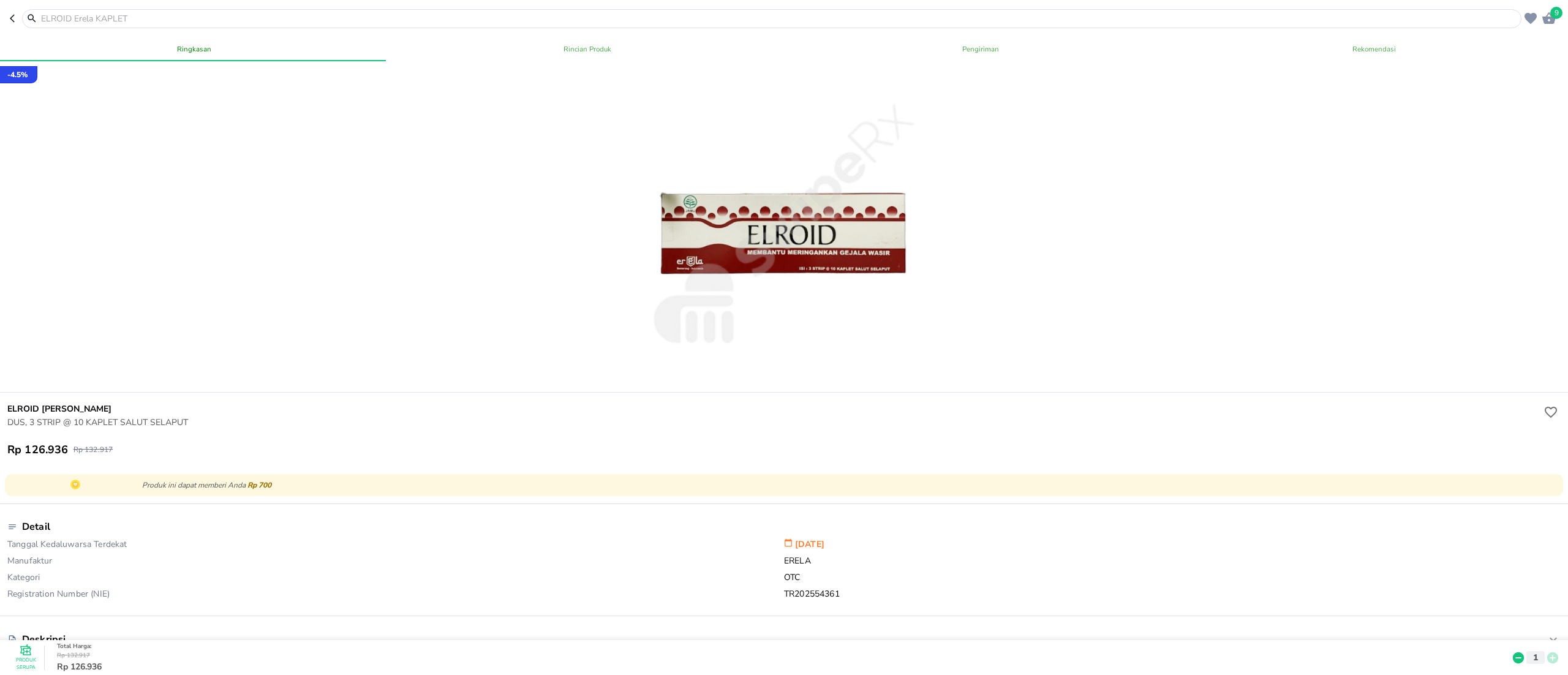
click at [355, 19] on input "text" at bounding box center [779, 19] width 1479 height 13
paste input "[MEDICAL_DATA]"
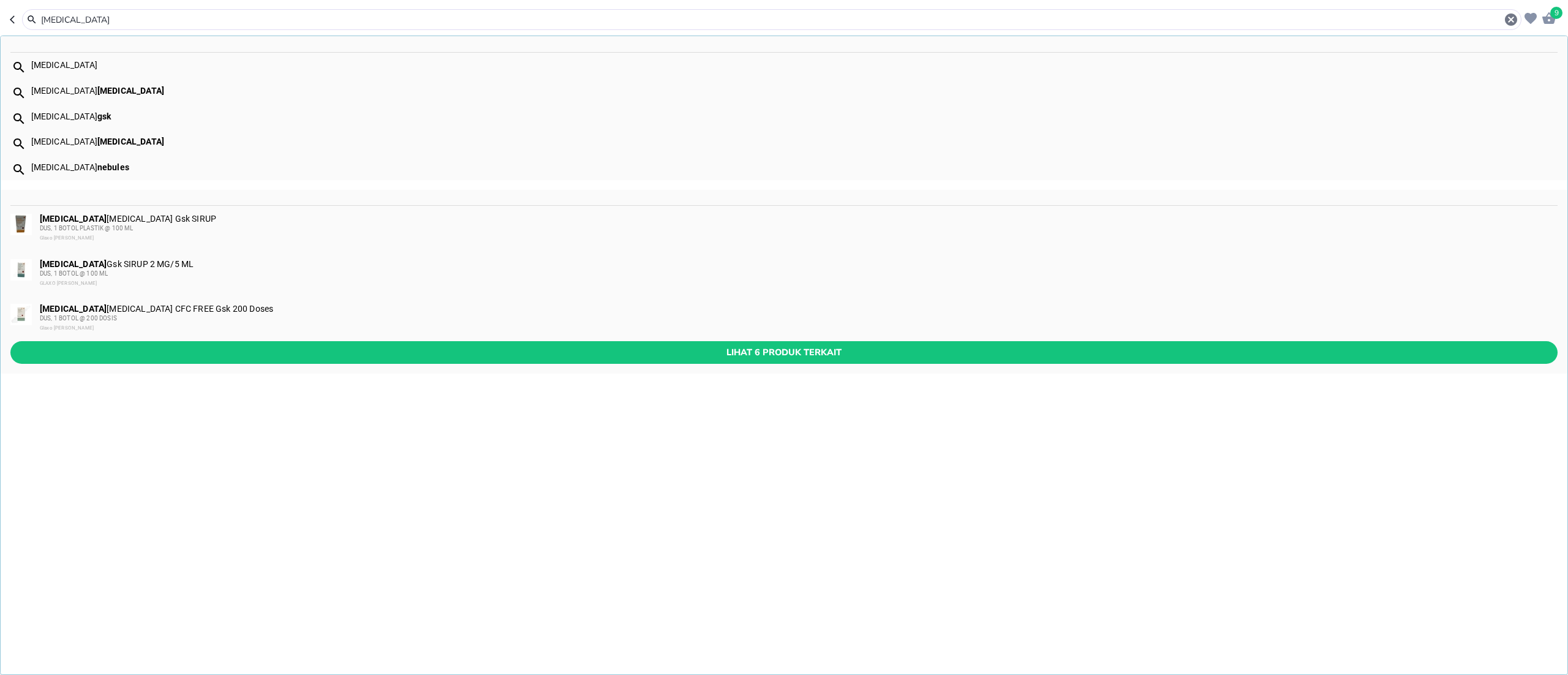
type input "[MEDICAL_DATA]"
click at [125, 304] on div "[MEDICAL_DATA] [MEDICAL_DATA] CFC FREE Gsk 200 Doses DUS, 1 BOTOL @ 200 DOSIS G…" at bounding box center [798, 318] width 1517 height 29
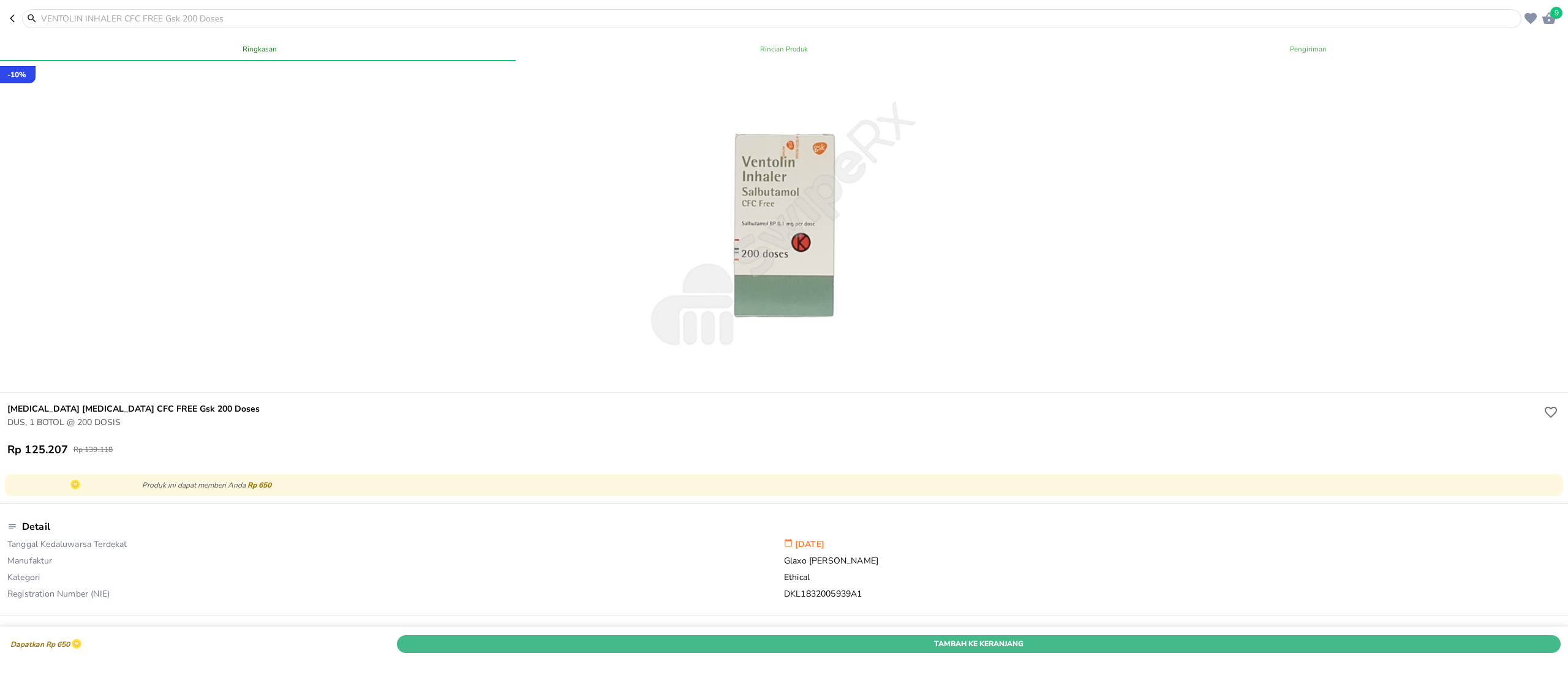
click at [1000, 506] on span "Tambah Ke Keranjang" at bounding box center [978, 644] width 1145 height 13
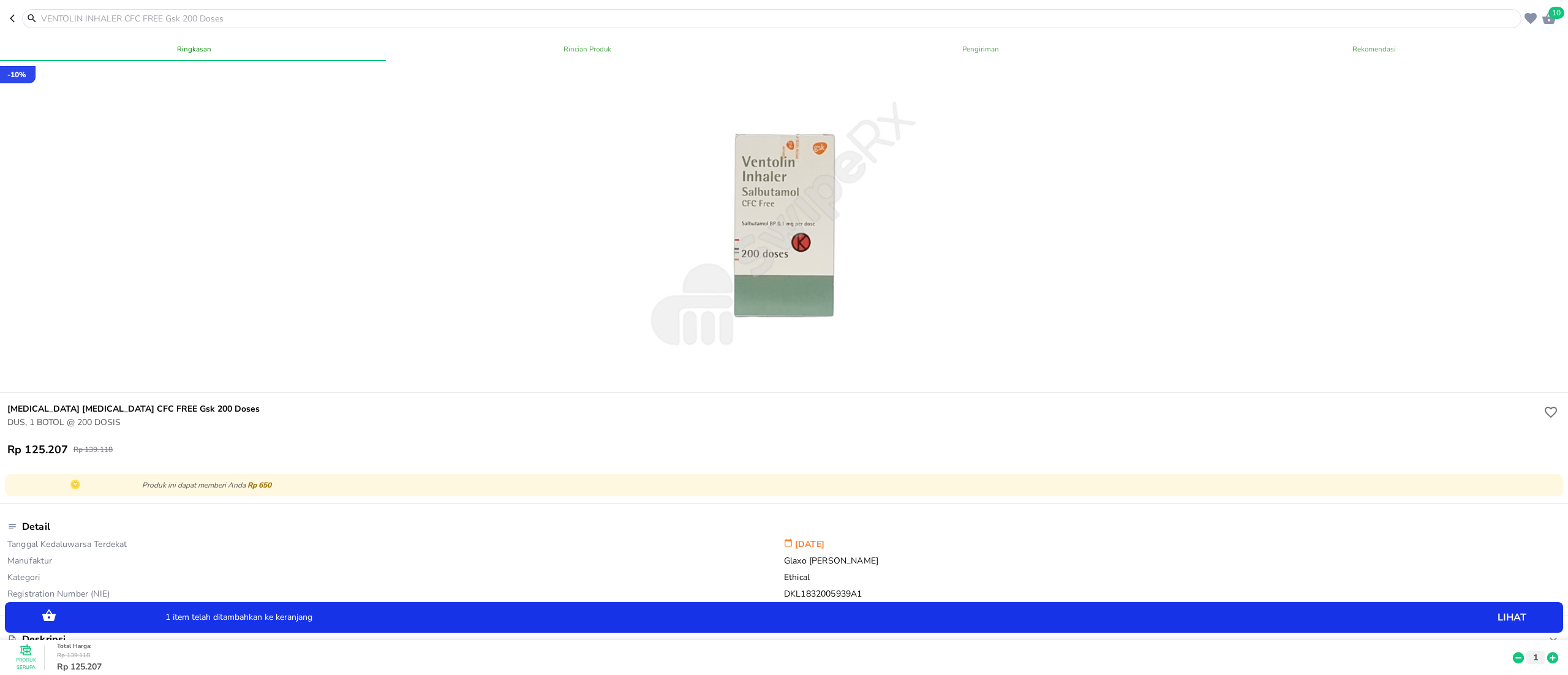
click at [1176, 506] on icon at bounding box center [1553, 658] width 11 height 11
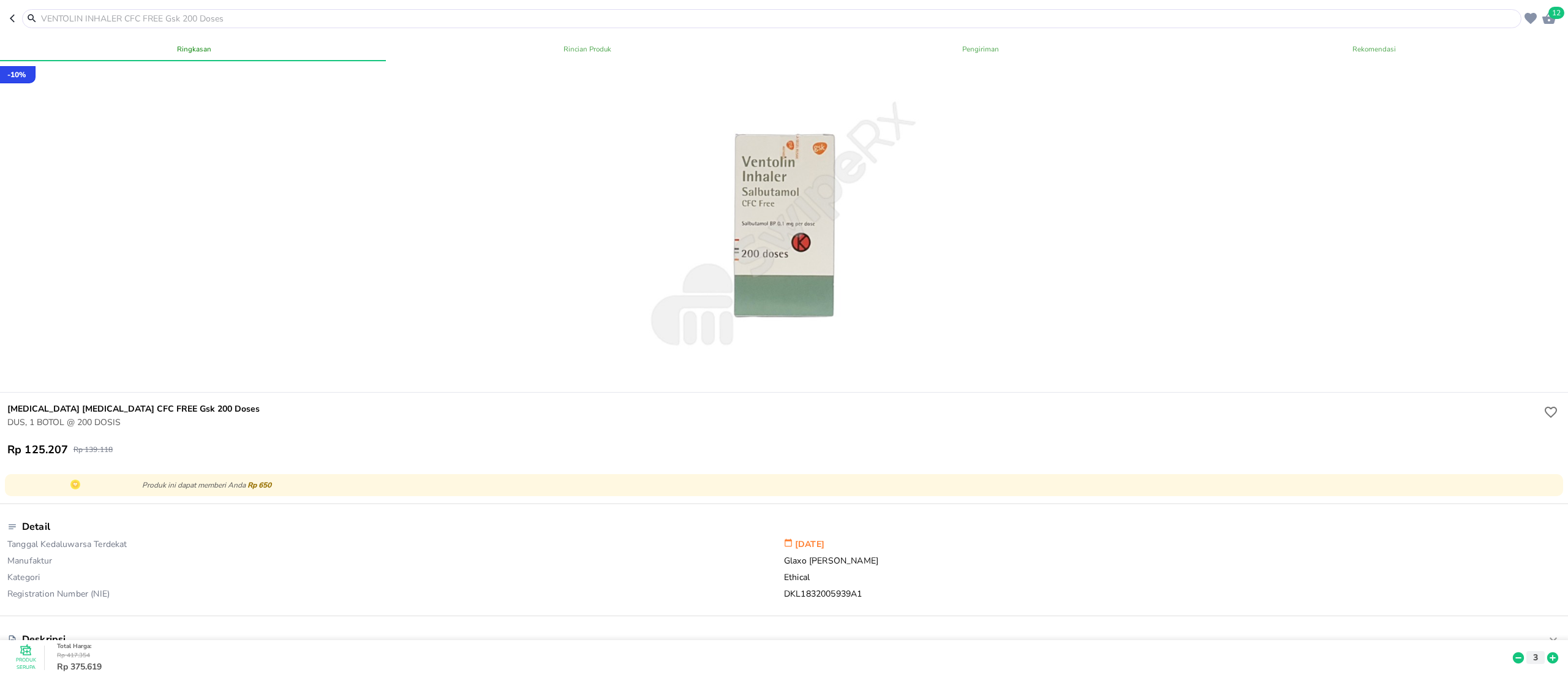
click at [353, 15] on input "text" at bounding box center [779, 19] width 1479 height 13
paste input "itrasal"
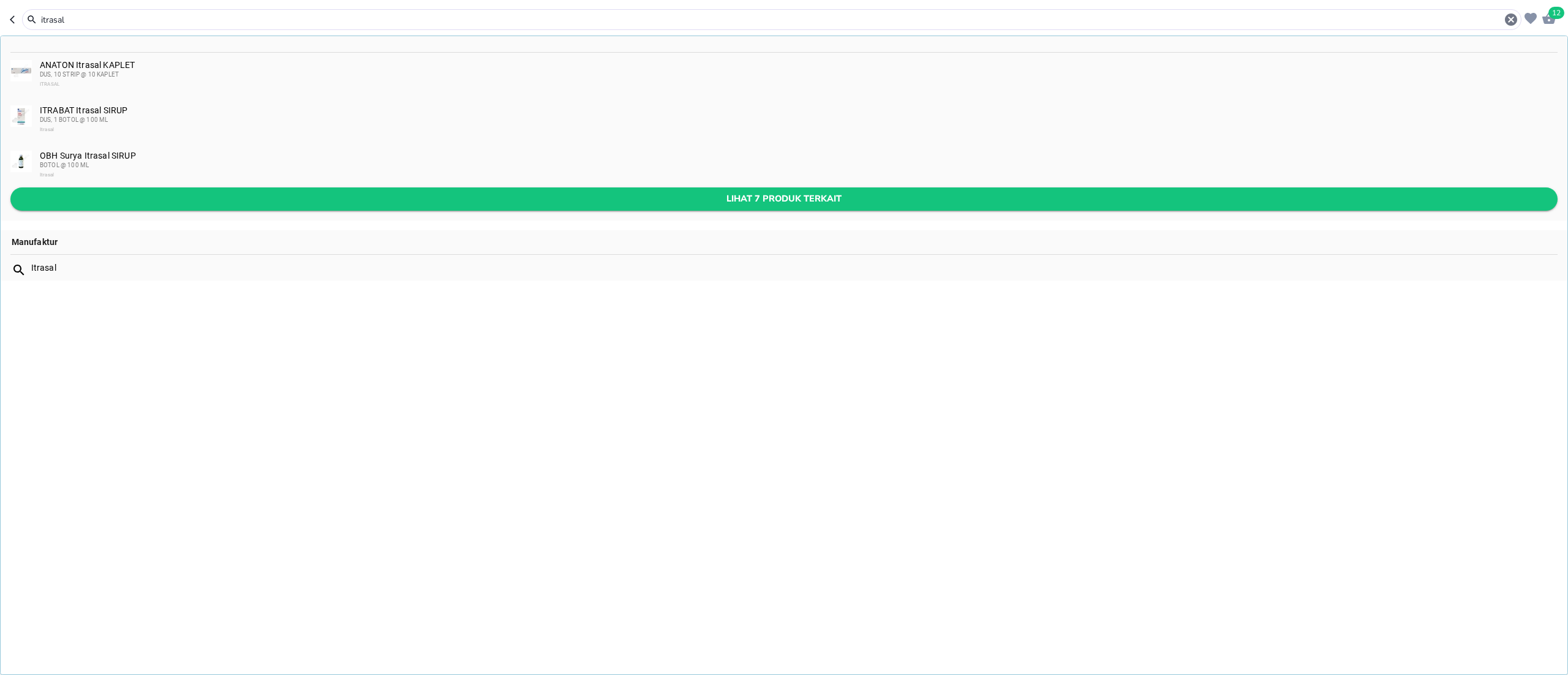
type input "itrasal"
click at [135, 199] on span "Lihat 7 produk terkait" at bounding box center [784, 199] width 1528 height 16
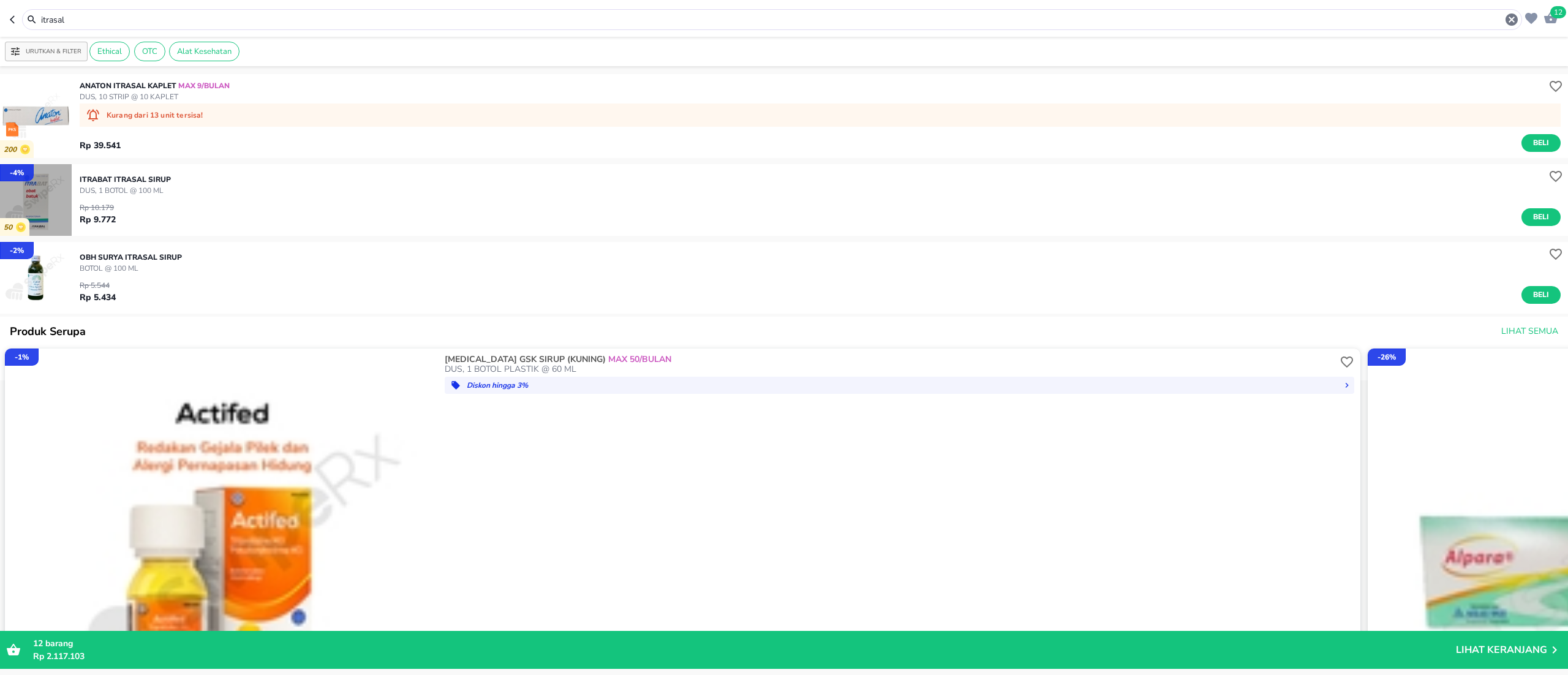
click at [62, 207] on img "button" at bounding box center [36, 199] width 72 height 72
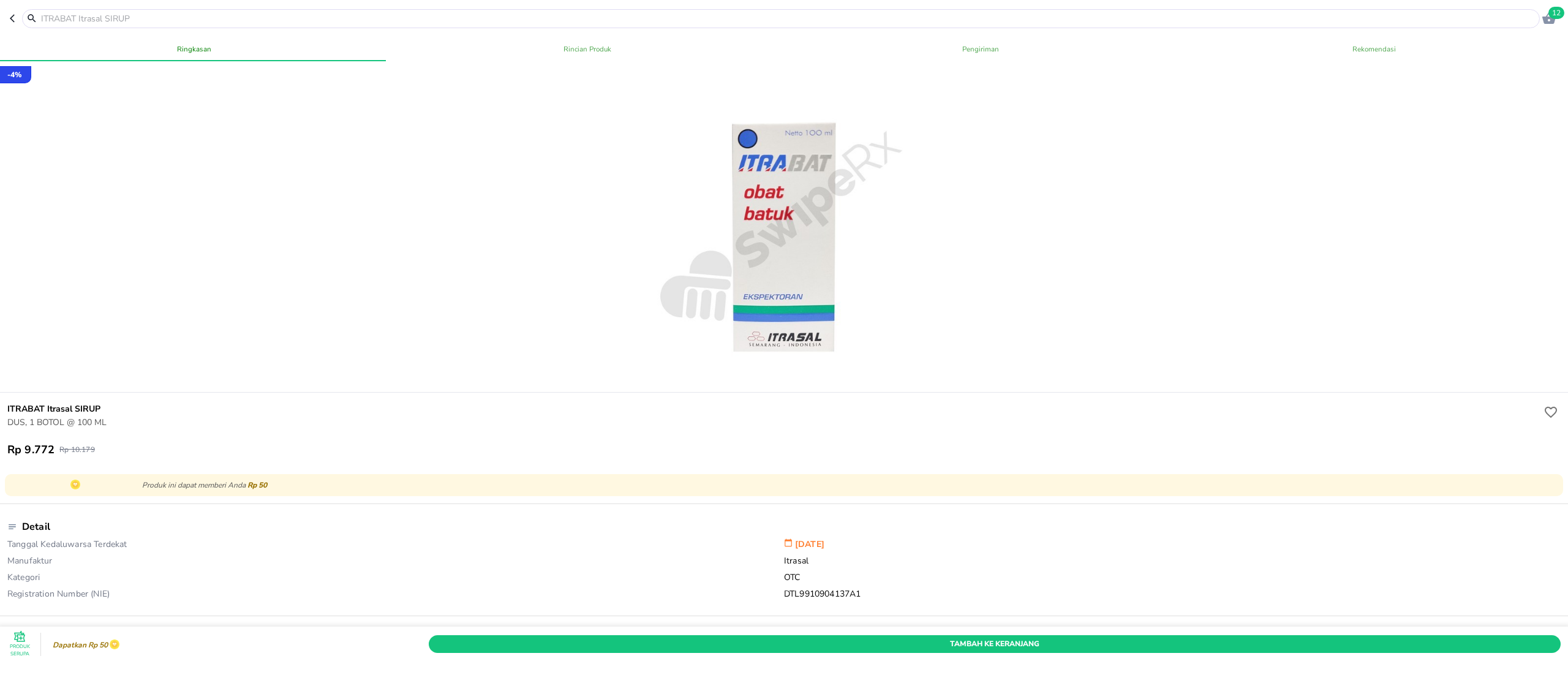
click at [278, 24] on input "text" at bounding box center [788, 19] width 1497 height 13
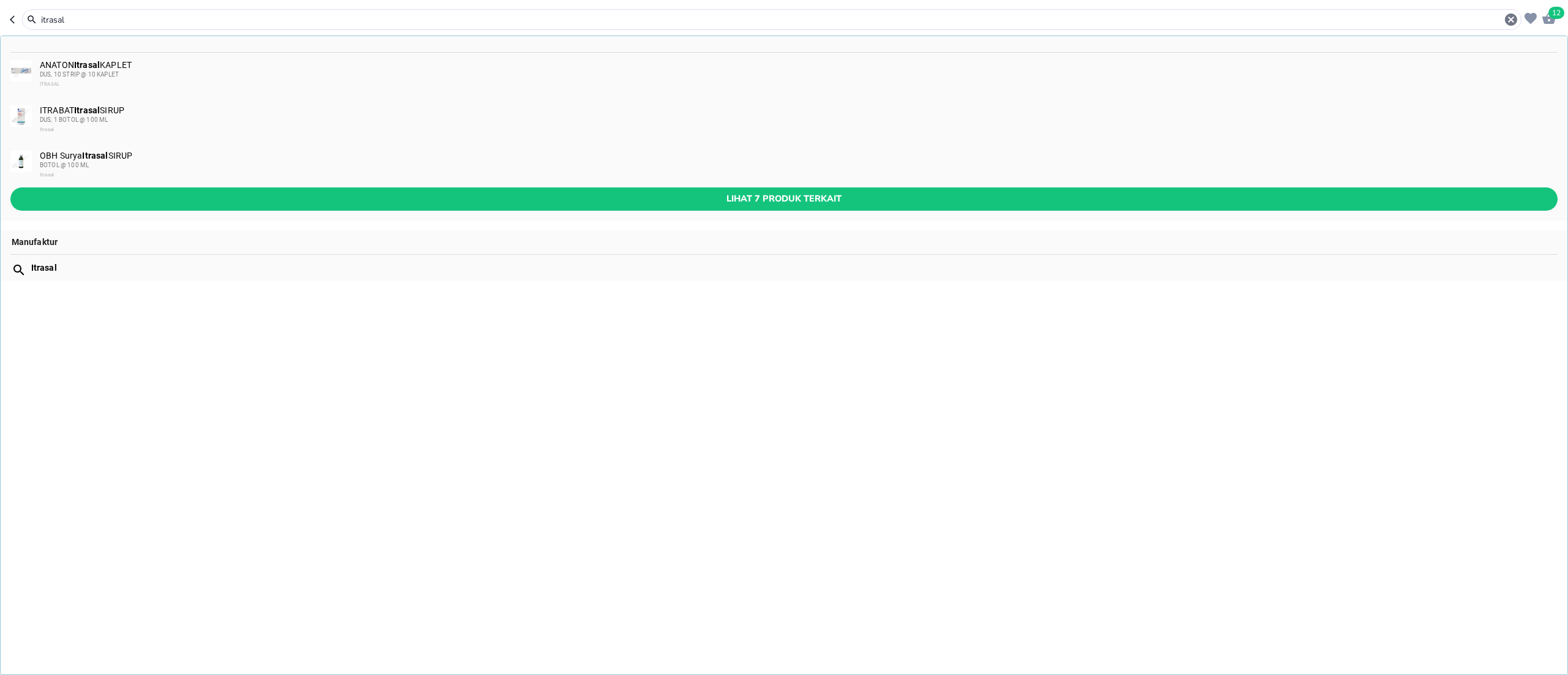
type input "itrasal"
click at [137, 163] on div "BOTOL @ 100 ML" at bounding box center [798, 165] width 1517 height 10
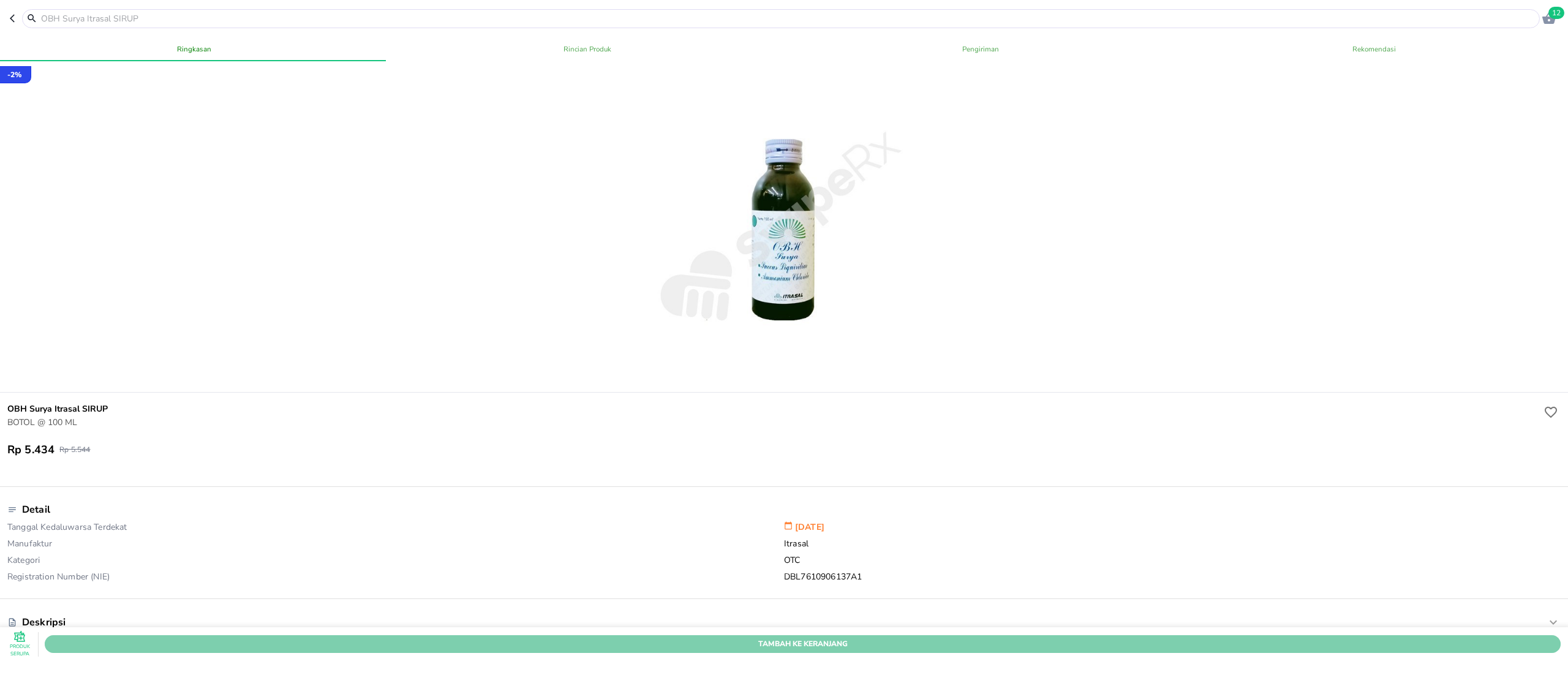
click at [946, 506] on span "Tambah Ke Keranjang" at bounding box center [802, 644] width 1498 height 13
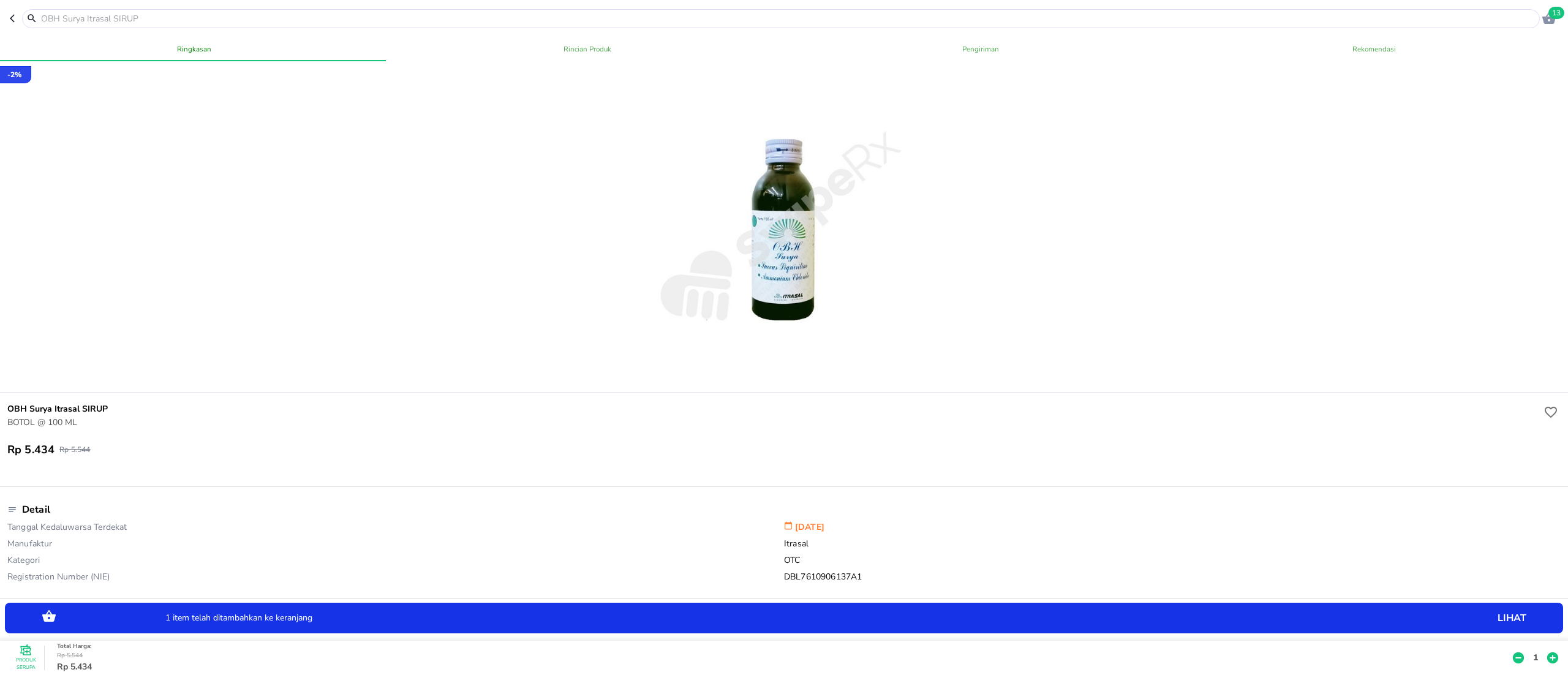
click at [1176, 506] on p "1" at bounding box center [1536, 657] width 11 height 13
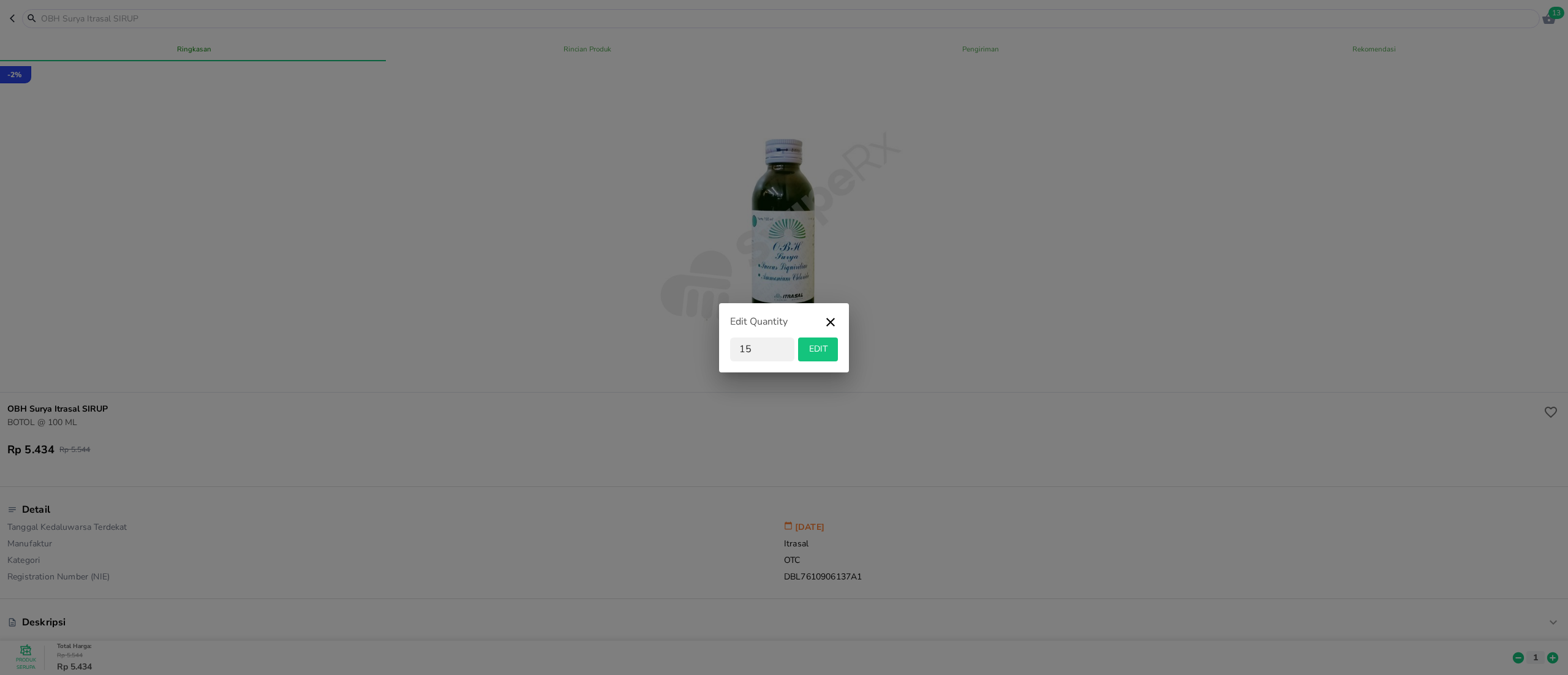
type input "15"
click at [822, 338] on button "EDIT" at bounding box center [818, 349] width 40 height 24
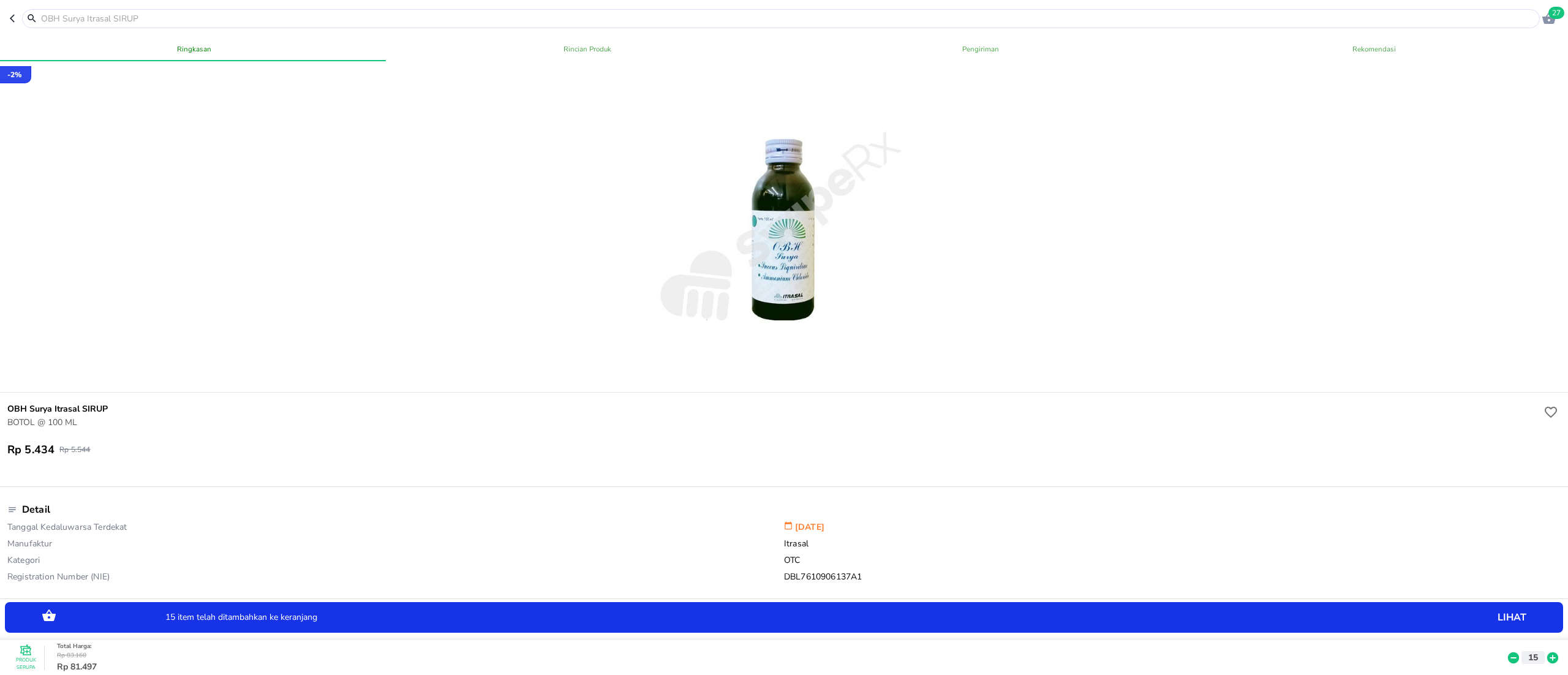
click at [1176, 16] on span "27" at bounding box center [1557, 13] width 16 height 12
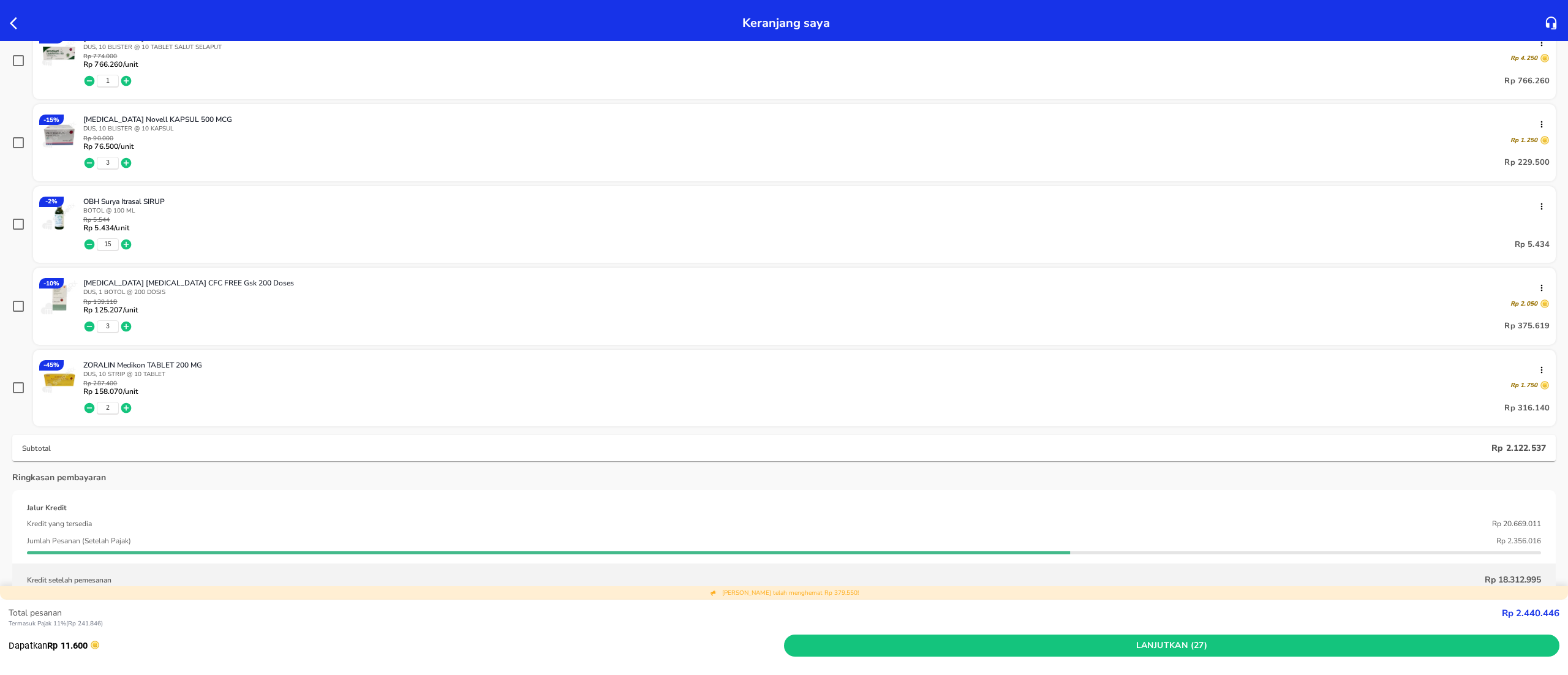
scroll to position [663, 0]
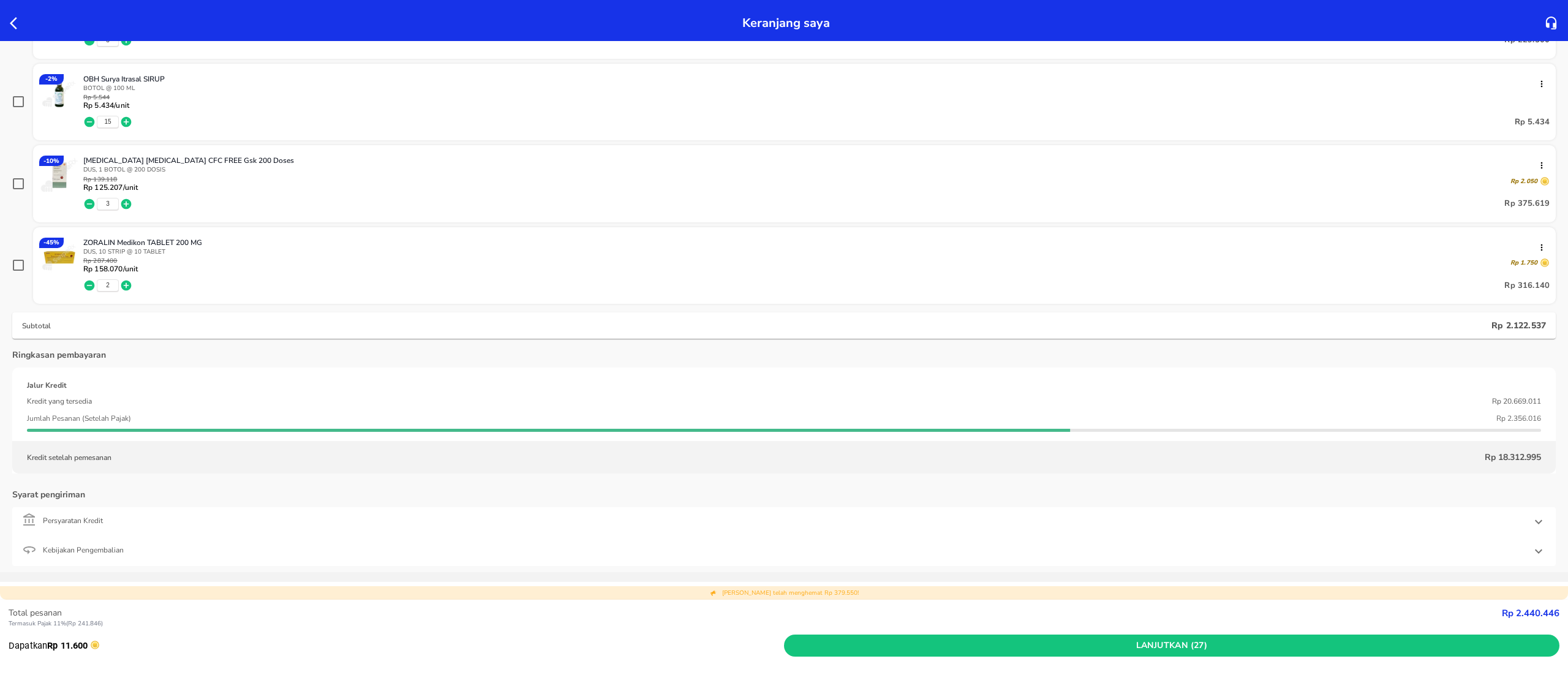
click at [1176, 506] on strong "Rp 2.440.446" at bounding box center [1531, 613] width 57 height 12
copy strong "Rp 2.440.446"
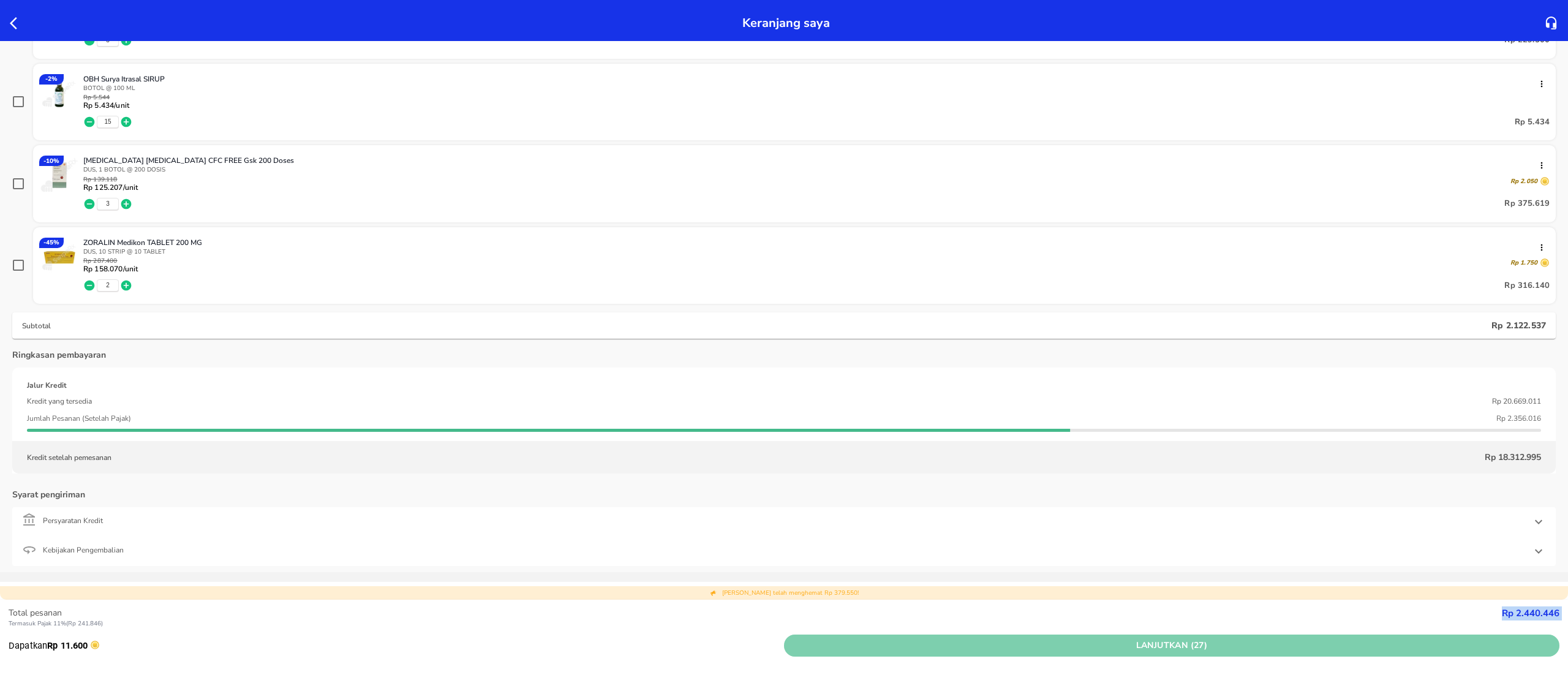
click at [1026, 506] on span "Lanjutkan (27)" at bounding box center [1172, 646] width 766 height 16
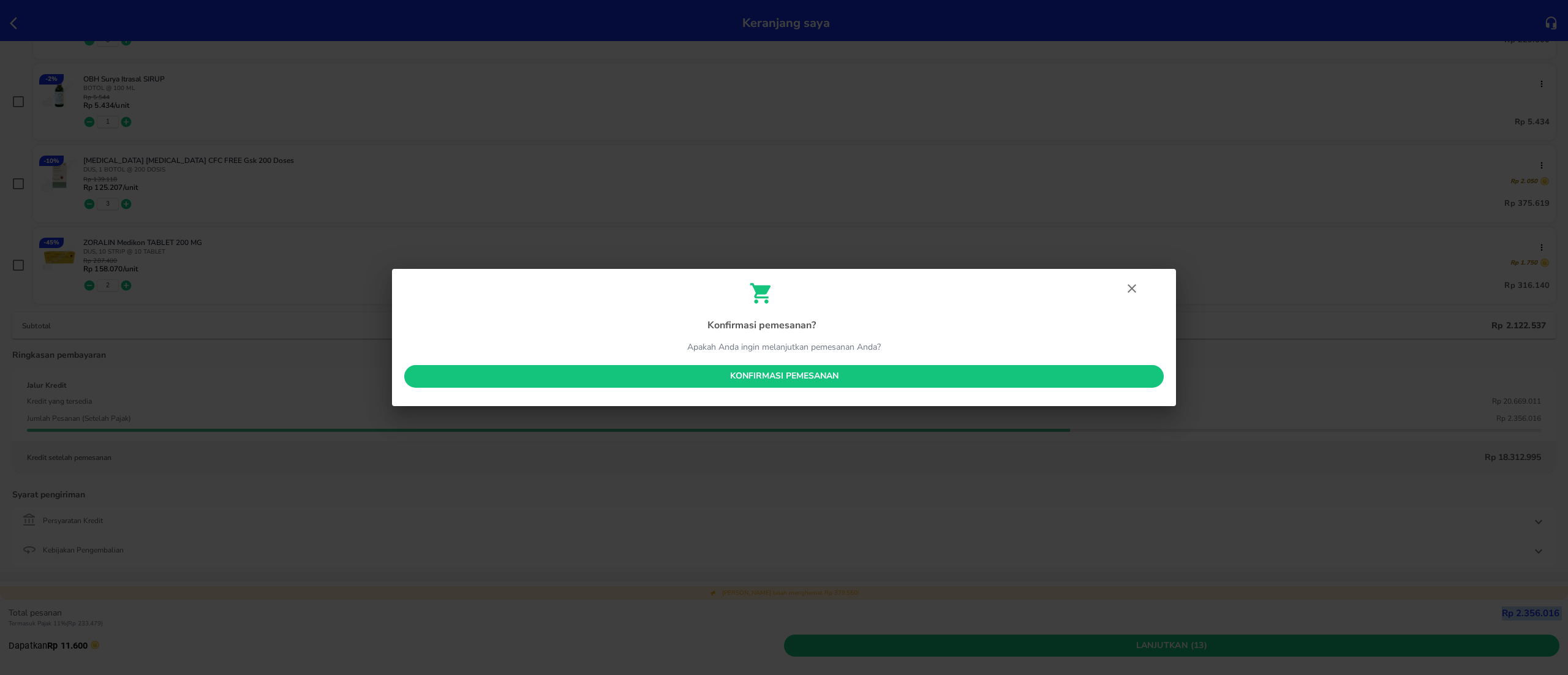
click at [835, 370] on span "Konfirmasi pemesanan" at bounding box center [784, 376] width 740 height 16
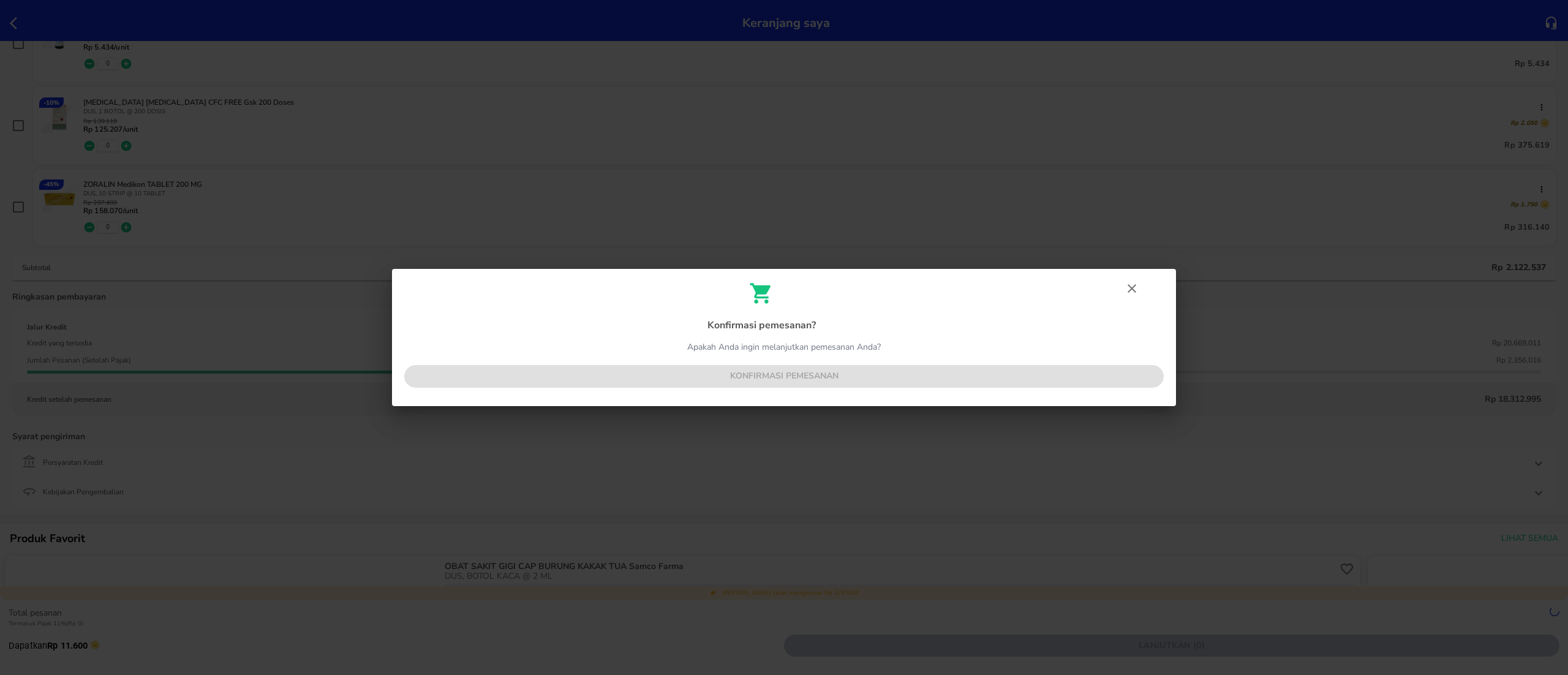
scroll to position [604, 0]
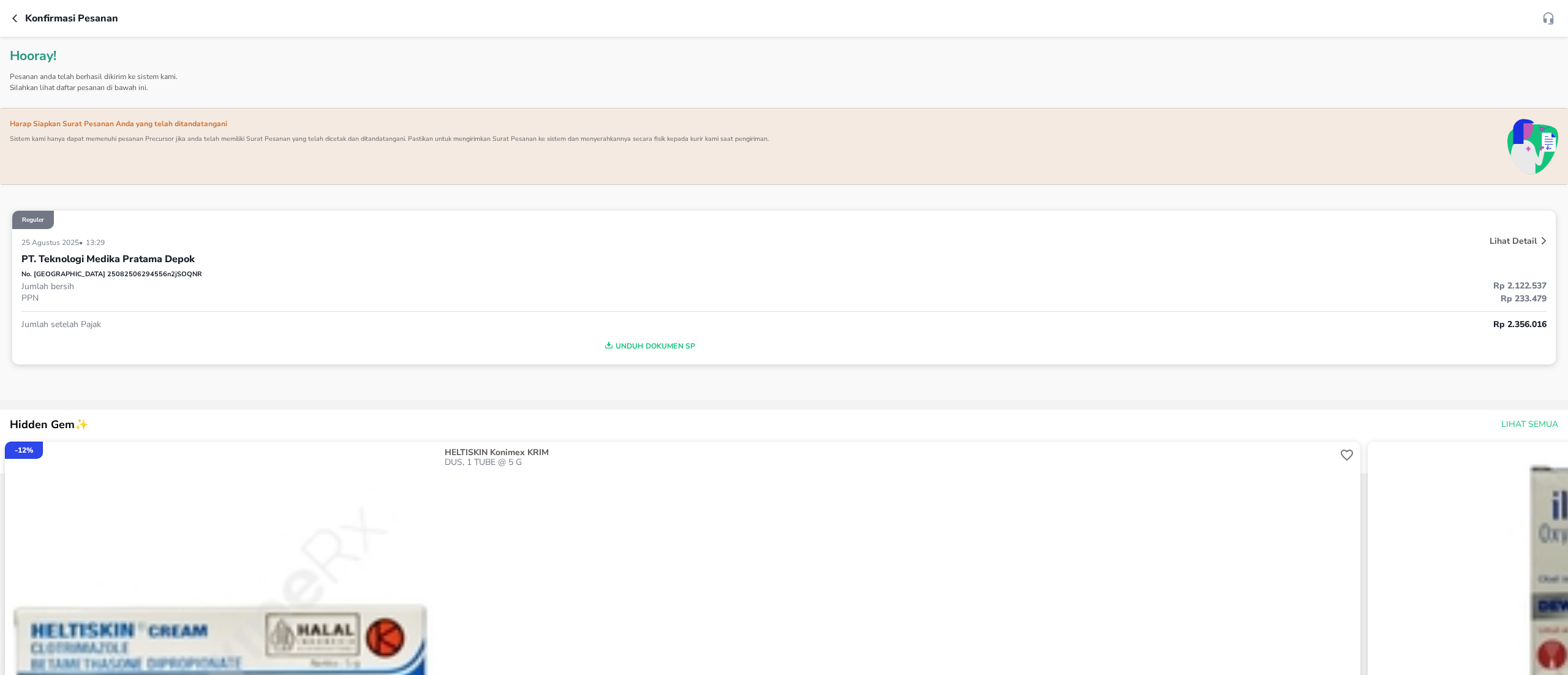
click at [615, 340] on span "Unduh Dokumen SP" at bounding box center [648, 346] width 1245 height 16
click at [102, 276] on p "No. Pesanan 25082506294556n2jSOQNR" at bounding box center [112, 274] width 181 height 11
copy p "25082506294556n2jSOQNR"
